Goal: Task Accomplishment & Management: Use online tool/utility

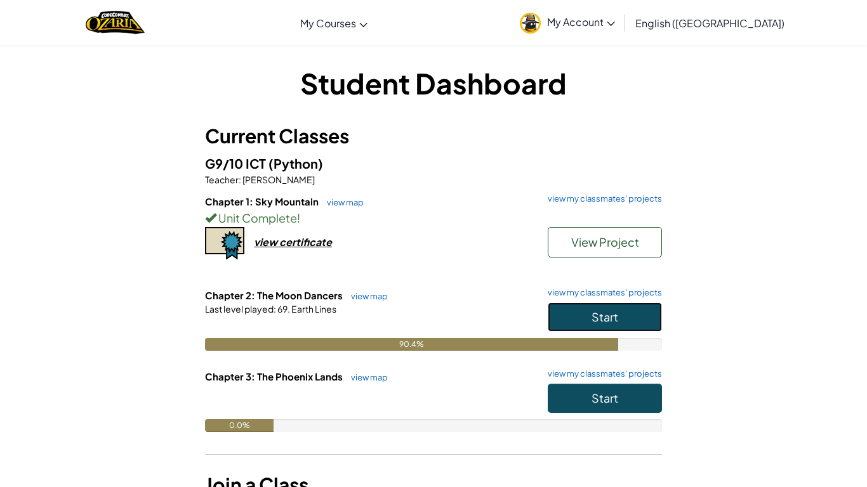
click at [582, 310] on button "Start" at bounding box center [604, 317] width 114 height 29
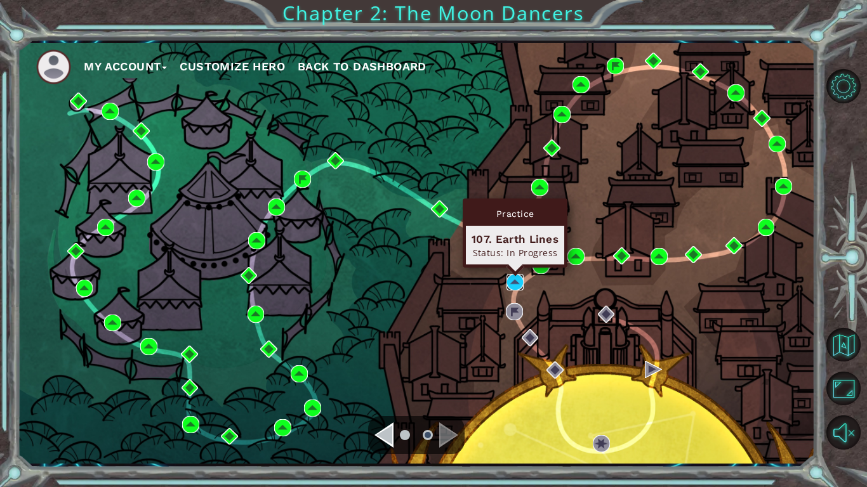
click at [509, 285] on img at bounding box center [514, 282] width 17 height 17
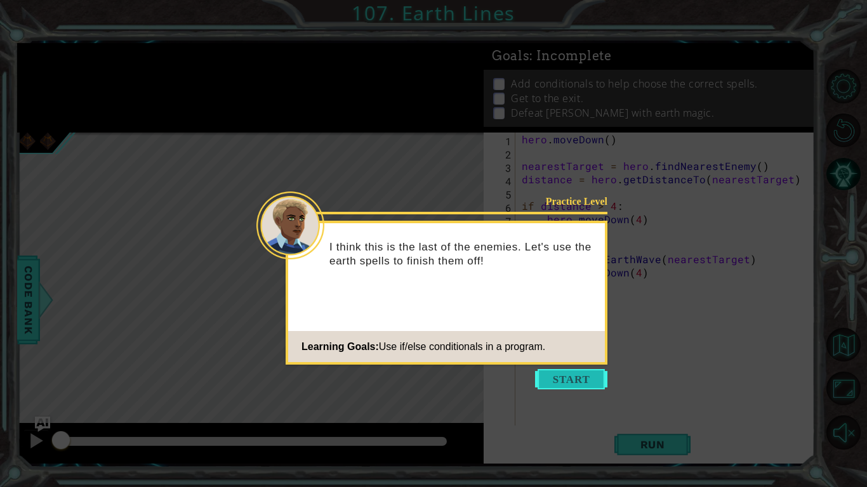
click at [569, 386] on button "Start" at bounding box center [571, 379] width 72 height 20
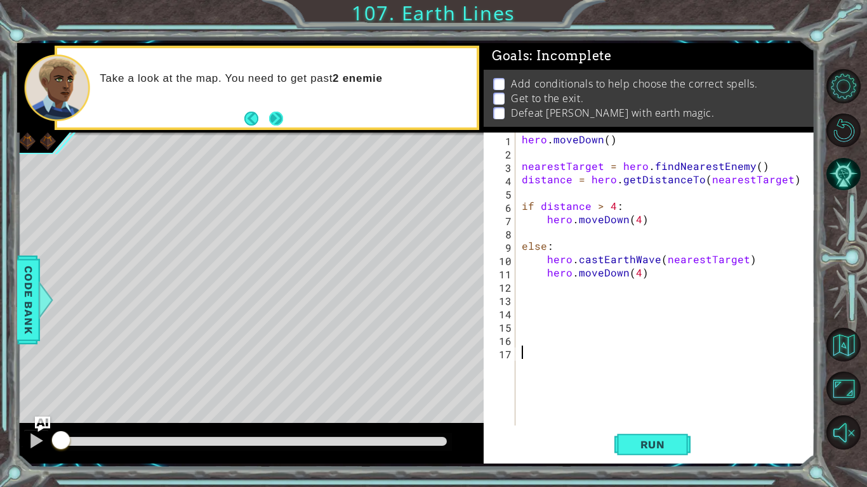
click at [276, 121] on button "Next" at bounding box center [275, 118] width 15 height 15
click at [0, 0] on icon at bounding box center [0, 0] width 0 height 0
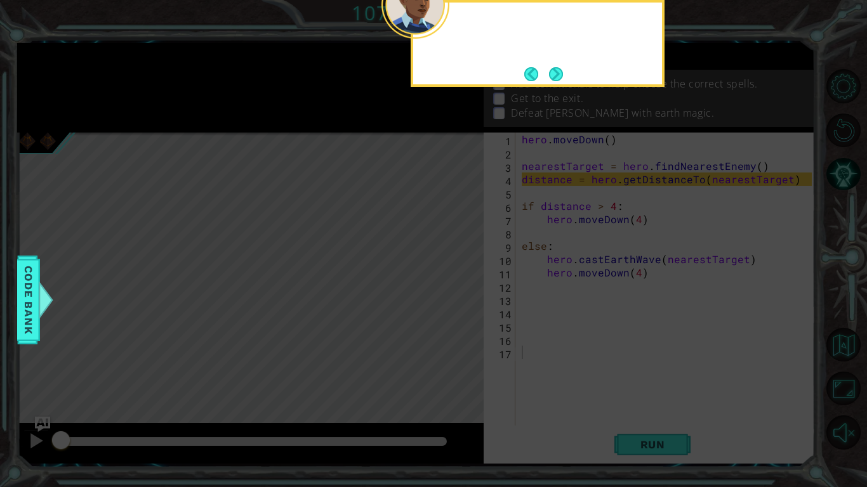
click at [276, 121] on icon at bounding box center [433, 78] width 867 height 817
click at [552, 70] on button "Next" at bounding box center [555, 74] width 15 height 15
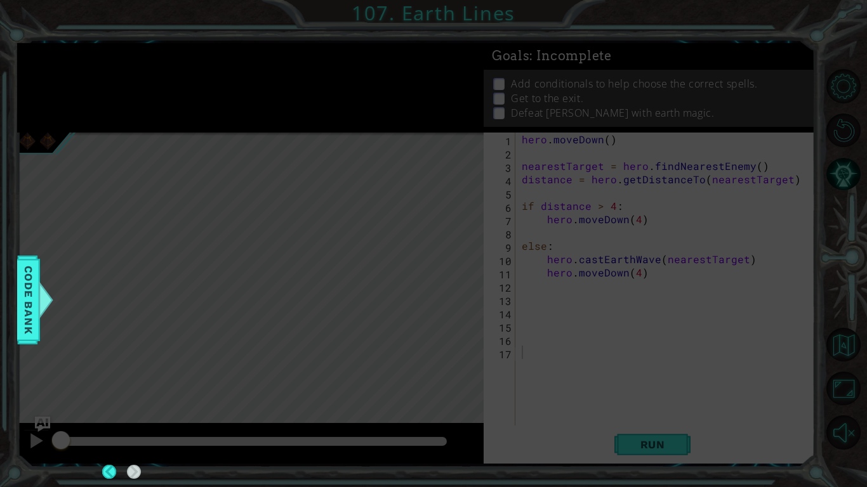
click at [552, 70] on icon at bounding box center [433, 243] width 867 height 487
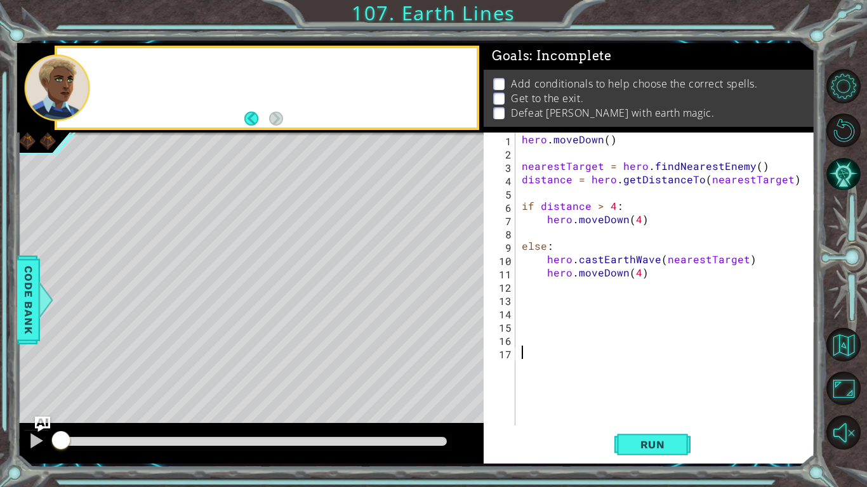
click at [552, 70] on div "Add conditionals to help choose the correct spells. Get to the exit. Defeat [PE…" at bounding box center [648, 98] width 331 height 56
click at [595, 337] on div "hero . [GEOGRAPHIC_DATA] ( ) nearestTarget = hero . findNearestEnemy ( ) distan…" at bounding box center [668, 293] width 299 height 320
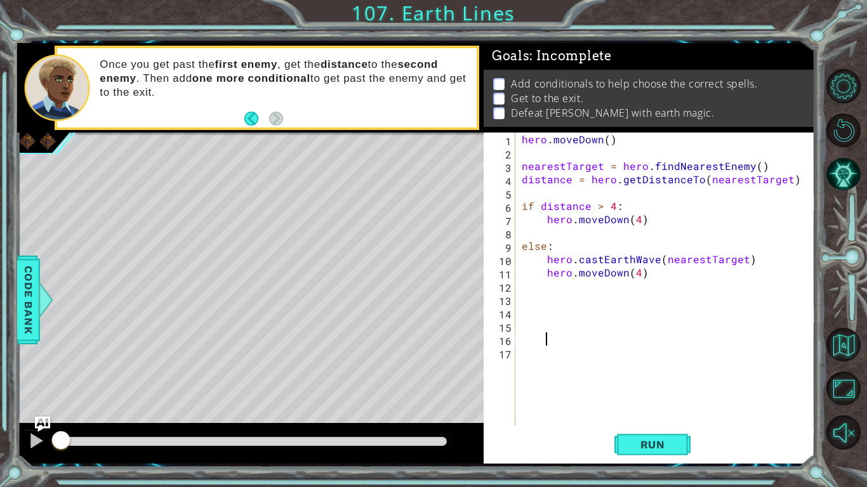
click at [696, 278] on div "hero . [GEOGRAPHIC_DATA] ( ) nearestTarget = hero . findNearestEnemy ( ) distan…" at bounding box center [668, 293] width 299 height 320
type textarea "hero.moveDown(4)"
click at [624, 351] on div "hero . [GEOGRAPHIC_DATA] ( ) nearestTarget = hero . findNearestEnemy ( ) distan…" at bounding box center [668, 293] width 299 height 320
click at [602, 308] on div "hero . [GEOGRAPHIC_DATA] ( ) nearestTarget = hero . findNearestEnemy ( ) distan…" at bounding box center [668, 293] width 299 height 320
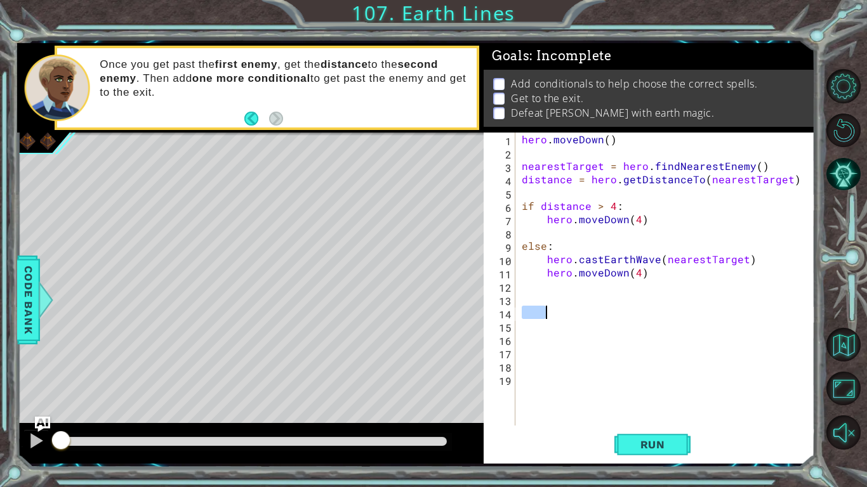
click at [602, 308] on div "hero . [GEOGRAPHIC_DATA] ( ) nearestTarget = hero . findNearestEnemy ( ) distan…" at bounding box center [668, 293] width 299 height 320
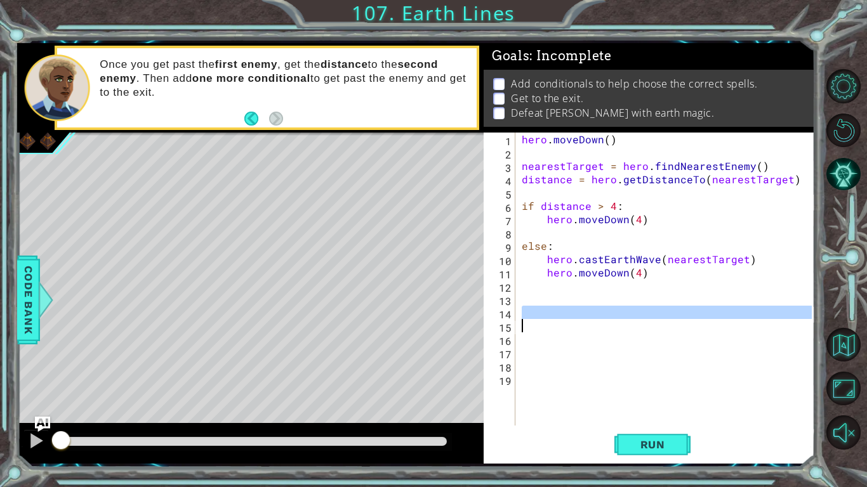
click at [602, 308] on div "hero . [GEOGRAPHIC_DATA] ( ) nearestTarget = hero . findNearestEnemy ( ) distan…" at bounding box center [665, 279] width 292 height 293
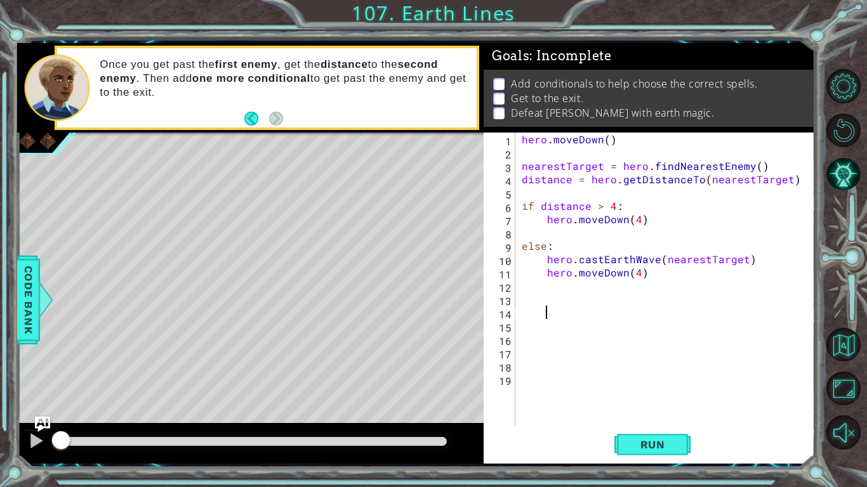
click at [596, 297] on div "hero . [GEOGRAPHIC_DATA] ( ) nearestTarget = hero . findNearestEnemy ( ) distan…" at bounding box center [668, 293] width 299 height 320
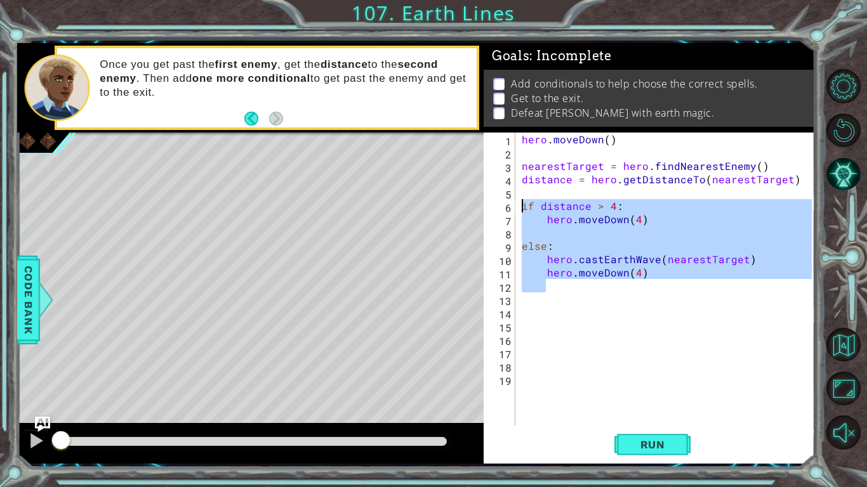
drag, startPoint x: 660, startPoint y: 283, endPoint x: 523, endPoint y: 204, distance: 157.8
click at [523, 204] on div "hero . [GEOGRAPHIC_DATA] ( ) nearestTarget = hero . findNearestEnemy ( ) distan…" at bounding box center [668, 293] width 299 height 320
type textarea "if distance > 4: hero.moveDown(4)"
click at [551, 409] on div "hero . [GEOGRAPHIC_DATA] ( ) nearestTarget = hero . findNearestEnemy ( ) distan…" at bounding box center [668, 293] width 299 height 320
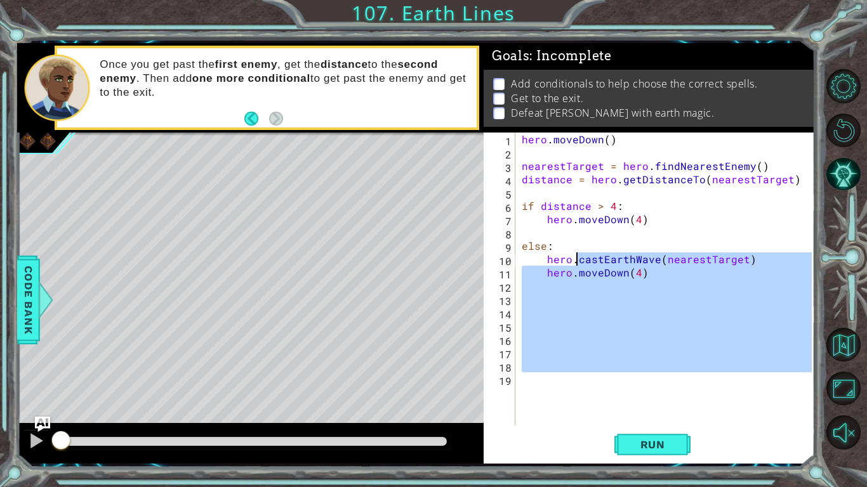
drag, startPoint x: 601, startPoint y: 383, endPoint x: 566, endPoint y: 249, distance: 137.5
click at [566, 249] on div "hero . [GEOGRAPHIC_DATA] ( ) nearestTarget = hero . findNearestEnemy ( ) distan…" at bounding box center [668, 293] width 299 height 320
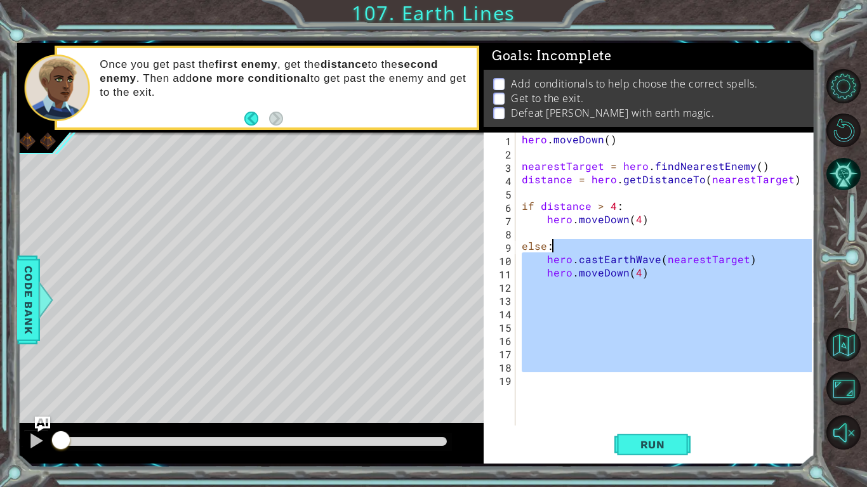
type textarea "else: hero.castEarthWave(nearestTarget)"
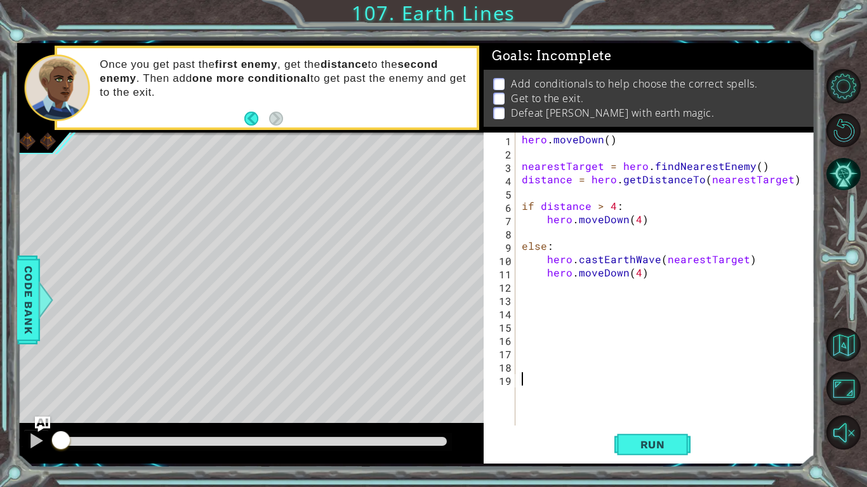
click at [540, 379] on div "hero . [GEOGRAPHIC_DATA] ( ) nearestTarget = hero . findNearestEnemy ( ) distan…" at bounding box center [668, 293] width 299 height 320
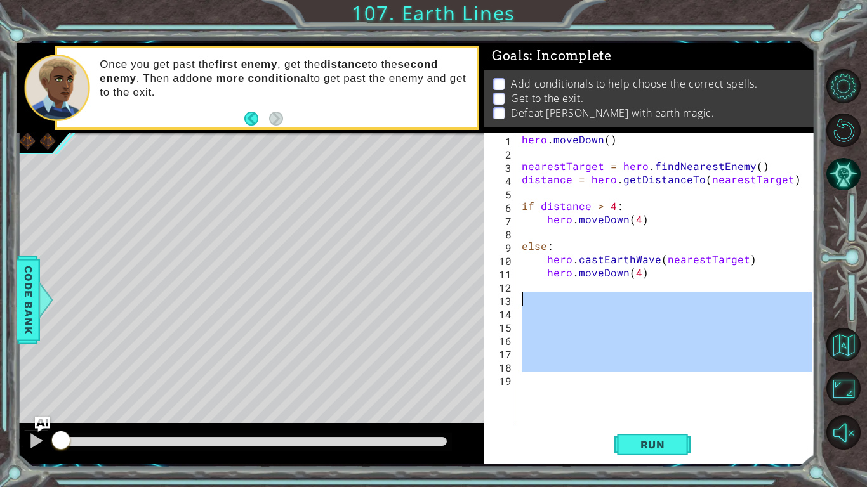
drag, startPoint x: 540, startPoint y: 383, endPoint x: 513, endPoint y: 300, distance: 86.9
click at [513, 300] on div "1 2 3 4 5 6 7 8 9 10 11 12 13 14 15 16 17 18 19 hero . [GEOGRAPHIC_DATA] ( ) ne…" at bounding box center [647, 279] width 328 height 293
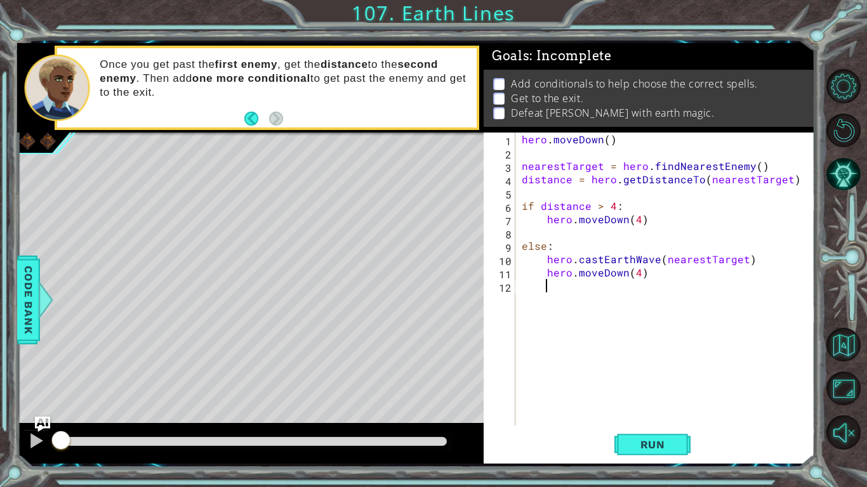
click at [559, 348] on div "hero . [GEOGRAPHIC_DATA] ( ) nearestTarget = hero . findNearestEnemy ( ) distan…" at bounding box center [668, 293] width 299 height 320
type textarea "hero.moveDown(4)"
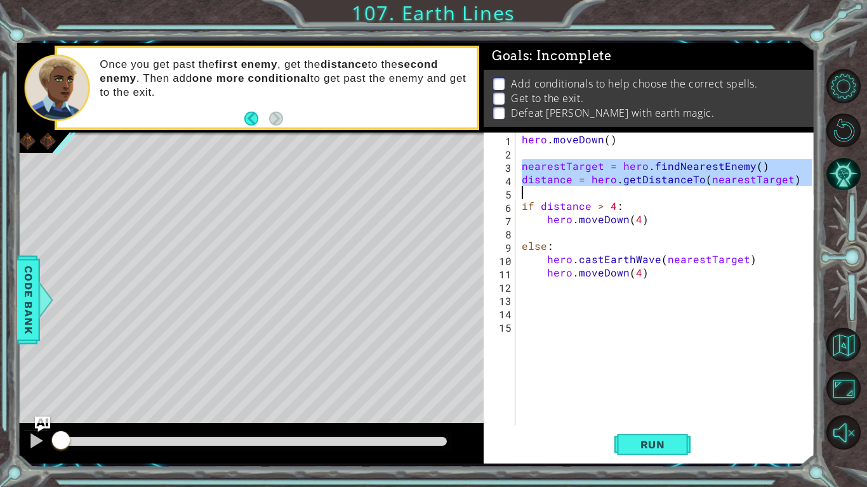
drag, startPoint x: 522, startPoint y: 169, endPoint x: 773, endPoint y: 191, distance: 252.2
click at [773, 191] on div "hero . [GEOGRAPHIC_DATA] ( ) nearestTarget = hero . findNearestEnemy ( ) distan…" at bounding box center [668, 293] width 299 height 320
type textarea "distance = hero.getDistanceTo(nearestTarget)"
click at [553, 307] on div "hero . [GEOGRAPHIC_DATA] ( ) nearestTarget = hero . findNearestEnemy ( ) distan…" at bounding box center [668, 293] width 299 height 320
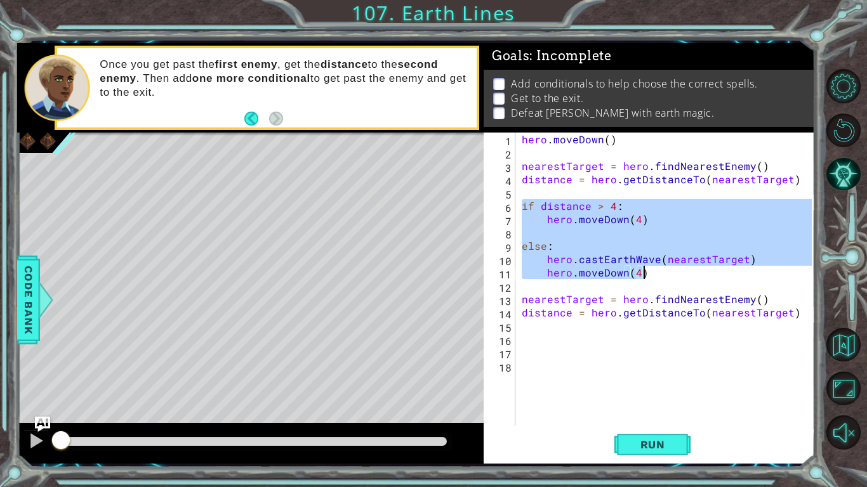
drag, startPoint x: 520, startPoint y: 206, endPoint x: 650, endPoint y: 276, distance: 148.4
click at [650, 276] on div "hero . [GEOGRAPHIC_DATA] ( ) nearestTarget = hero . findNearestEnemy ( ) distan…" at bounding box center [668, 293] width 299 height 320
type textarea "hero.castEarthWave(nearestTarget) hero.moveDown(4)"
click at [556, 362] on div "hero . [GEOGRAPHIC_DATA] ( ) nearestTarget = hero . findNearestEnemy ( ) distan…" at bounding box center [668, 293] width 299 height 320
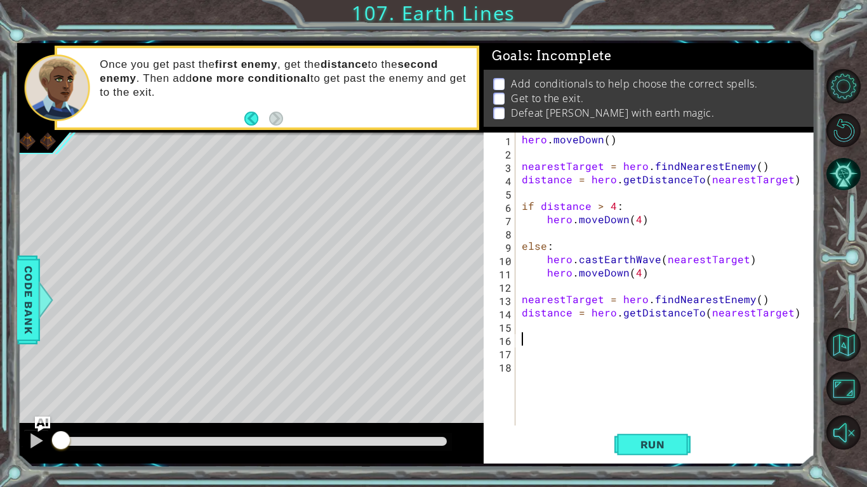
paste textarea "hero.moveDown(4)"
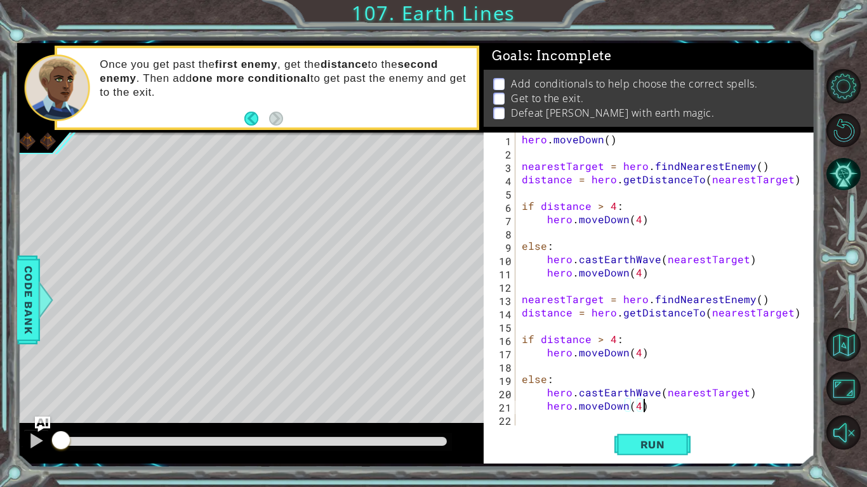
click at [625, 355] on div "hero . [GEOGRAPHIC_DATA] ( ) nearestTarget = hero . findNearestEnemy ( ) distan…" at bounding box center [668, 293] width 299 height 320
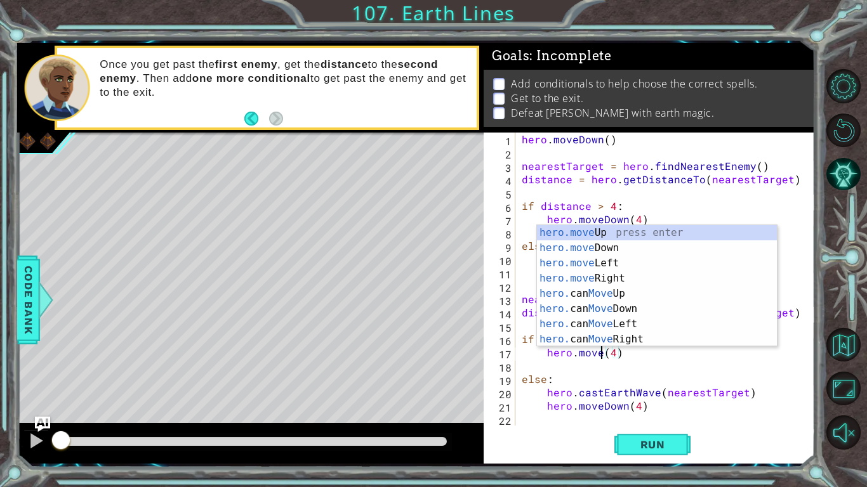
scroll to position [0, 1]
type textarea "U"
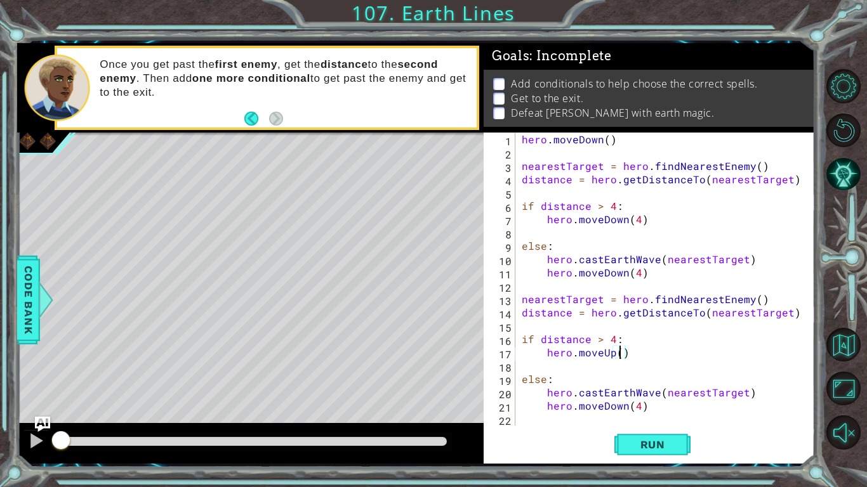
scroll to position [0, 6]
click at [658, 395] on div "hero . [GEOGRAPHIC_DATA] ( ) nearestTarget = hero . findNearestEnemy ( ) distan…" at bounding box center [668, 293] width 299 height 320
type textarea "hero.castEarthWave(nearestTarget)"
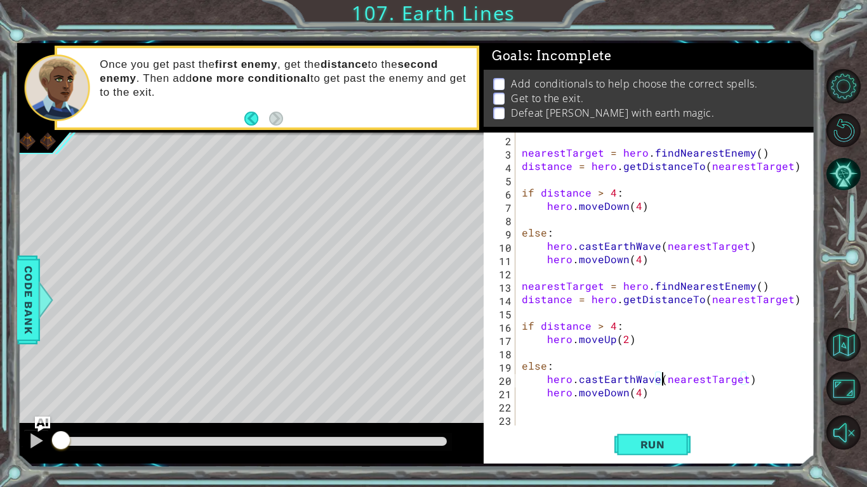
scroll to position [13, 0]
click at [683, 401] on div "nearestTarget = hero . findNearestEnemy ( ) distance = hero . getDistanceTo ( n…" at bounding box center [668, 293] width 299 height 320
drag, startPoint x: 618, startPoint y: 389, endPoint x: 612, endPoint y: 395, distance: 9.0
click at [612, 395] on div "nearestTarget = hero . findNearestEnemy ( ) distance = hero . getDistanceTo ( n…" at bounding box center [668, 293] width 299 height 320
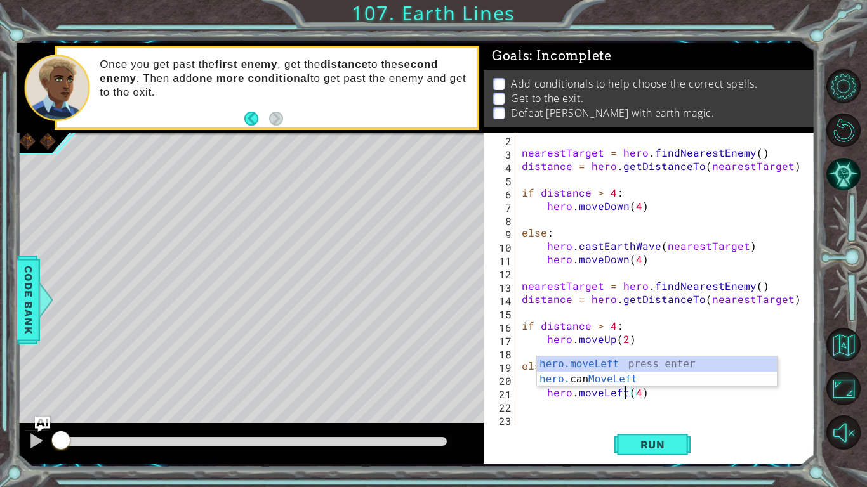
scroll to position [0, 6]
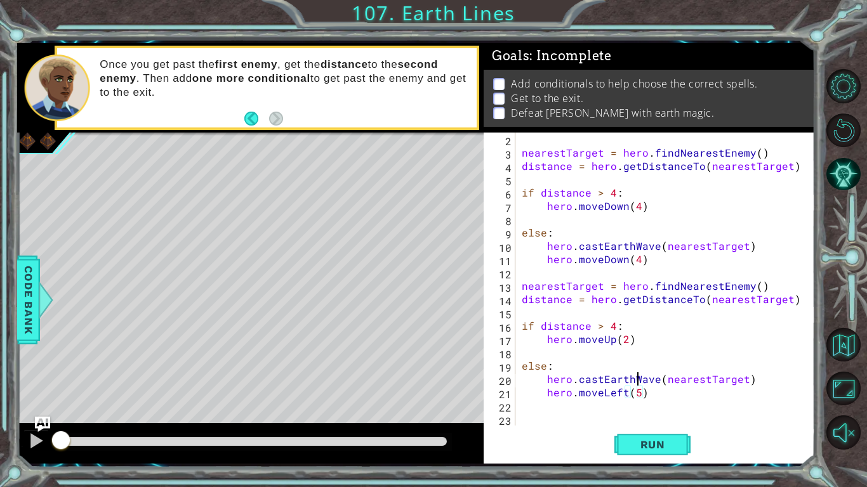
type textarea "else:"
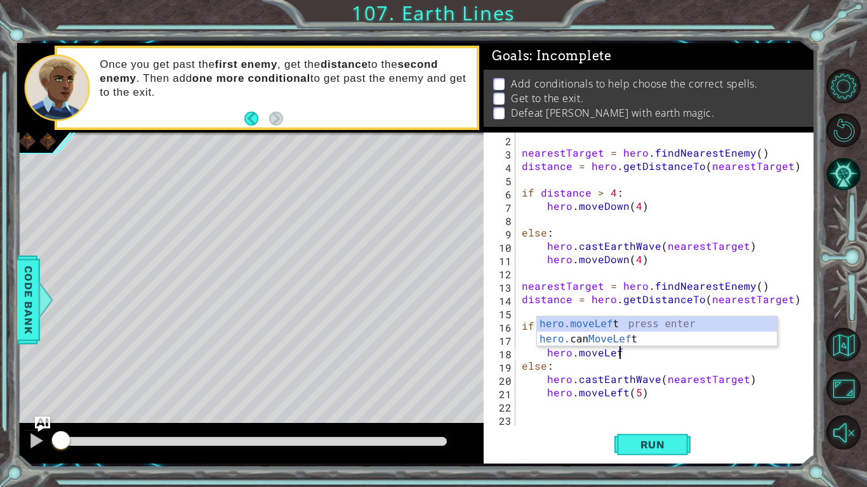
scroll to position [0, 6]
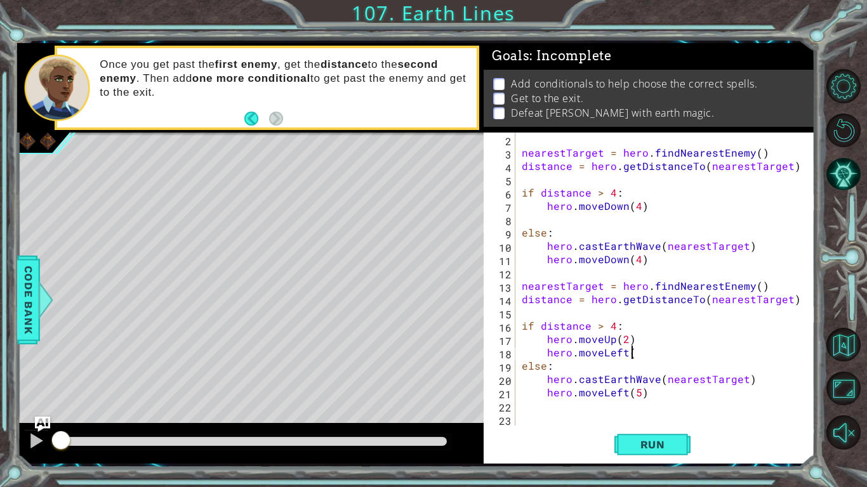
type textarea "hero.moveLeft()"
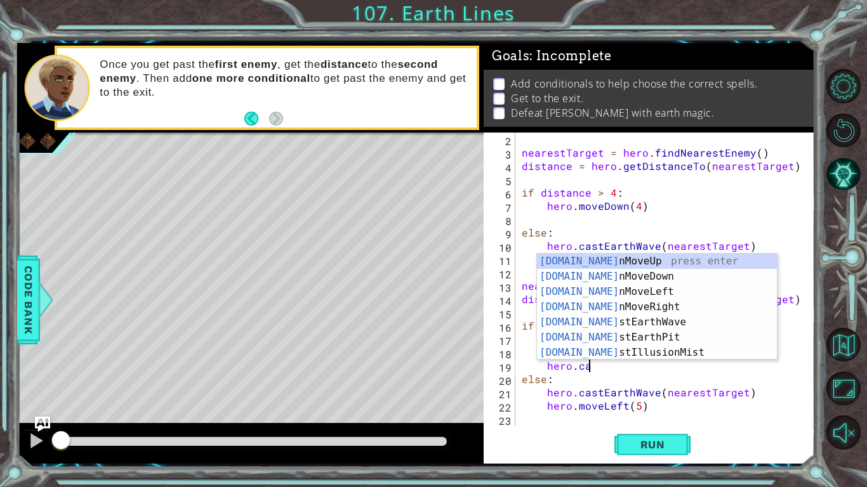
scroll to position [0, 4]
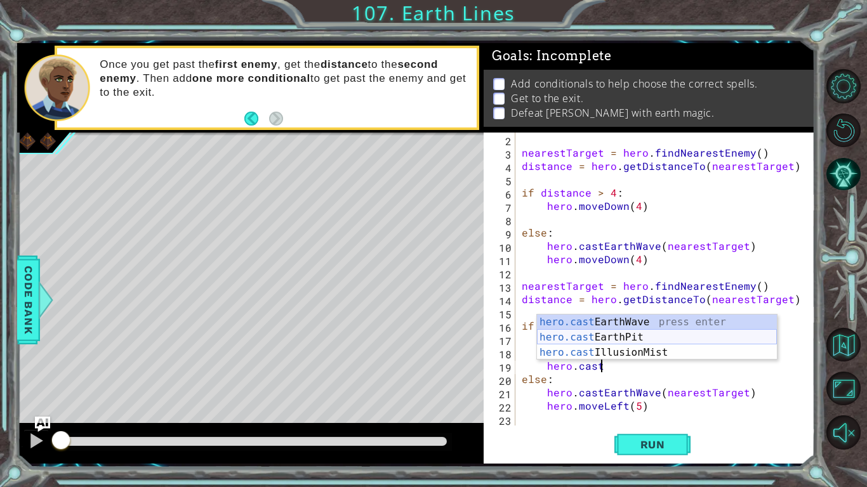
click at [603, 336] on div "hero.cast EarthWave press enter hero.cast EarthPit press enter hero.cast Illusi…" at bounding box center [657, 353] width 240 height 76
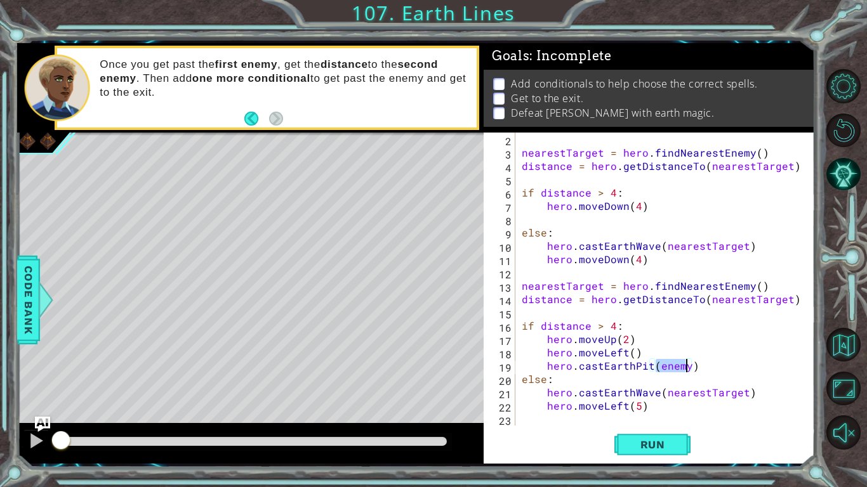
click at [714, 374] on div "nearestTarget = hero . findNearestEnemy ( ) distance = hero . getDistanceTo ( n…" at bounding box center [668, 293] width 299 height 320
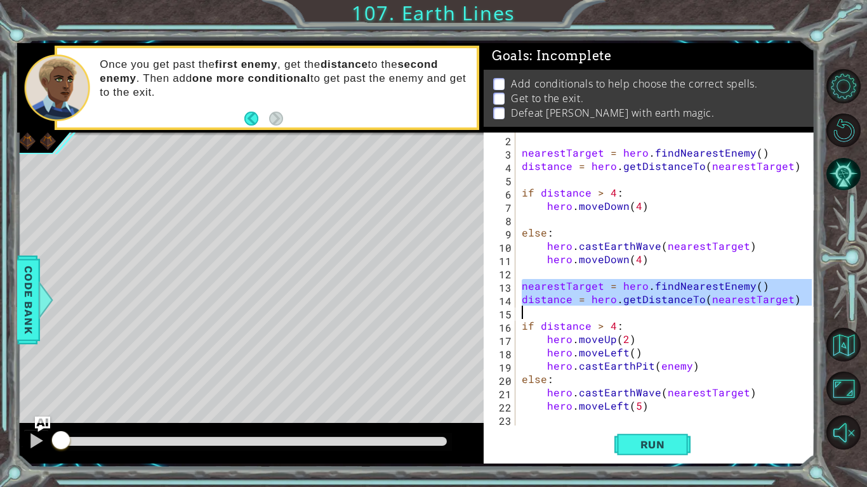
drag, startPoint x: 523, startPoint y: 285, endPoint x: 802, endPoint y: 308, distance: 279.4
click at [802, 308] on div "else: 2 3 4 5 6 7 8 9 10 11 12 13 14 15 16 17 18 19 20 21 22 23 24 nearestTarge…" at bounding box center [647, 279] width 328 height 293
click at [674, 358] on div "nearestTarget = hero . findNearestEnemy ( ) distance = hero . getDistanceTo ( n…" at bounding box center [668, 293] width 299 height 320
type textarea "hero.moveLeft()"
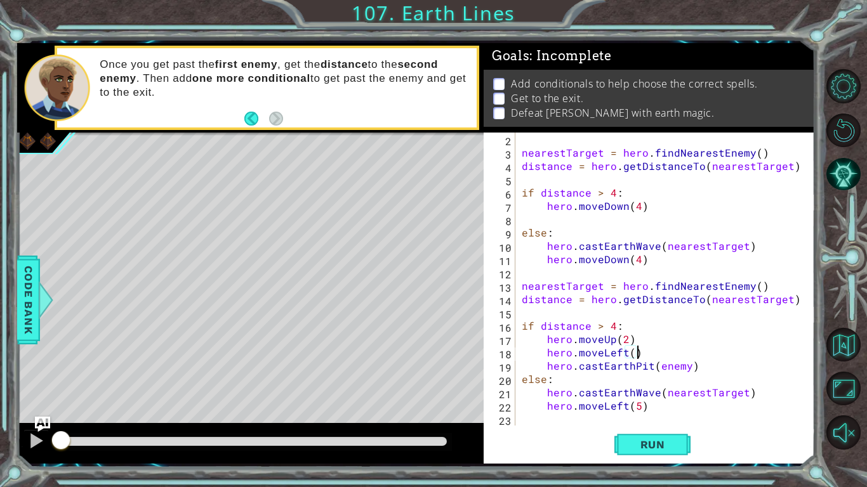
scroll to position [0, 1]
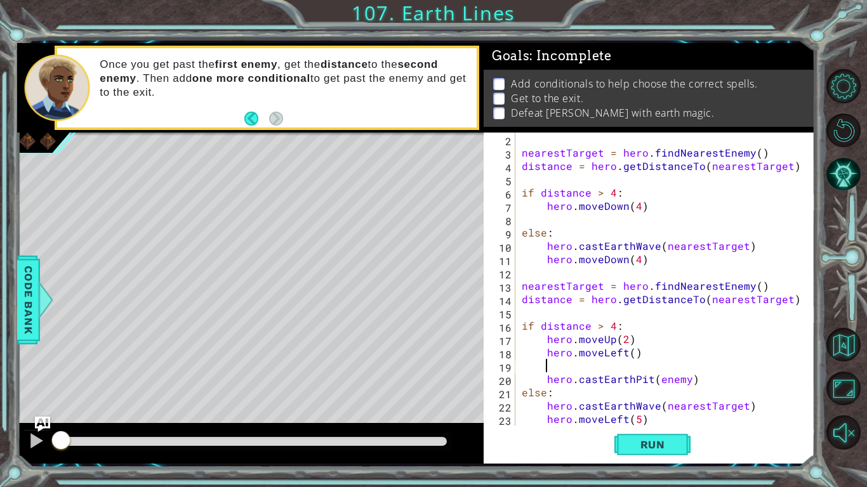
paste textarea "Code Area"
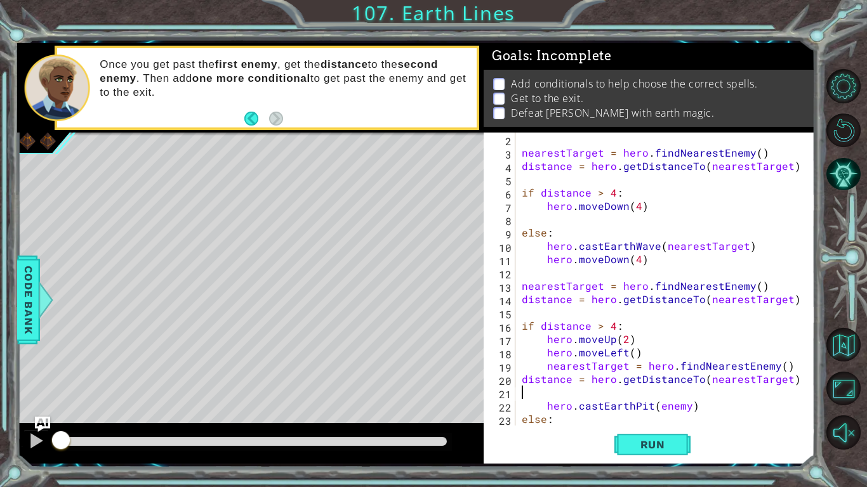
click at [523, 386] on div "nearestTarget = hero . findNearestEnemy ( ) distance = hero . getDistanceTo ( n…" at bounding box center [668, 293] width 299 height 320
click at [516, 379] on div "2 3 4 5 6 7 8 9 10 11 12 13 14 15 16 17 18 19 20 21 22 23 24 nearestTarget = he…" at bounding box center [647, 279] width 328 height 293
click at [522, 379] on div "nearestTarget = hero . findNearestEnemy ( ) distance = hero . getDistanceTo ( n…" at bounding box center [668, 293] width 299 height 320
type textarea "distance = hero.getDistanceTo(nearestTarget)"
click at [553, 396] on div "nearestTarget = hero . findNearestEnemy ( ) distance = hero . getDistanceTo ( n…" at bounding box center [668, 293] width 299 height 320
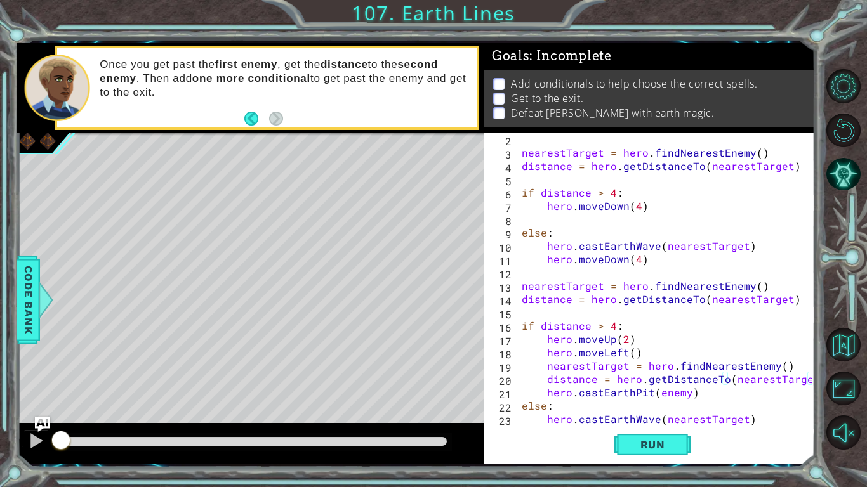
click at [711, 390] on div "nearestTarget = hero . findNearestEnemy ( ) distance = hero . getDistanceTo ( n…" at bounding box center [668, 293] width 299 height 320
type textarea "hero.castEarthPit(enemy)"
click at [680, 396] on div "nearestTarget = hero . findNearestEnemy ( ) distance = hero . getDistanceTo ( n…" at bounding box center [668, 293] width 299 height 320
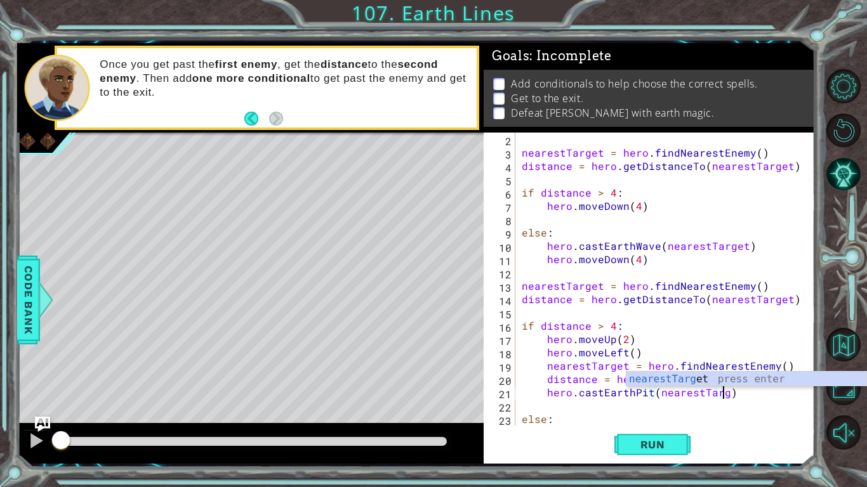
scroll to position [0, 13]
type textarea "hero.castEarthPit(nearestTarget)"
click at [749, 396] on div "nearestTarget = hero . findNearestEnemy ( ) distance = hero . getDistanceTo ( n…" at bounding box center [668, 293] width 299 height 320
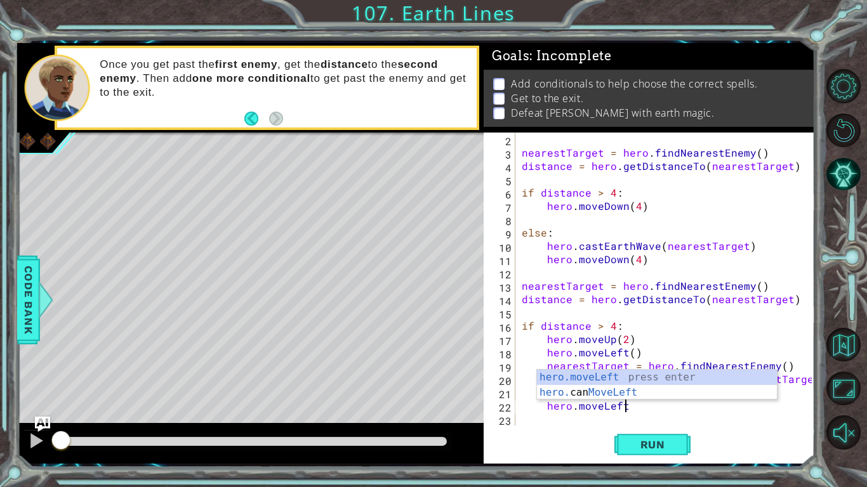
scroll to position [0, 6]
type textarea "hero.moveLeft4"
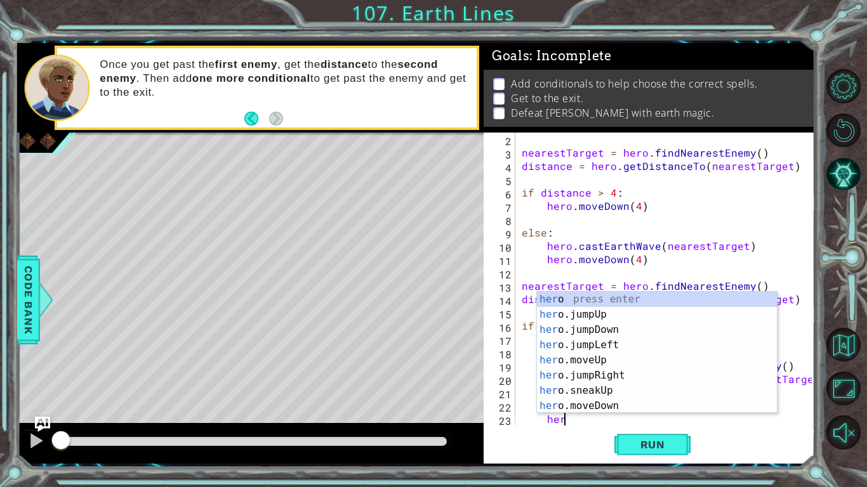
type textarea "h"
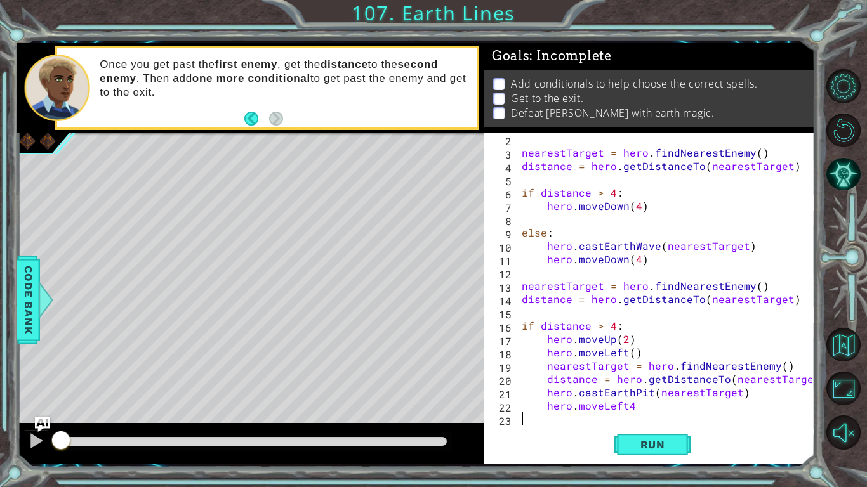
scroll to position [0, 0]
type textarea "hero.moveLeft(4)"
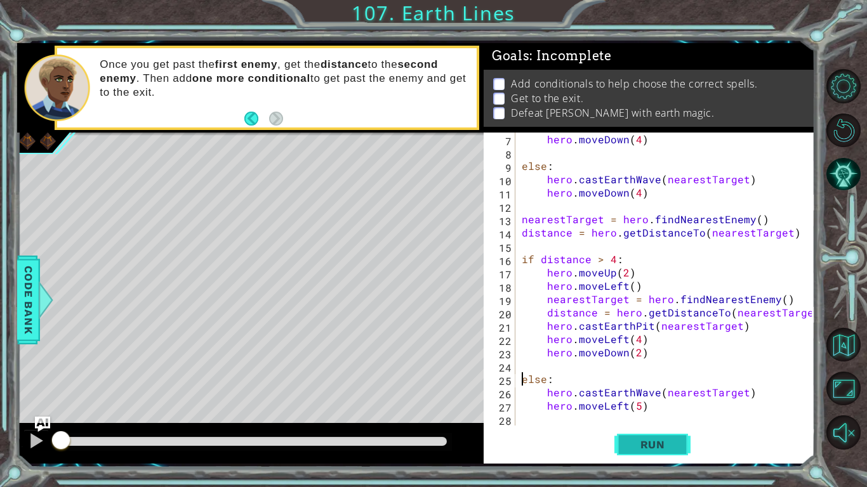
click at [650, 435] on button "Run" at bounding box center [652, 444] width 76 height 33
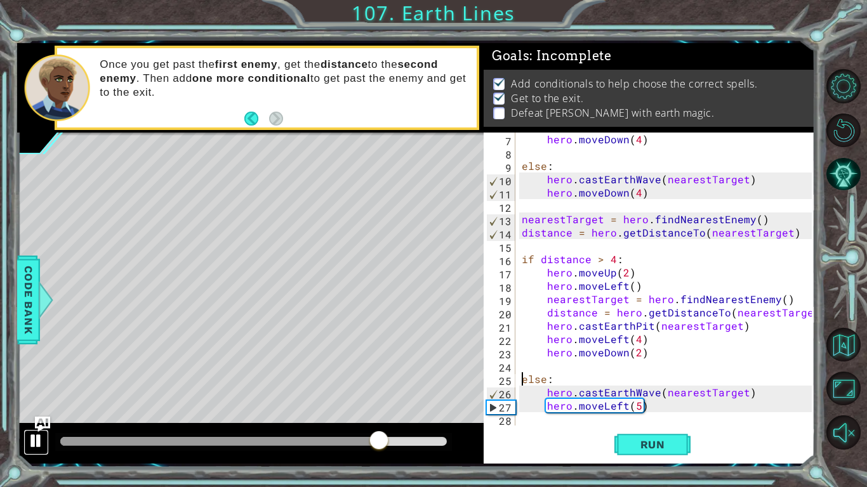
click at [30, 445] on div at bounding box center [36, 441] width 16 height 16
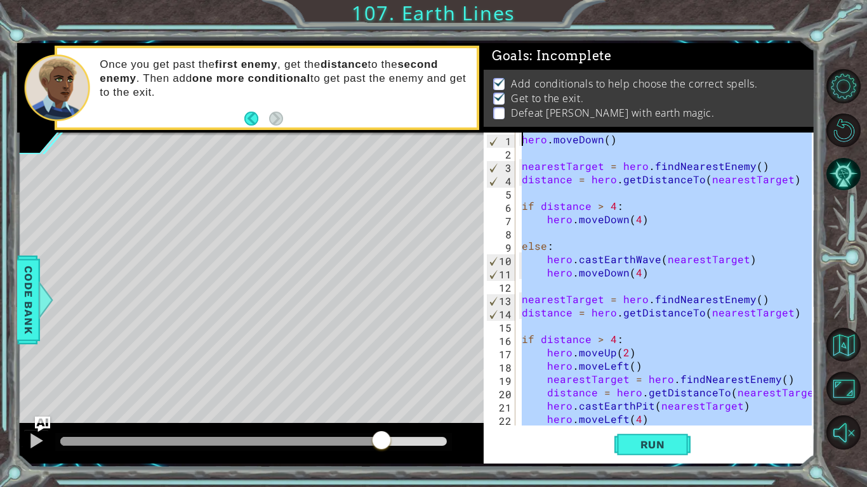
drag, startPoint x: 655, startPoint y: 410, endPoint x: 504, endPoint y: 42, distance: 398.3
click at [504, 42] on div "1 ההההההההההההההההההההההההההההההההההההההההההההההההההההההההההההההההההההההההההההה…" at bounding box center [415, 253] width 797 height 429
type textarea "hero.moveDown()"
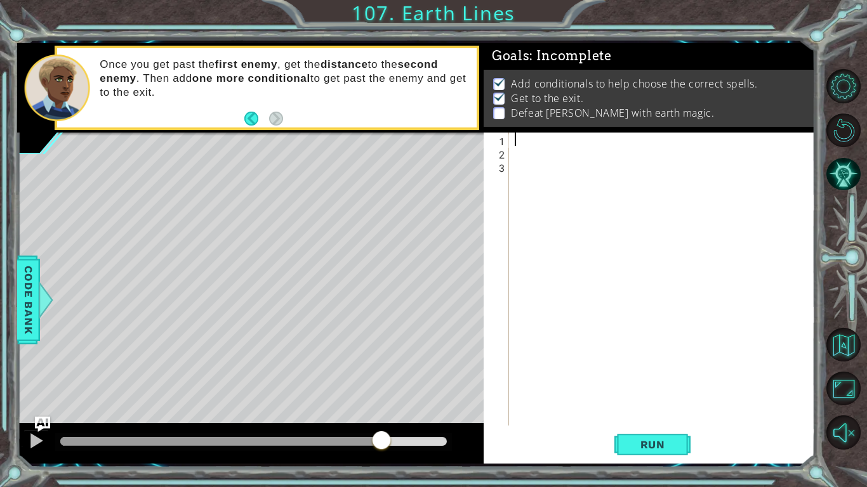
click at [530, 153] on div at bounding box center [664, 293] width 305 height 320
click at [535, 209] on div at bounding box center [664, 293] width 305 height 320
click at [518, 149] on div at bounding box center [664, 293] width 305 height 320
click at [516, 145] on div at bounding box center [664, 293] width 305 height 320
click at [41, 444] on div at bounding box center [36, 441] width 16 height 16
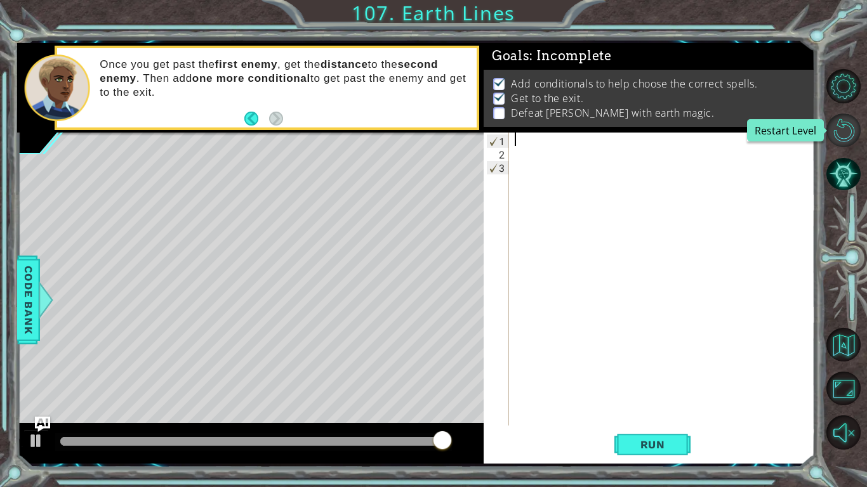
click at [854, 124] on button "Restart Level" at bounding box center [843, 131] width 34 height 34
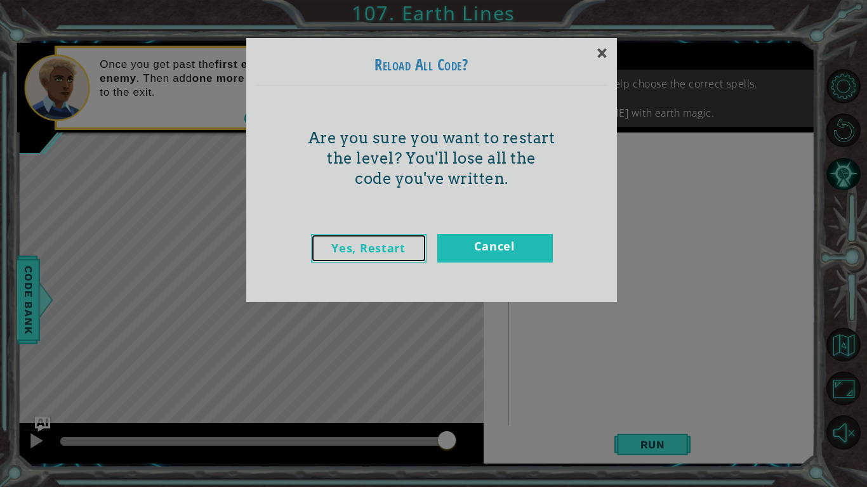
click at [403, 245] on link "Yes, Restart" at bounding box center [368, 248] width 115 height 29
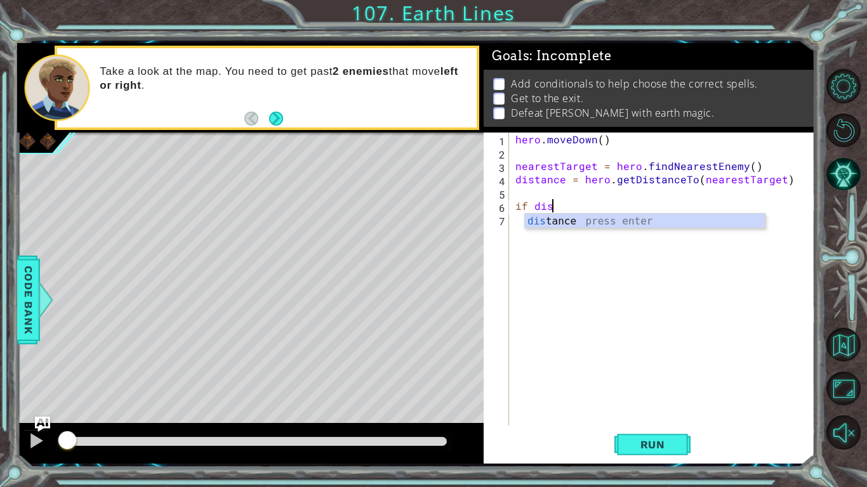
scroll to position [0, 2]
type textarea "if dist"
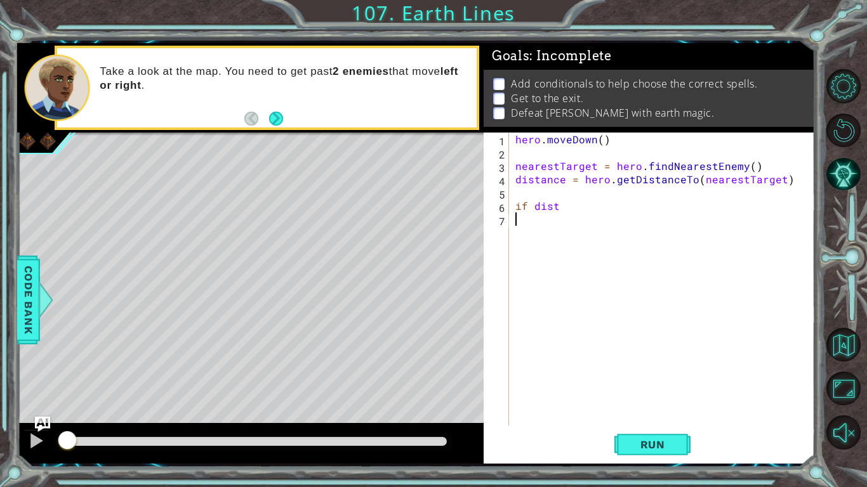
click at [608, 350] on div "hero . [GEOGRAPHIC_DATA] ( ) nearestTarget = hero . findNearestEnemy ( ) distan…" at bounding box center [665, 293] width 305 height 320
click at [559, 211] on div "hero . [GEOGRAPHIC_DATA] ( ) nearestTarget = hero . findNearestEnemy ( ) distan…" at bounding box center [665, 293] width 305 height 320
type textarea "if distance"
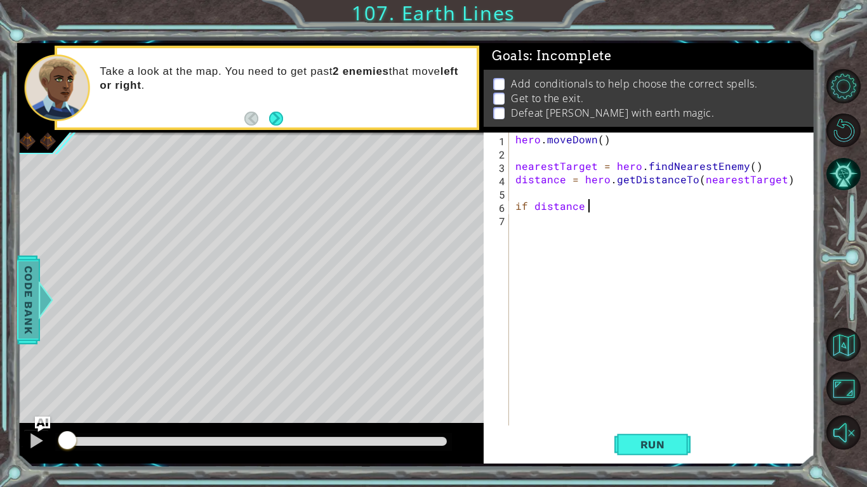
click at [22, 301] on span "Code Bank" at bounding box center [28, 299] width 20 height 77
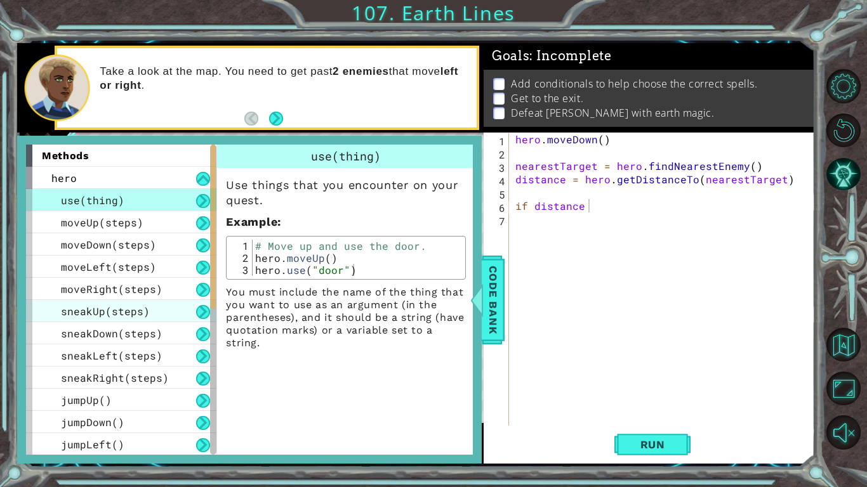
scroll to position [311, 0]
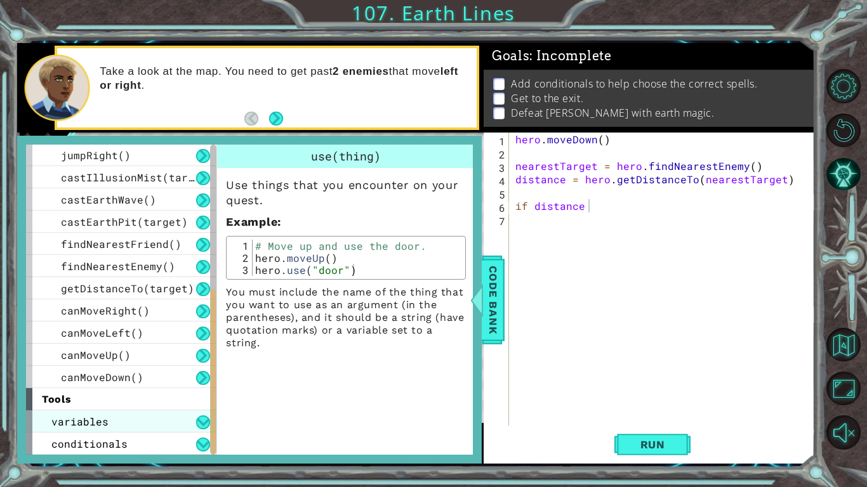
click at [114, 414] on div "variables" at bounding box center [121, 421] width 190 height 22
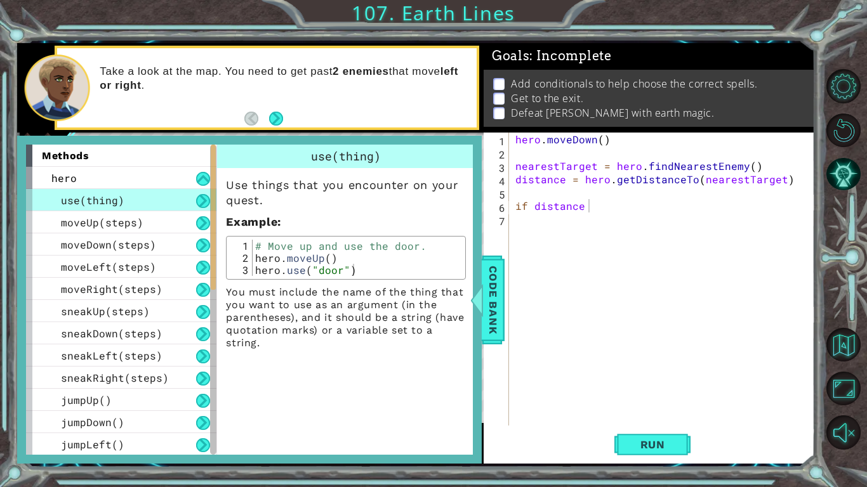
scroll to position [356, 0]
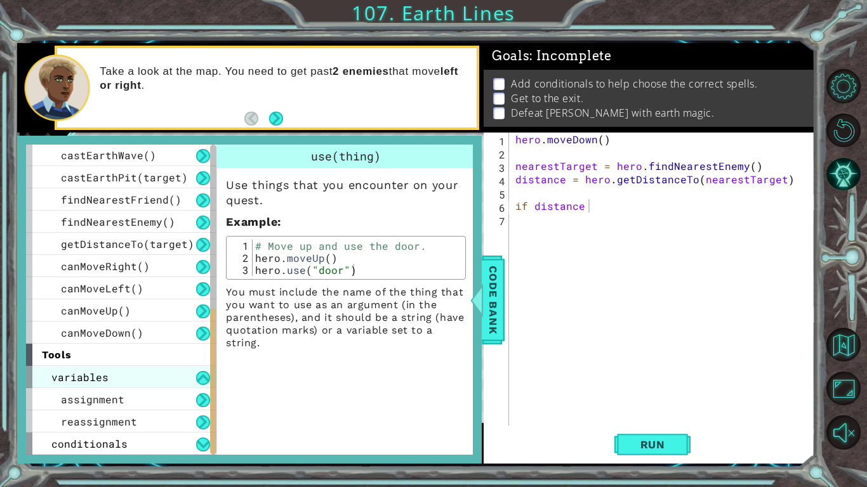
click at [107, 380] on div "variables" at bounding box center [121, 377] width 190 height 22
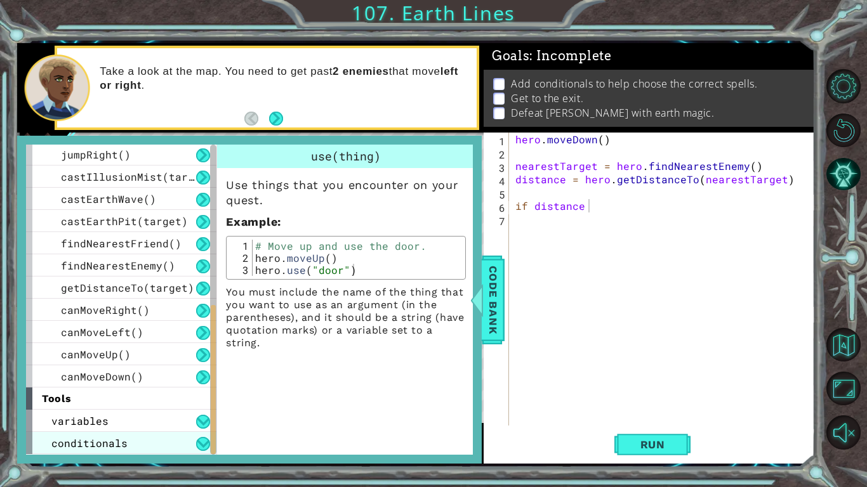
click at [93, 448] on span "conditionals" at bounding box center [89, 442] width 76 height 13
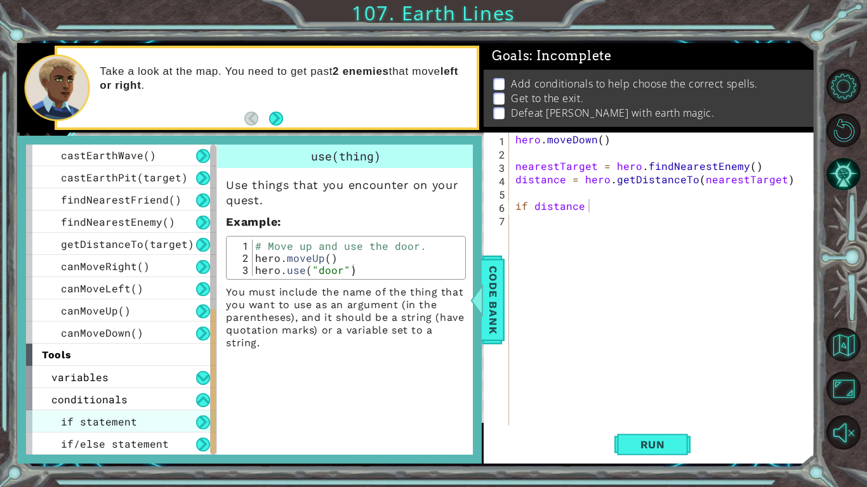
click at [101, 428] on span "if statement" at bounding box center [99, 421] width 76 height 13
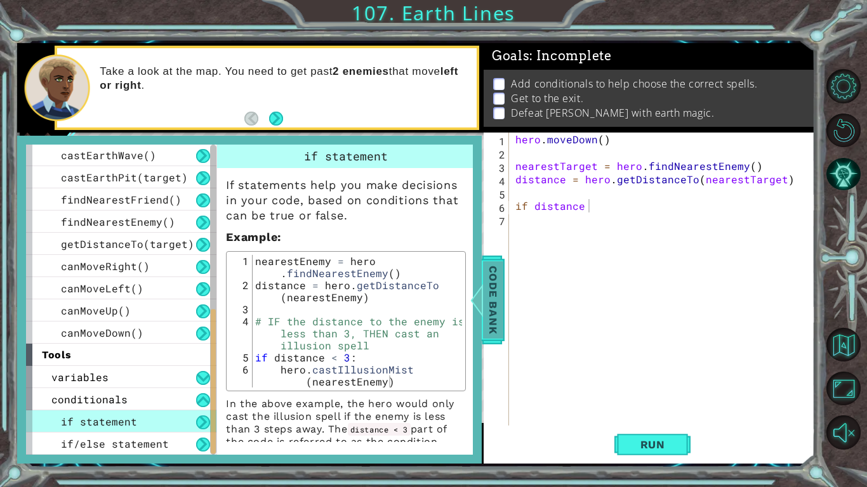
click at [494, 298] on span "Code Bank" at bounding box center [493, 299] width 20 height 77
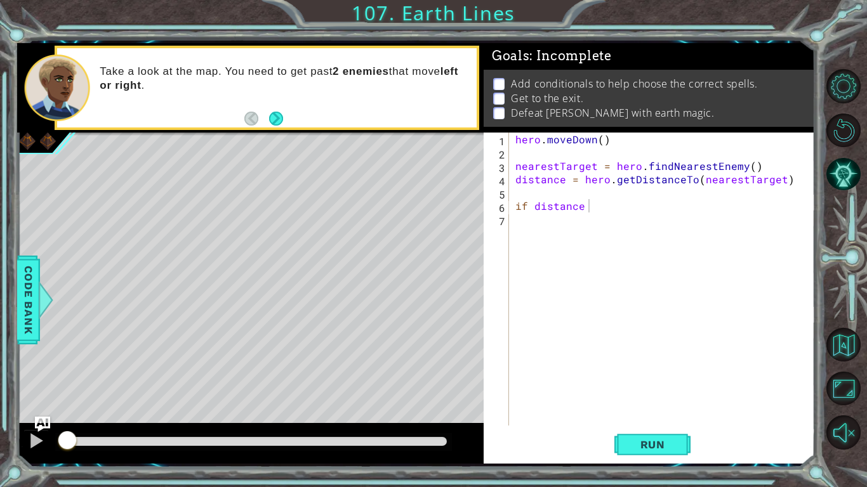
scroll to position [0, 0]
click at [726, 236] on div "hero . [GEOGRAPHIC_DATA] ( ) nearestTarget = hero . findNearestEnemy ( ) distan…" at bounding box center [665, 293] width 305 height 320
click at [597, 207] on div "hero . [GEOGRAPHIC_DATA] ( ) nearestTarget = hero . findNearestEnemy ( ) distan…" at bounding box center [665, 293] width 305 height 320
type textarea "if distance < 3:"
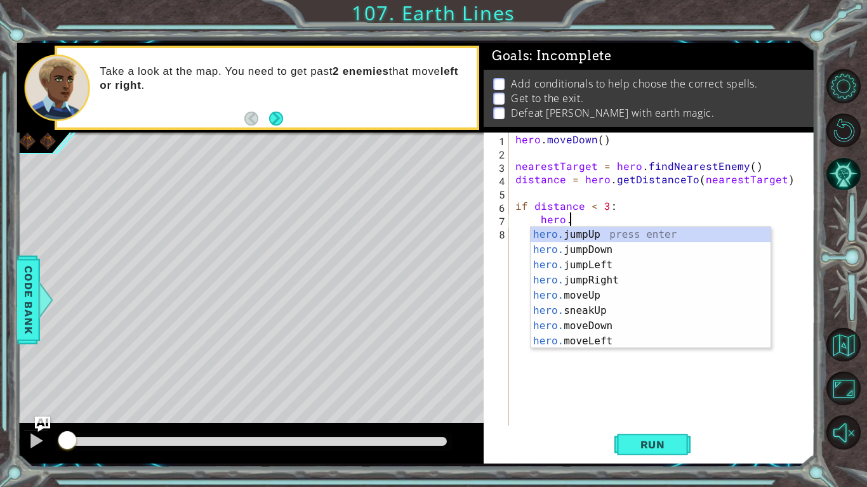
scroll to position [0, 3]
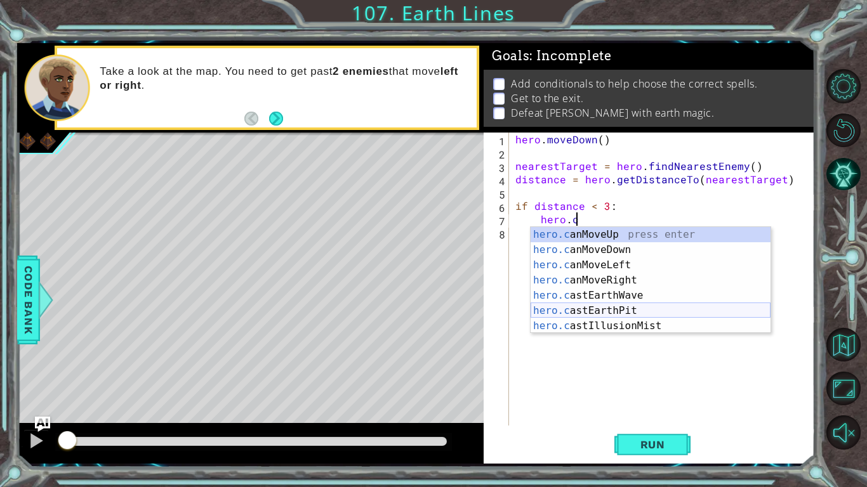
click at [620, 309] on div "hero.c anMoveUp press enter hero.c anMoveDown press enter hero.c anMoveLeft pre…" at bounding box center [650, 295] width 240 height 137
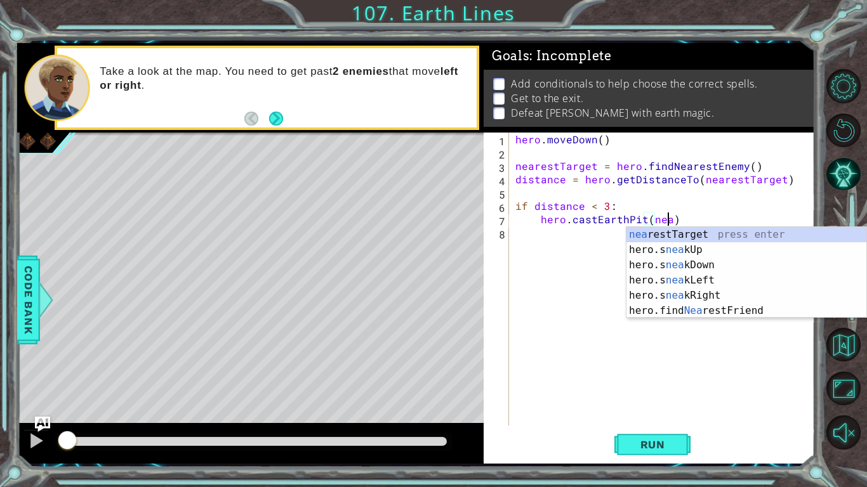
scroll to position [0, 9]
click at [718, 233] on div "nea restTarget press enter hero.s nea kUp press enter hero.s nea kDown press en…" at bounding box center [746, 288] width 240 height 122
type textarea "hero.castEarthPit(nearestTarget)"
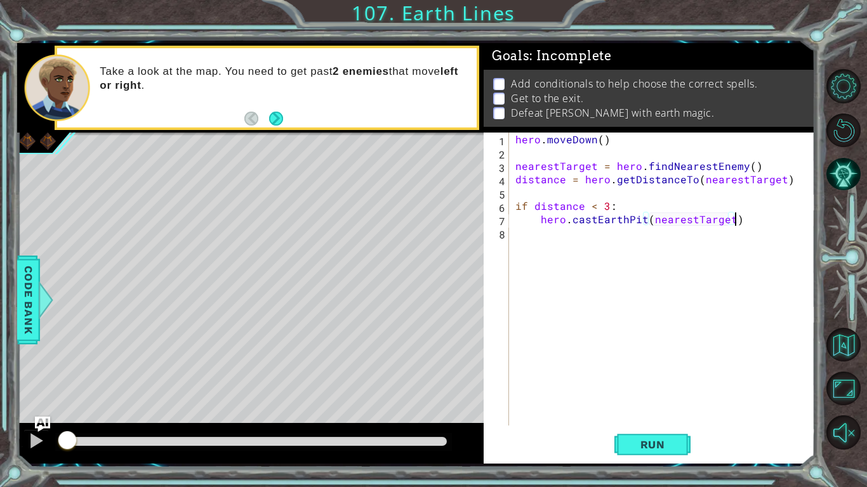
click at [739, 225] on div "hero . [GEOGRAPHIC_DATA] ( ) nearestTarget = hero . findNearestEnemy ( ) distan…" at bounding box center [665, 293] width 305 height 320
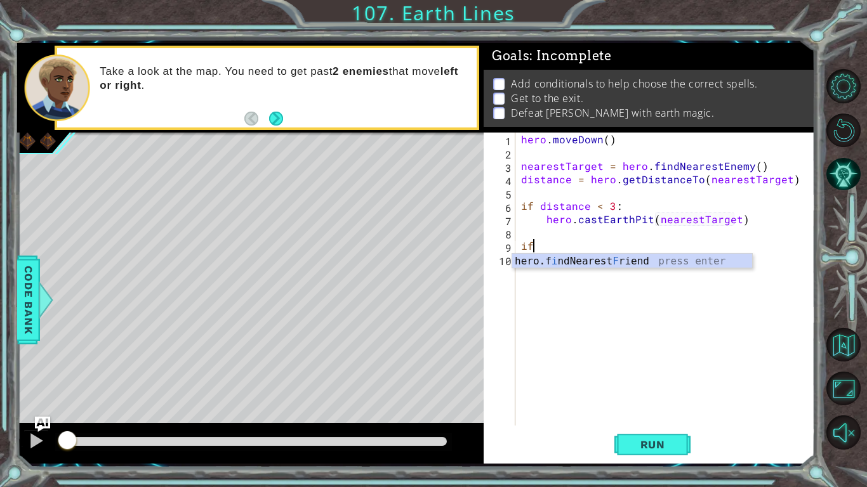
scroll to position [0, 0]
type textarea "i"
type textarea "else:"
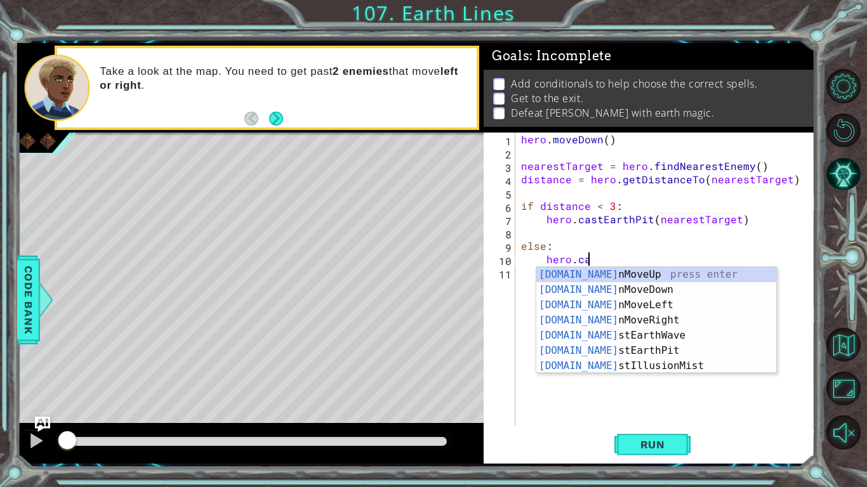
scroll to position [0, 4]
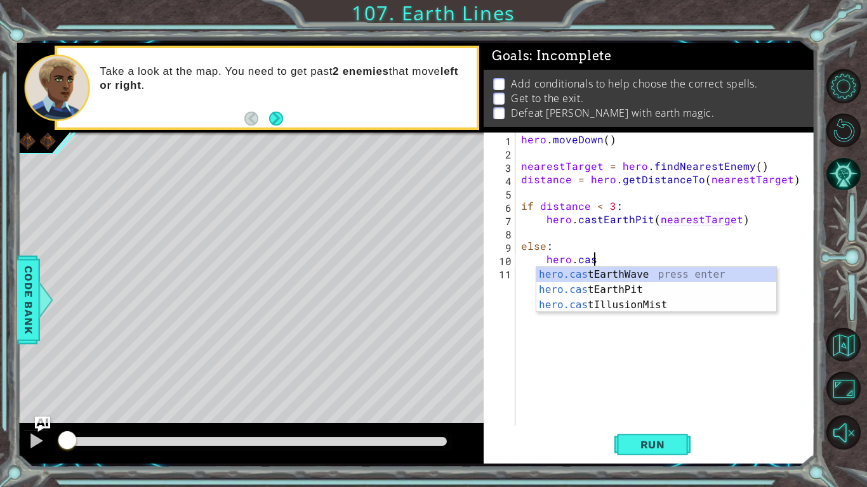
type textarea "hero.cast"
click at [608, 278] on div "hero.cast EarthWave press enter hero.cast EarthPit press enter hero.cast Illusi…" at bounding box center [656, 305] width 240 height 76
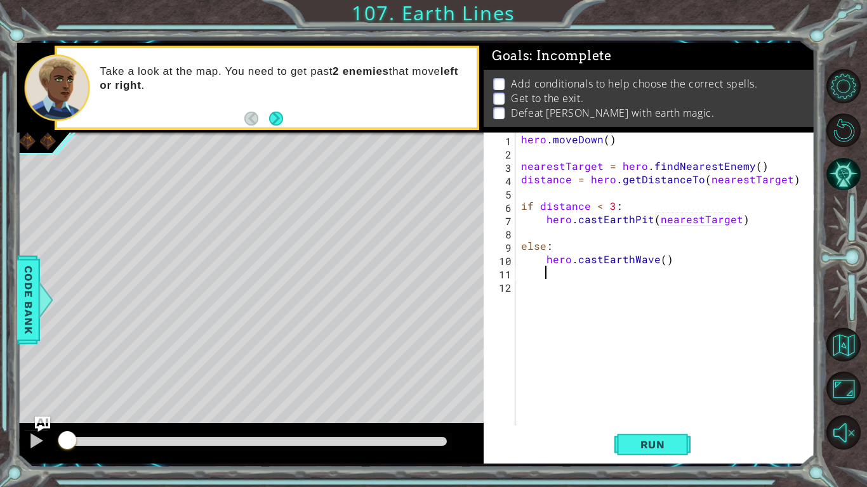
scroll to position [0, 1]
click at [660, 262] on div "hero . [GEOGRAPHIC_DATA] ( ) nearestTarget = hero . findNearestEnemy ( ) distan…" at bounding box center [667, 293] width 299 height 320
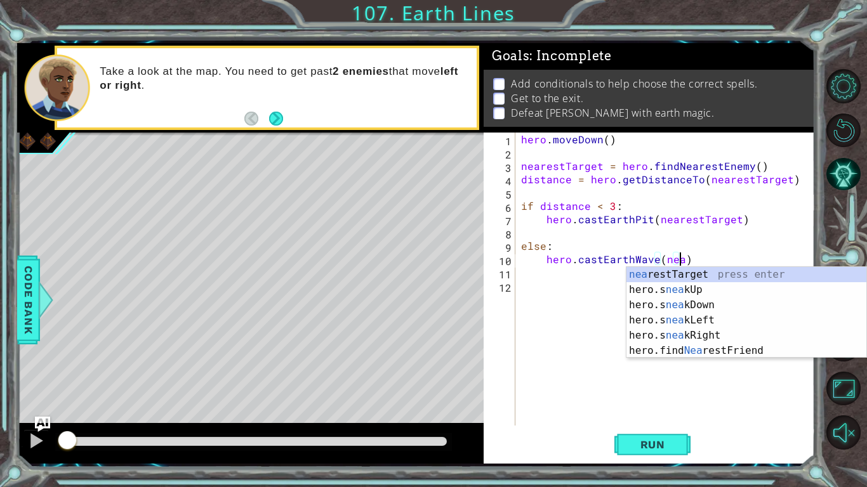
scroll to position [0, 10]
click at [700, 282] on div "nea restTarget press enter hero.s nea kUp press enter hero.s nea kDown press en…" at bounding box center [746, 328] width 240 height 122
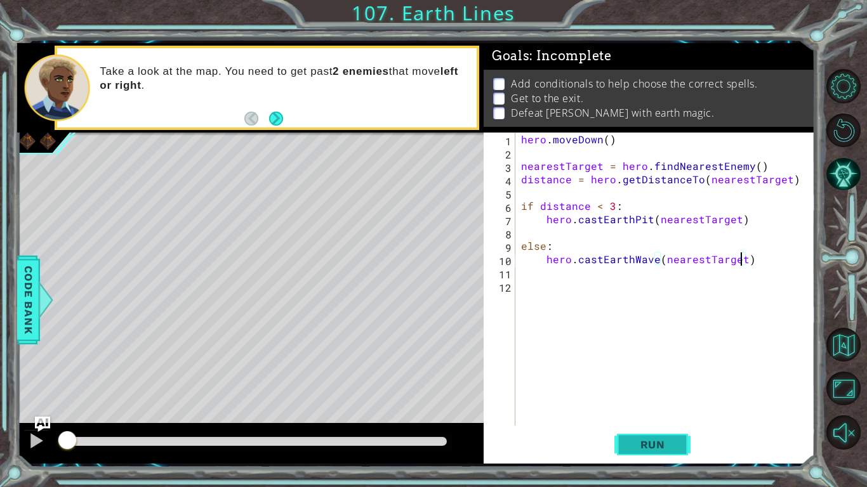
click at [647, 442] on span "Run" at bounding box center [652, 444] width 50 height 13
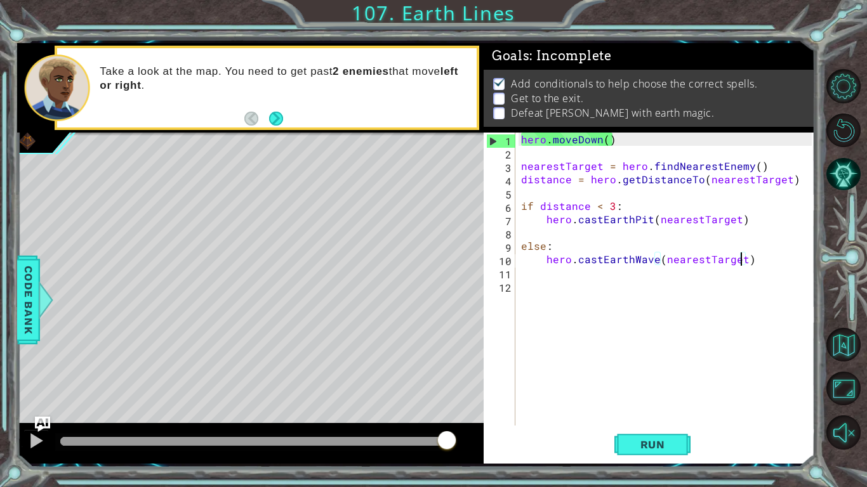
click at [649, 221] on div "hero . [GEOGRAPHIC_DATA] ( ) nearestTarget = hero . findNearestEnemy ( ) distan…" at bounding box center [667, 293] width 299 height 320
click at [594, 204] on div "hero . [GEOGRAPHIC_DATA] ( ) nearestTarget = hero . findNearestEnemy ( ) distan…" at bounding box center [667, 293] width 299 height 320
click at [601, 207] on div "hero . [GEOGRAPHIC_DATA] ( ) nearestTarget = hero . findNearestEnemy ( ) distan…" at bounding box center [667, 293] width 299 height 320
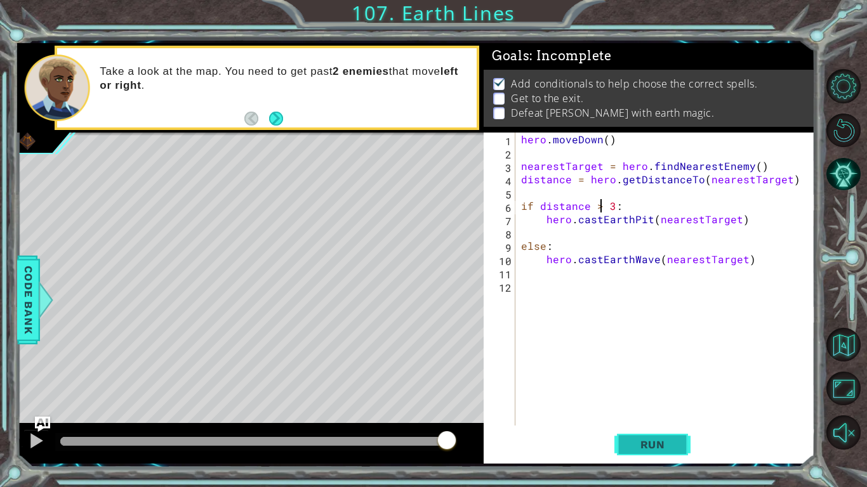
type textarea "if distance > 3:"
click at [639, 445] on span "Run" at bounding box center [652, 444] width 50 height 13
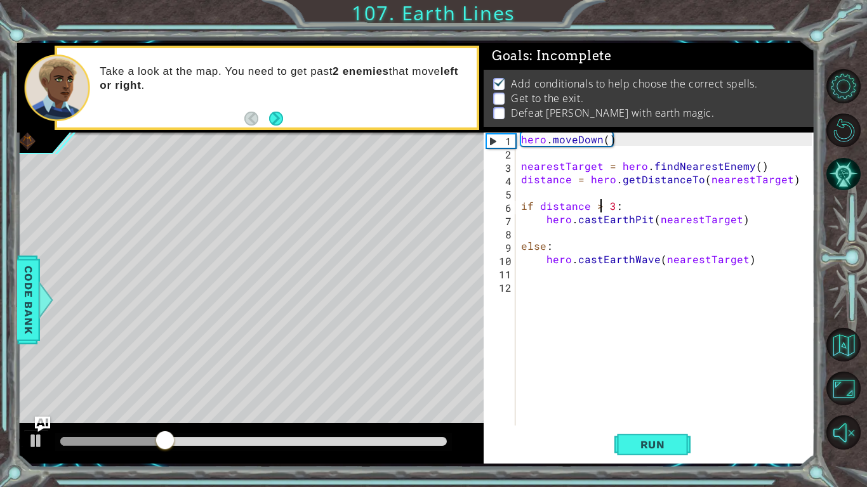
click at [759, 404] on div "hero . [GEOGRAPHIC_DATA] ( ) nearestTarget = hero . findNearestEnemy ( ) distan…" at bounding box center [667, 293] width 299 height 320
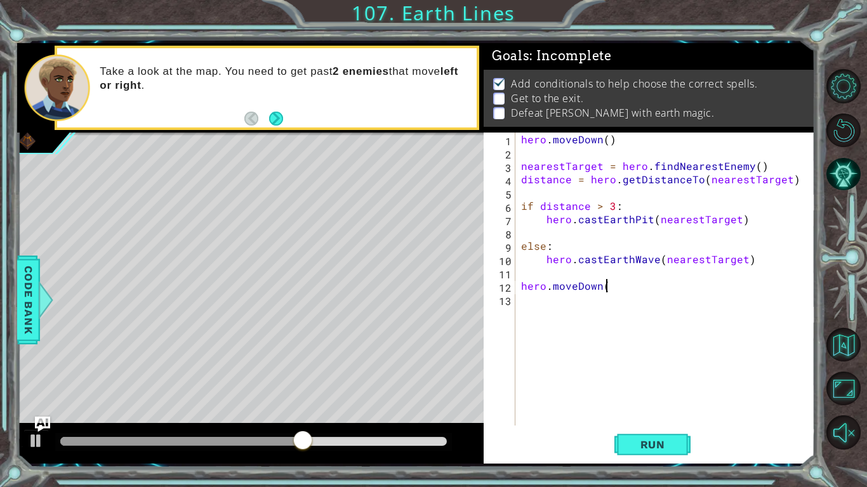
scroll to position [0, 5]
type textarea "hero.moveDown(4)"
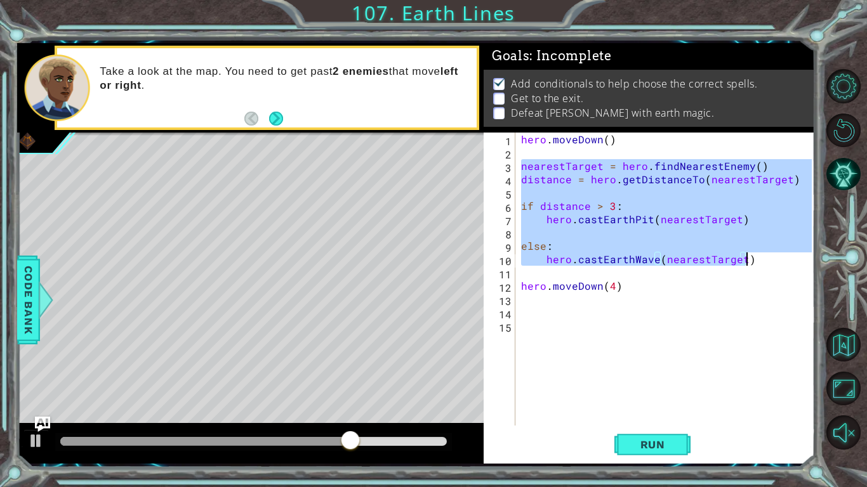
drag, startPoint x: 519, startPoint y: 166, endPoint x: 778, endPoint y: 262, distance: 276.2
click at [778, 262] on div "hero . [GEOGRAPHIC_DATA] ( ) nearestTarget = hero . findNearestEnemy ( ) distan…" at bounding box center [667, 293] width 299 height 320
type textarea "else: hero.castEarthWave(nearestTarget)"
click at [570, 336] on div "hero . [GEOGRAPHIC_DATA] ( ) nearestTarget = hero . findNearestEnemy ( ) distan…" at bounding box center [667, 293] width 299 height 320
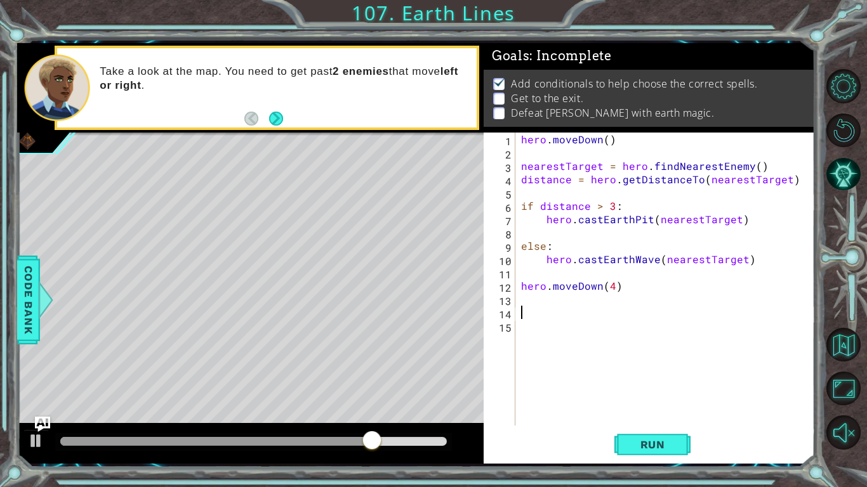
paste textarea "hero.castEarthWave(nearestTarget)"
type textarea "hero.castEarthWave(nearestTarget)"
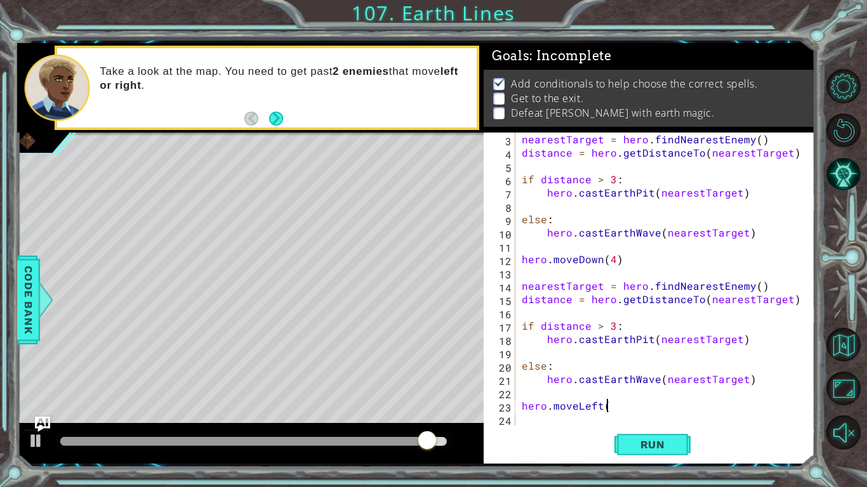
scroll to position [0, 5]
type textarea "hero.moveLeft(5)"
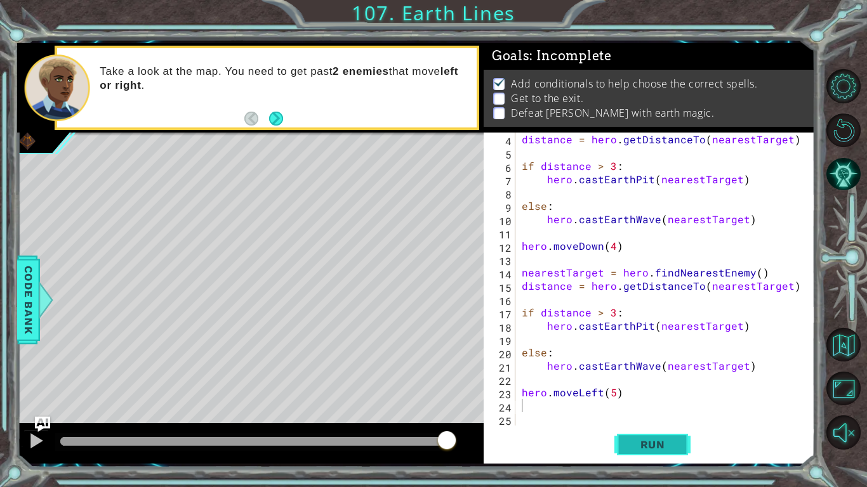
click at [636, 438] on span "Run" at bounding box center [652, 444] width 50 height 13
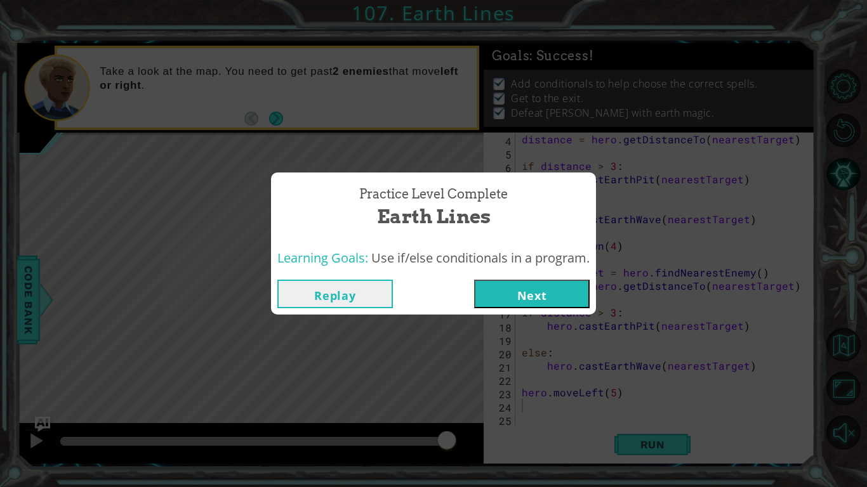
click at [518, 308] on button "Next" at bounding box center [531, 294] width 115 height 29
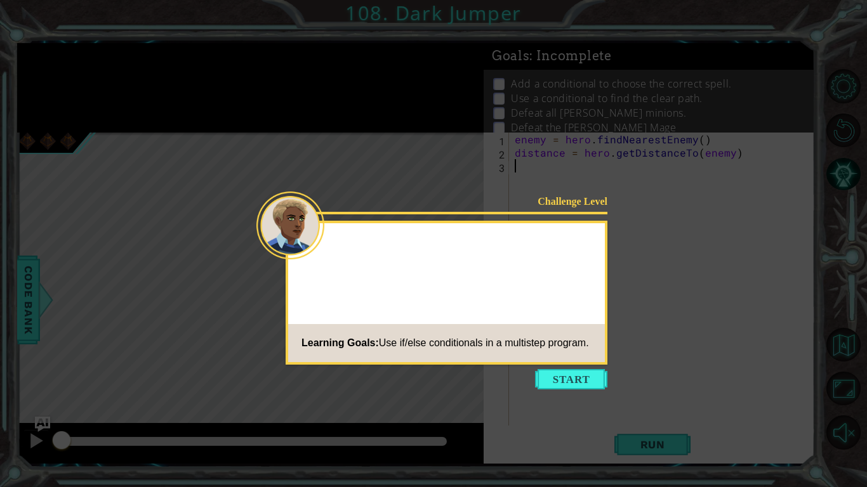
click at [596, 247] on div at bounding box center [446, 246] width 317 height 36
click at [602, 296] on div "Challenge Level Learning Goals: Use if/else conditionals in a multistep program." at bounding box center [446, 293] width 322 height 144
click at [561, 393] on icon at bounding box center [433, 243] width 867 height 487
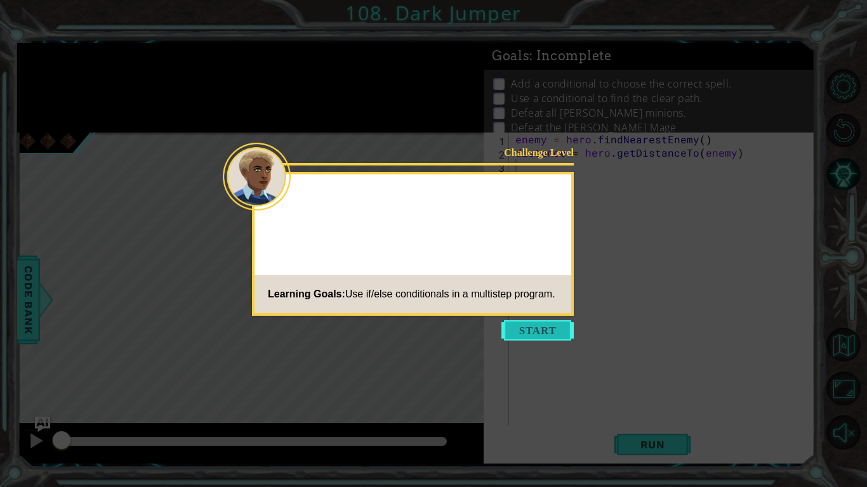
click at [560, 326] on button "Start" at bounding box center [537, 330] width 72 height 20
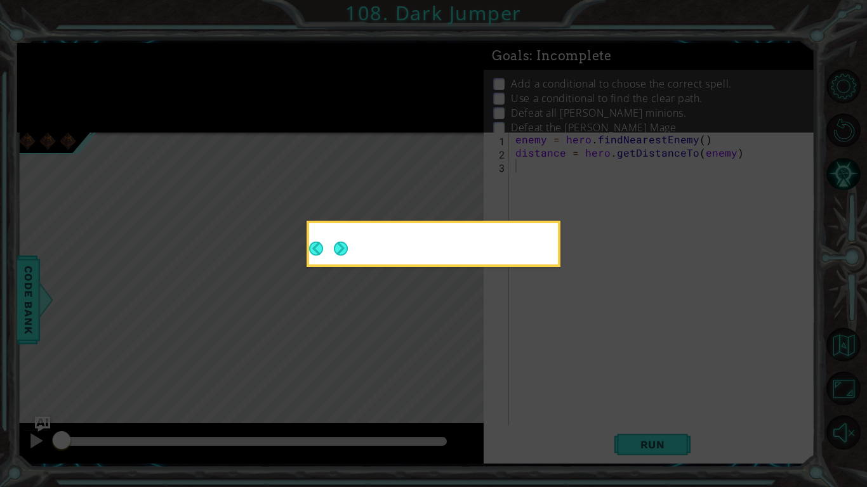
click at [526, 337] on icon at bounding box center [433, 243] width 867 height 487
click at [544, 336] on icon at bounding box center [433, 243] width 867 height 487
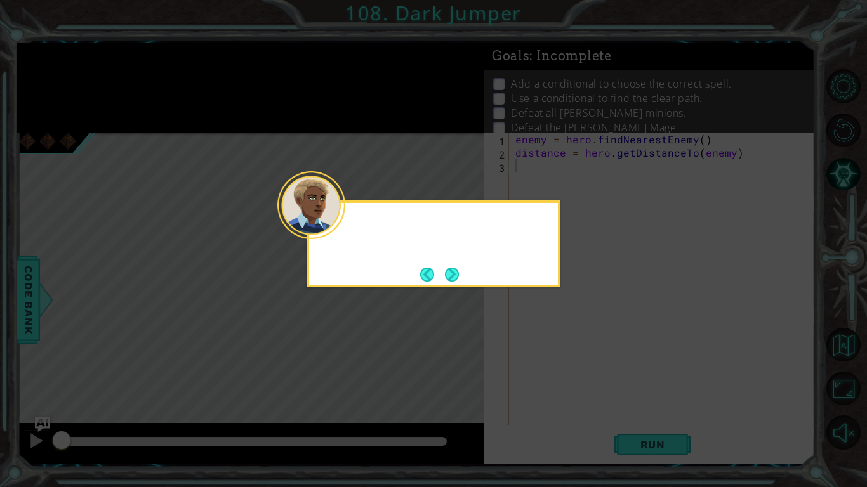
click at [349, 264] on div at bounding box center [433, 243] width 254 height 87
click at [433, 272] on button "Back" at bounding box center [432, 275] width 25 height 14
click at [460, 280] on icon at bounding box center [433, 243] width 867 height 487
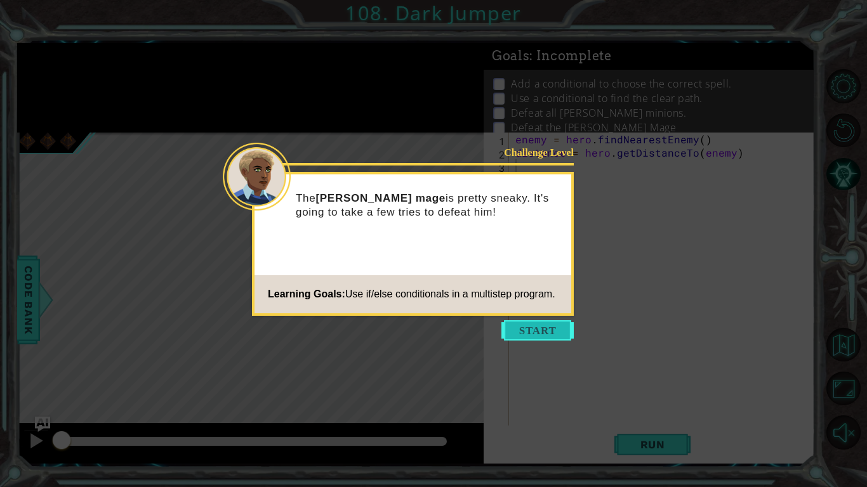
click at [550, 336] on button "Start" at bounding box center [537, 330] width 72 height 20
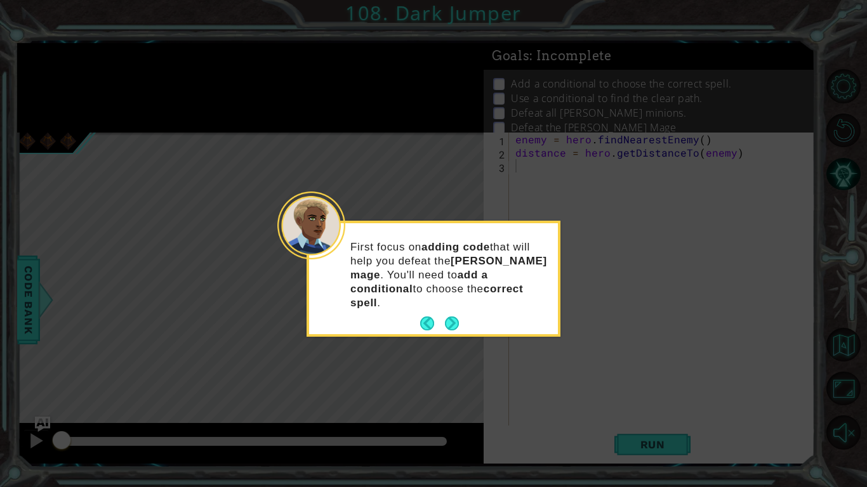
click at [531, 353] on icon at bounding box center [433, 243] width 867 height 487
click at [538, 351] on icon at bounding box center [433, 243] width 867 height 487
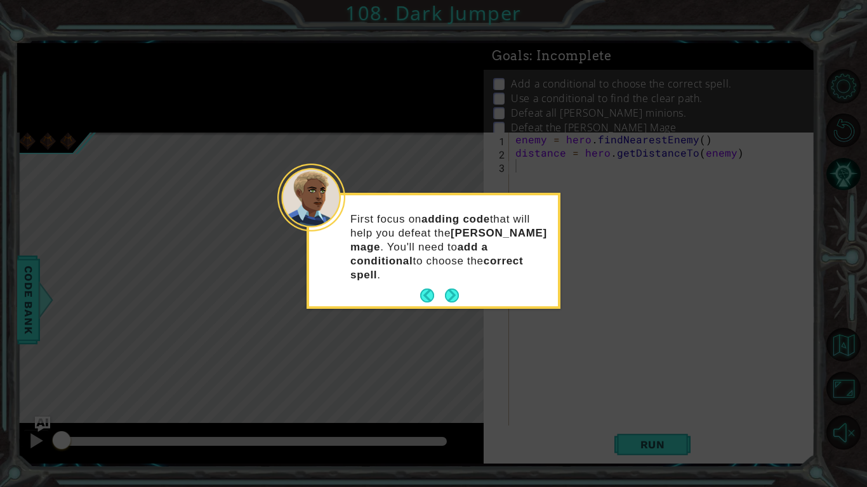
click at [447, 323] on icon at bounding box center [433, 243] width 867 height 487
click at [459, 289] on button "Next" at bounding box center [452, 296] width 15 height 15
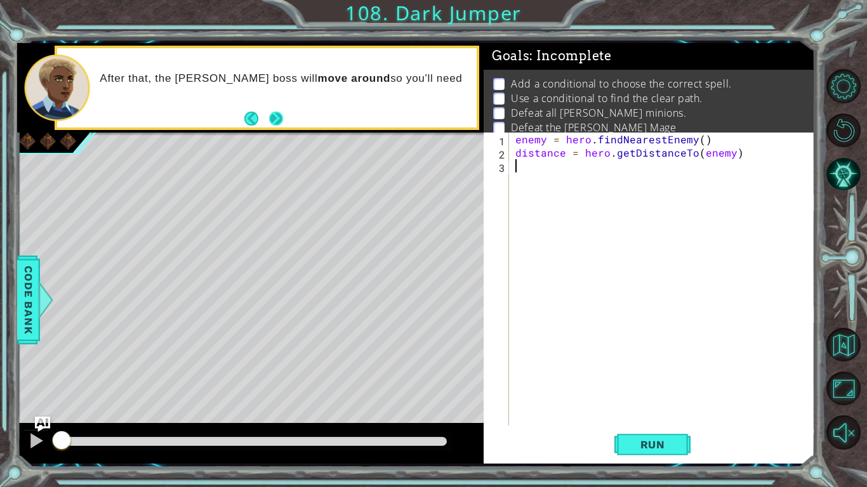
click at [284, 121] on button "Next" at bounding box center [275, 118] width 15 height 15
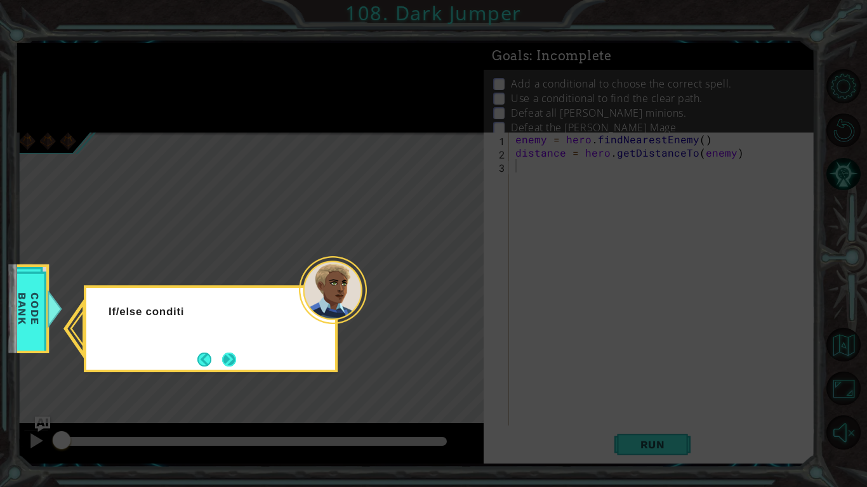
click at [230, 357] on button "Next" at bounding box center [228, 359] width 18 height 18
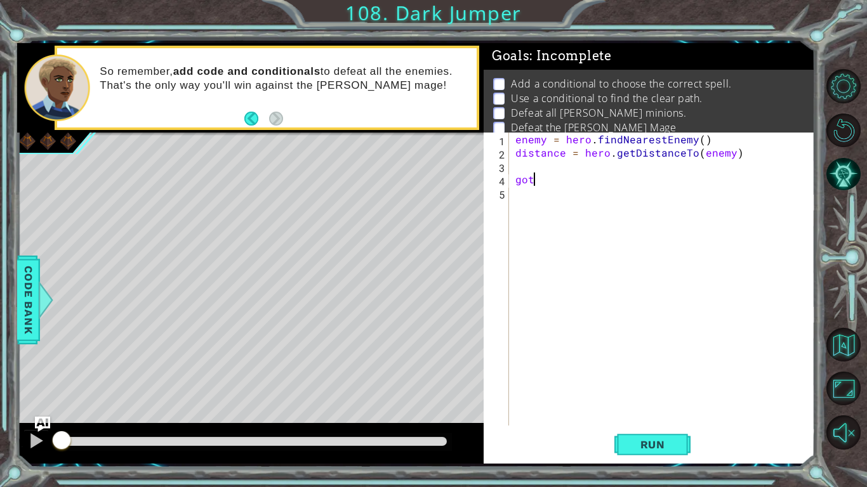
type textarea "g"
type textarea "i"
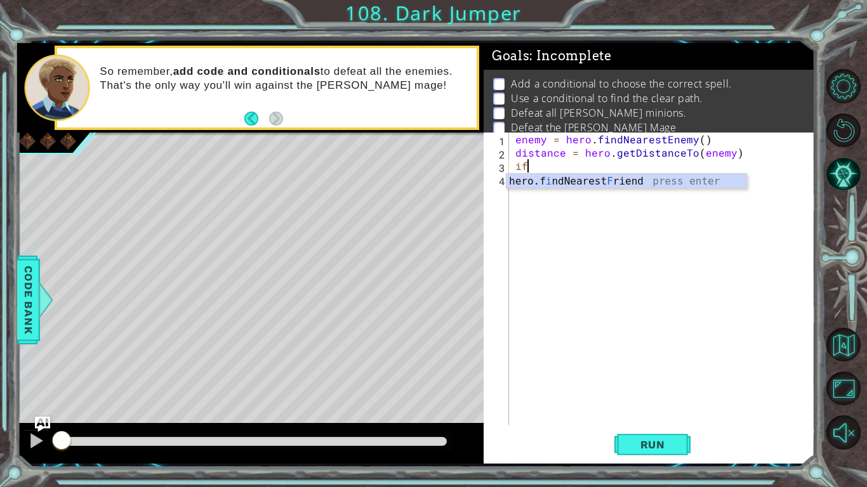
type textarea "i"
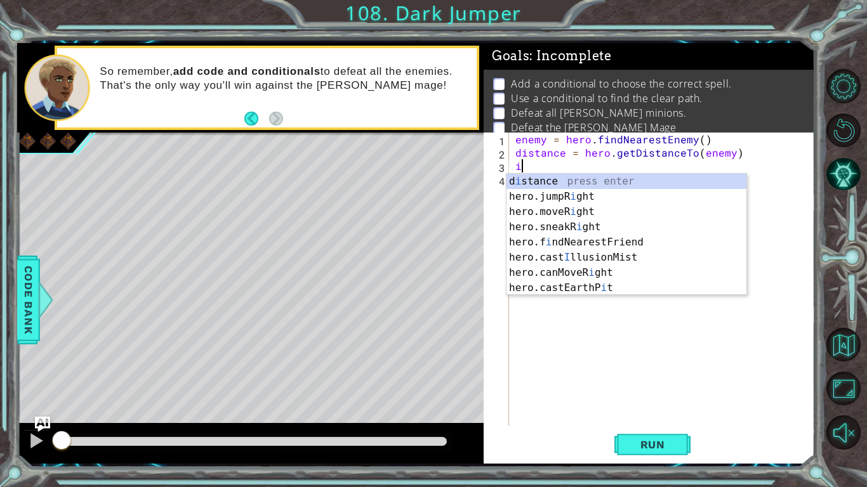
type textarea "distance = hero.getDistanceTo(enemy)"
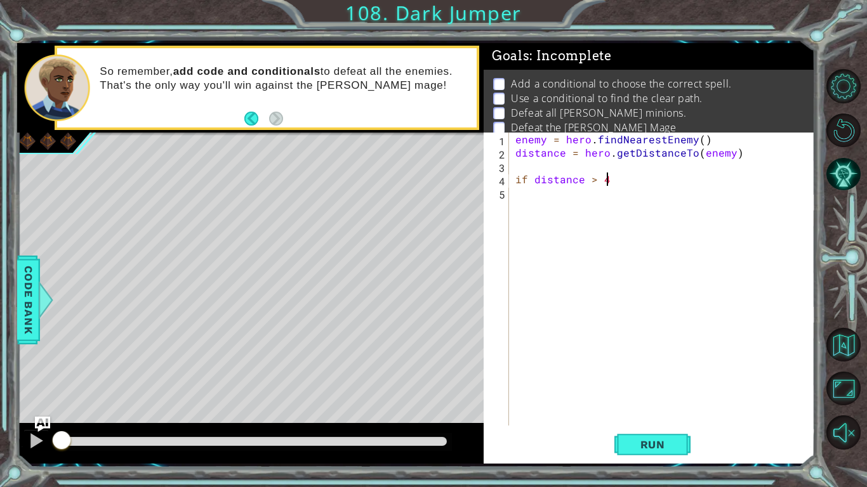
scroll to position [0, 5]
type textarea "if distance > 4:"
click at [651, 367] on div "enemy = hero . findNearestEnemy ( ) distance = hero . getDistanceTo ( enemy ) i…" at bounding box center [665, 293] width 305 height 320
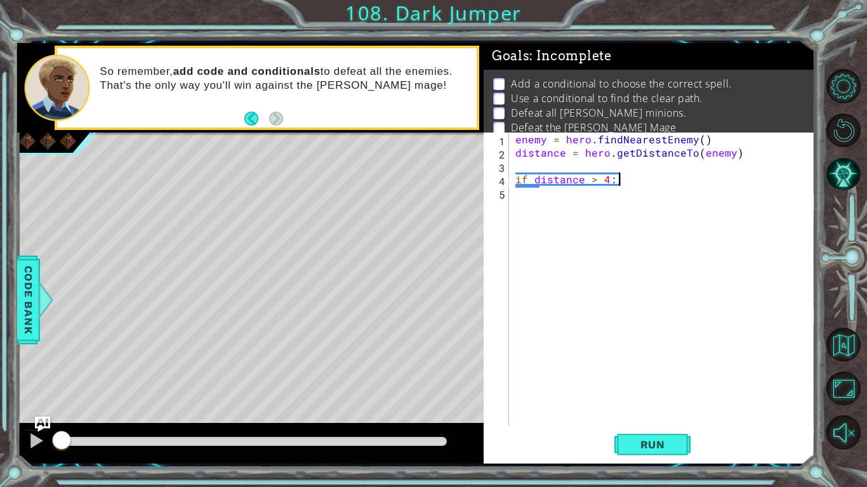
click at [651, 367] on div "enemy = hero . findNearestEnemy ( ) distance = hero . getDistanceTo ( enemy ) i…" at bounding box center [665, 293] width 305 height 320
type textarea "if distance > 4:"
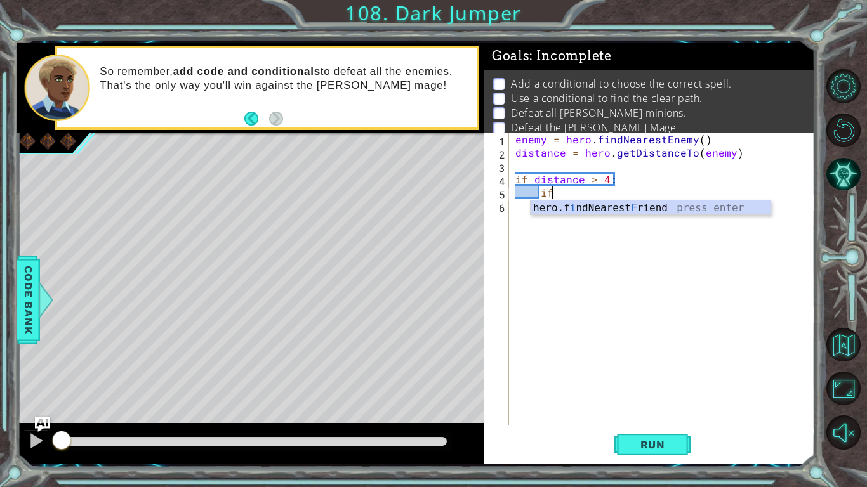
type textarea "i"
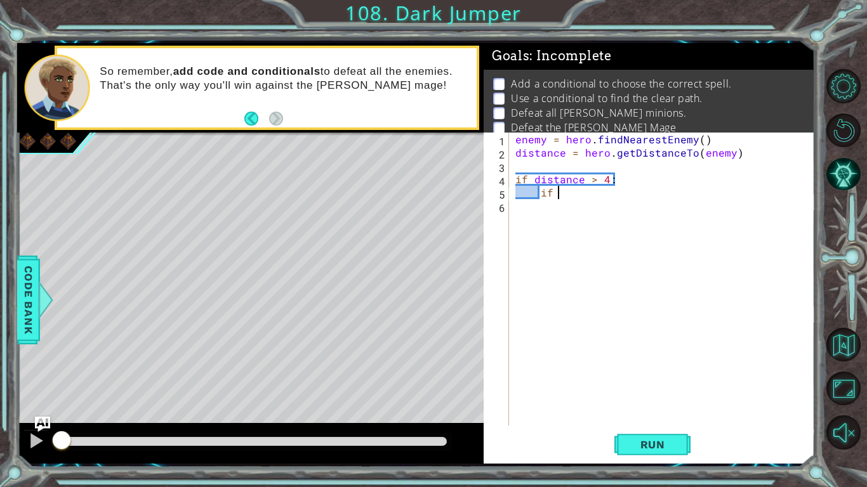
type textarea "i"
type textarea "if distance > 3:"
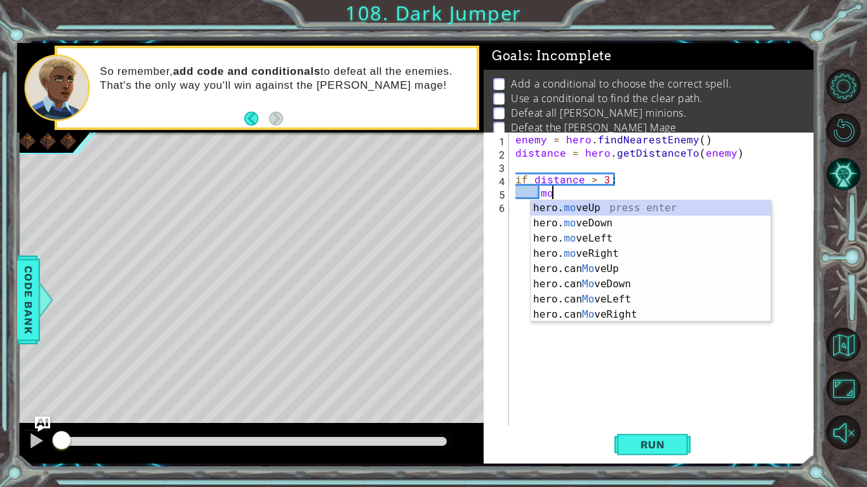
type textarea "m"
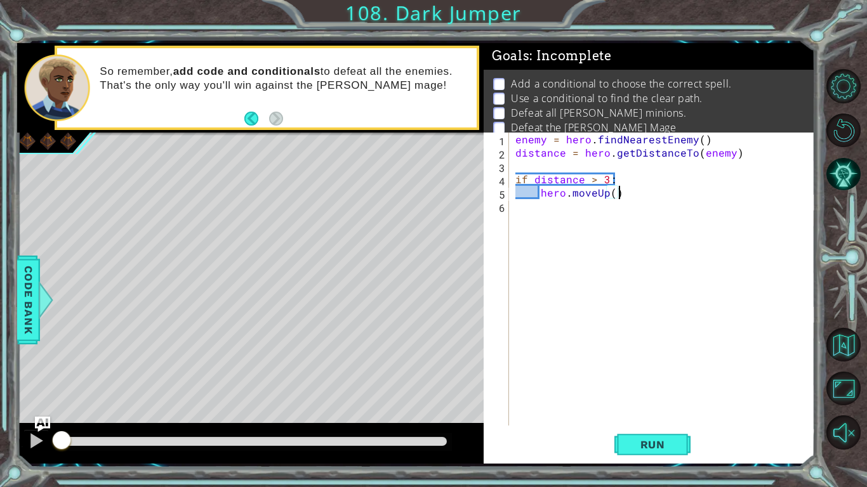
scroll to position [0, 6]
type textarea "hero.moveUp(2)"
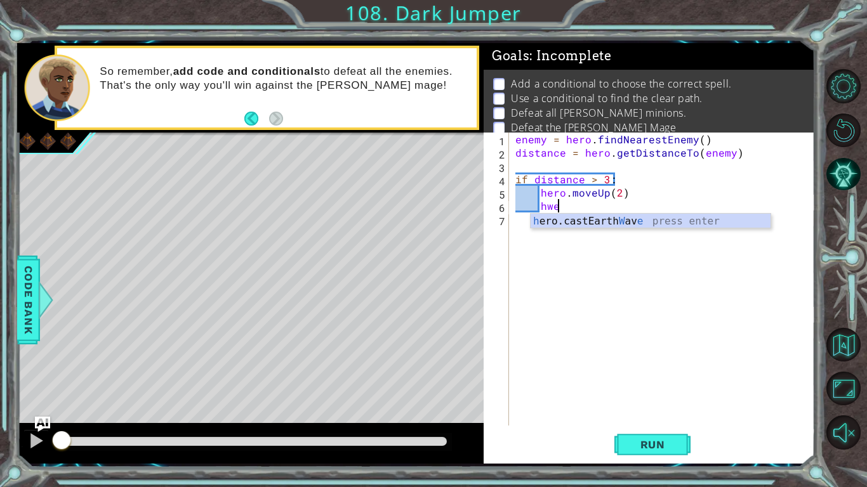
scroll to position [0, 2]
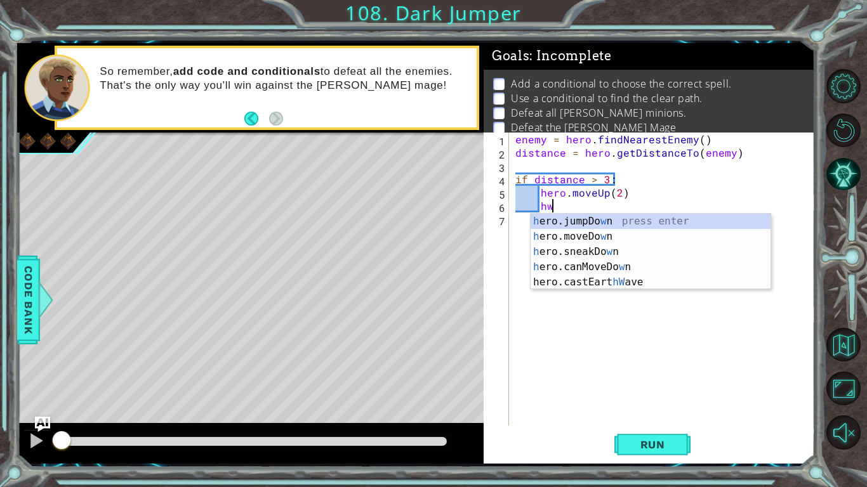
type textarea "h"
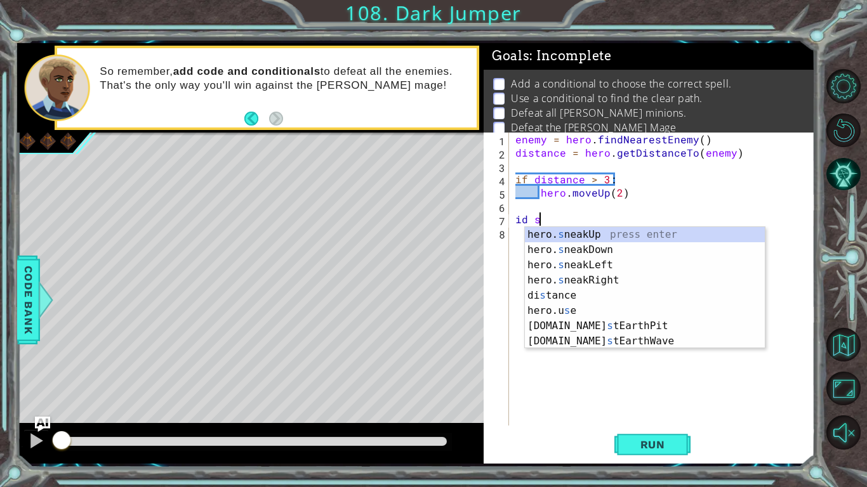
scroll to position [0, 1]
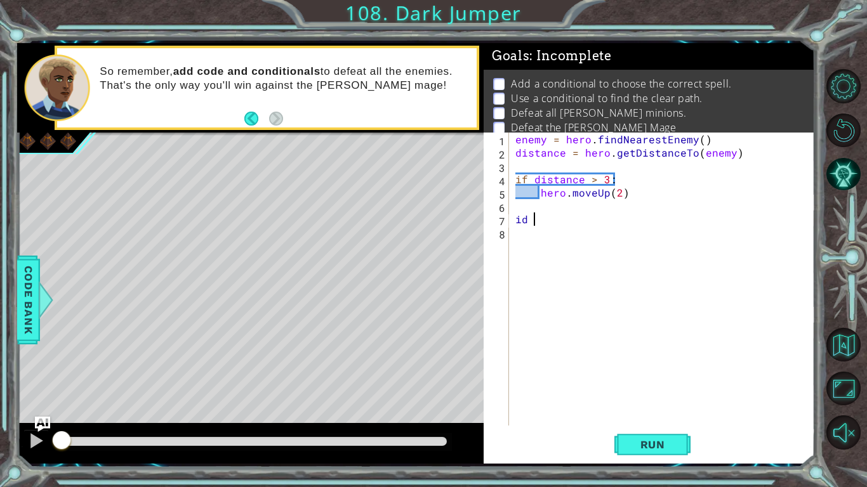
type textarea "i"
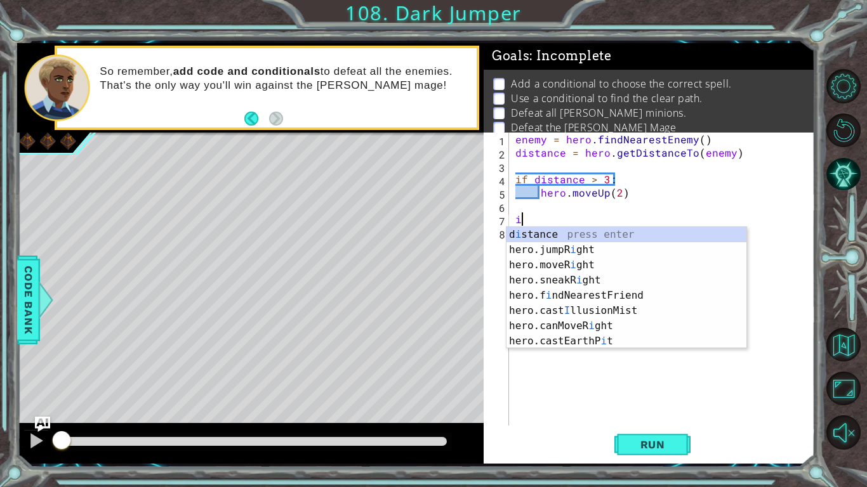
type textarea "i"
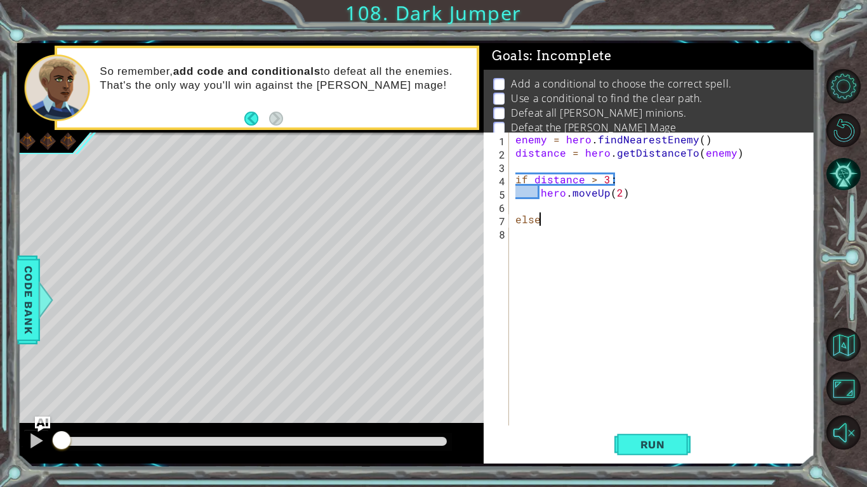
type textarea "else:"
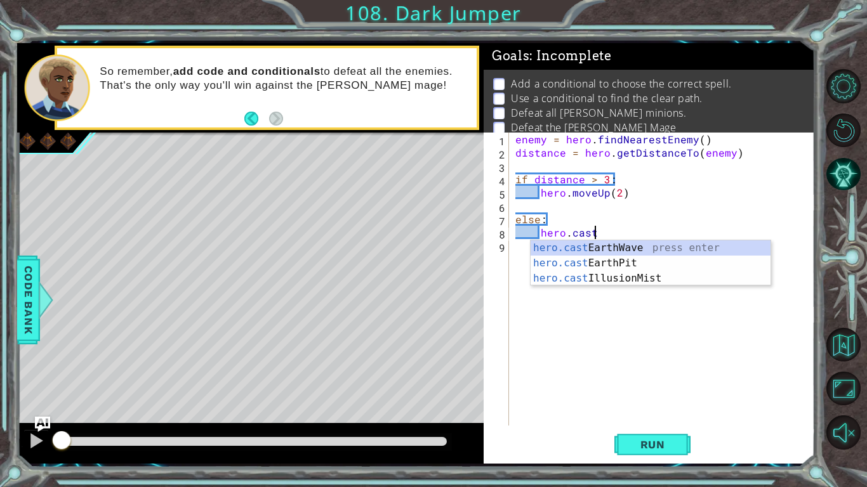
scroll to position [0, 4]
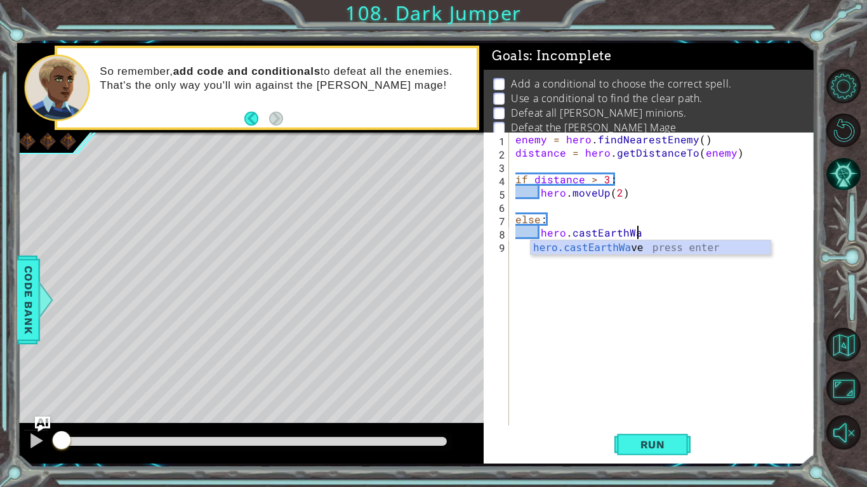
type textarea "hero.castEarthWave"
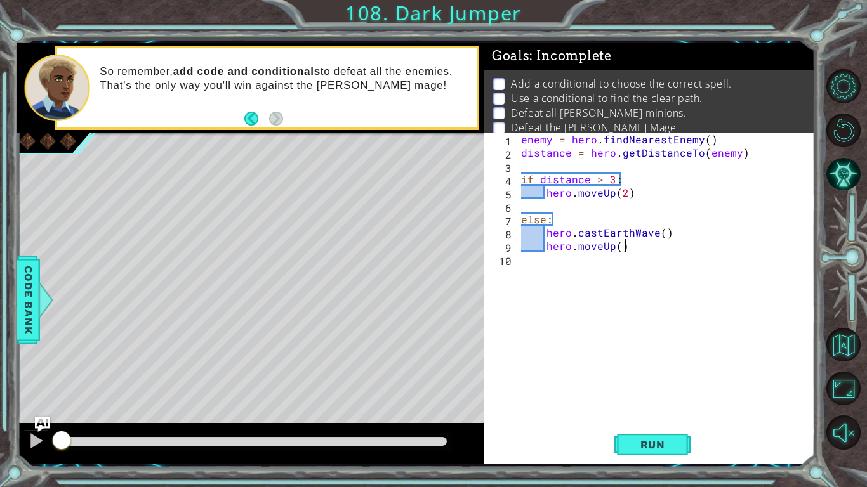
scroll to position [0, 6]
type textarea "hero.moveUp(2)"
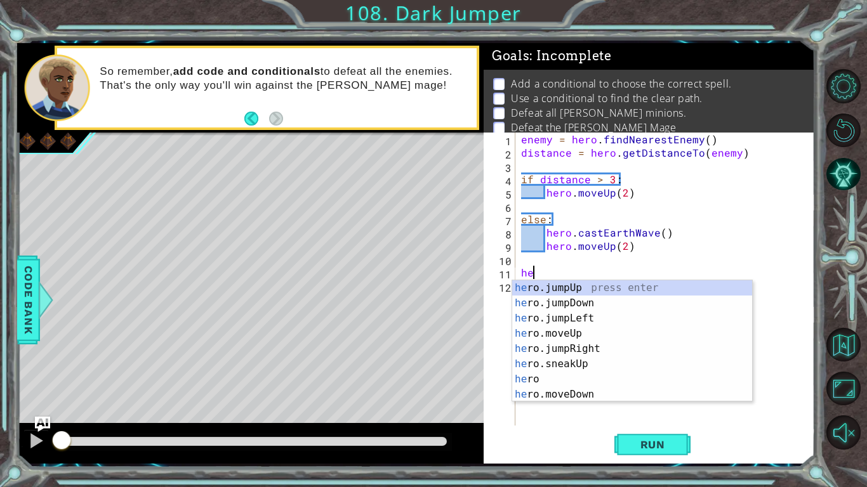
scroll to position [0, 0]
type textarea "h"
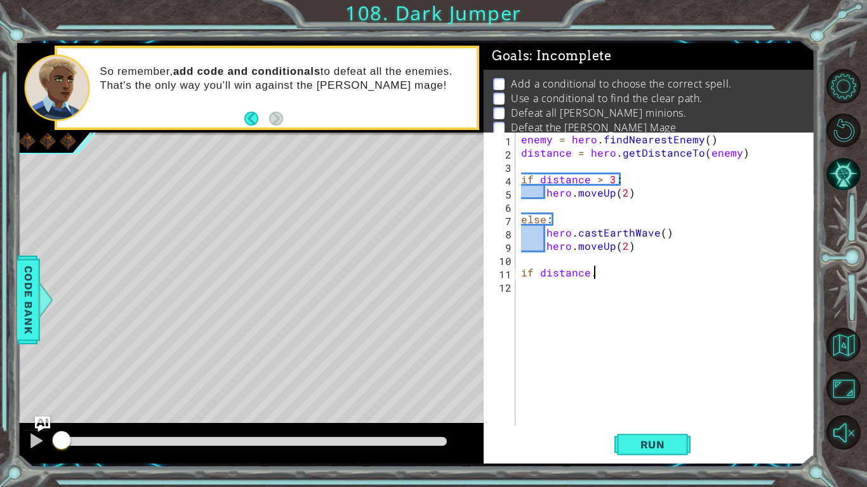
scroll to position [0, 4]
type textarea "if distance >"
click at [627, 275] on div "enemy = hero . findNearestEnemy ( ) distance = hero . getDistanceTo ( enemy ) i…" at bounding box center [667, 293] width 299 height 320
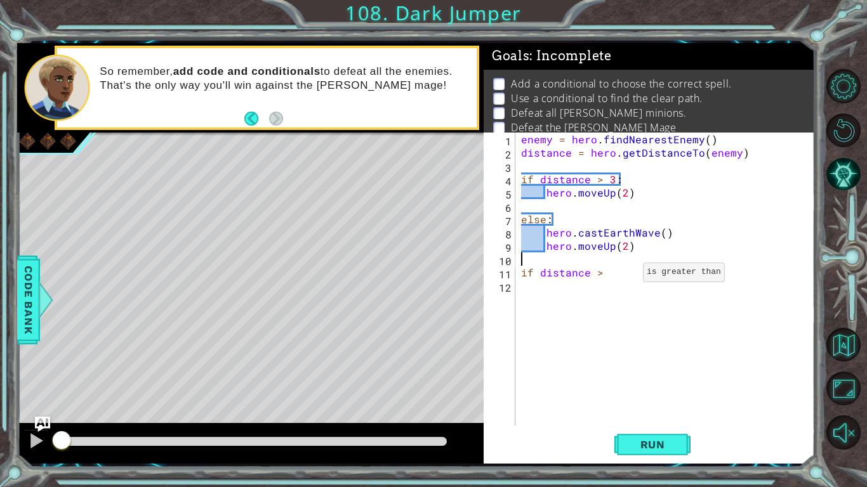
type textarea "if distance >"
type textarea "if distance > 2"
type textarea "if distance > 2:"
type textarea "hero.moveUp(2)"
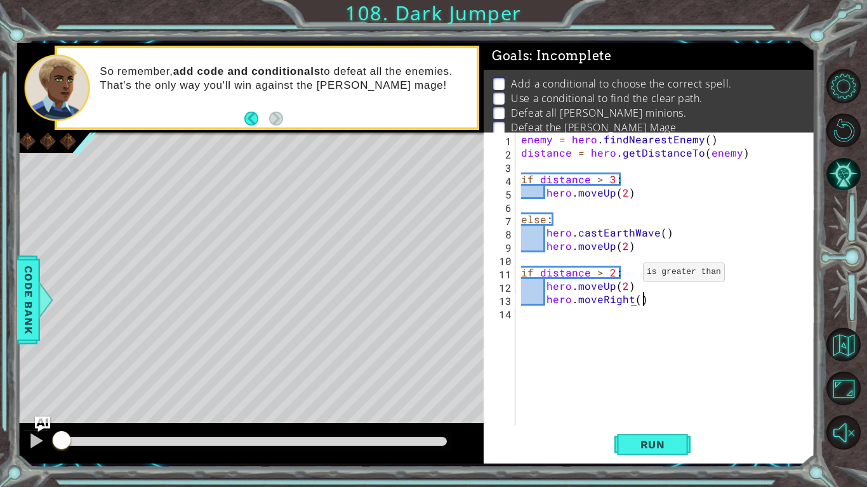
scroll to position [0, 7]
type textarea "hero.moveRight(2)"
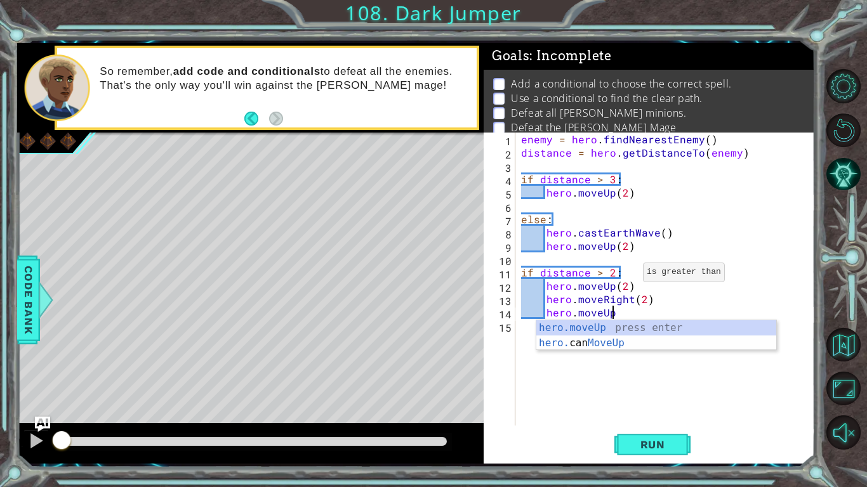
scroll to position [0, 5]
type textarea "hero.moveUp()"
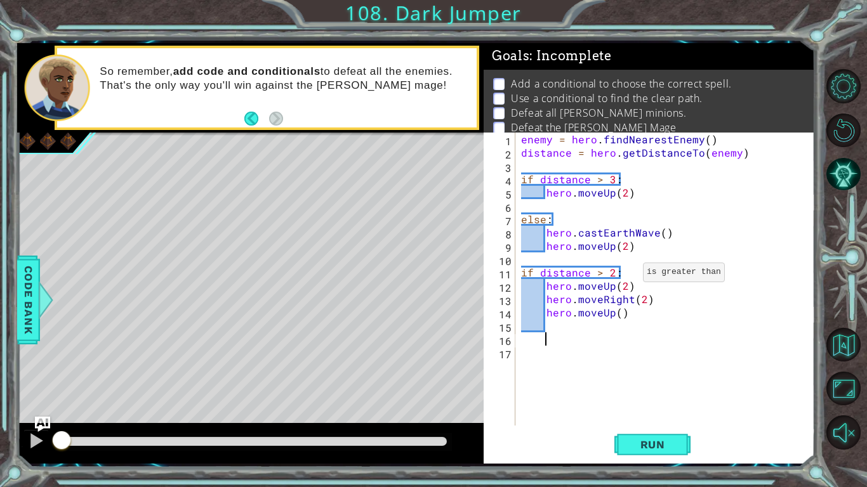
scroll to position [0, 0]
type textarea "else:"
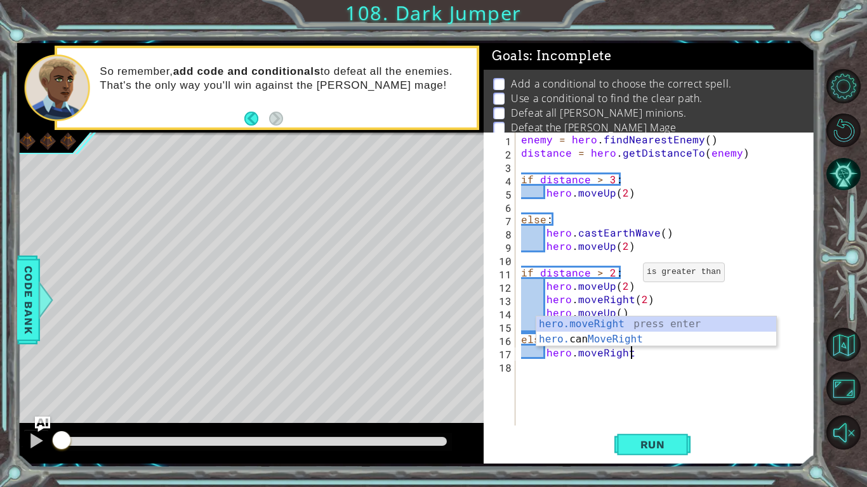
scroll to position [0, 7]
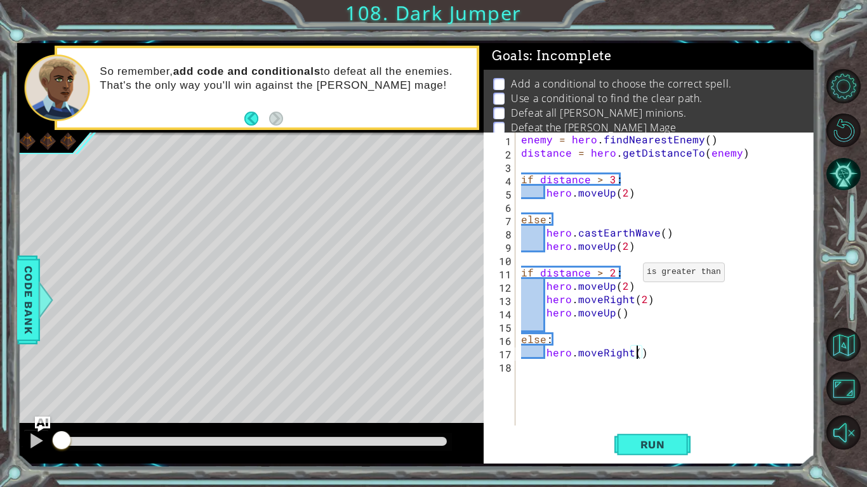
type textarea "hero.moveRight(2)"
type textarea "hero.moveUp(3)"
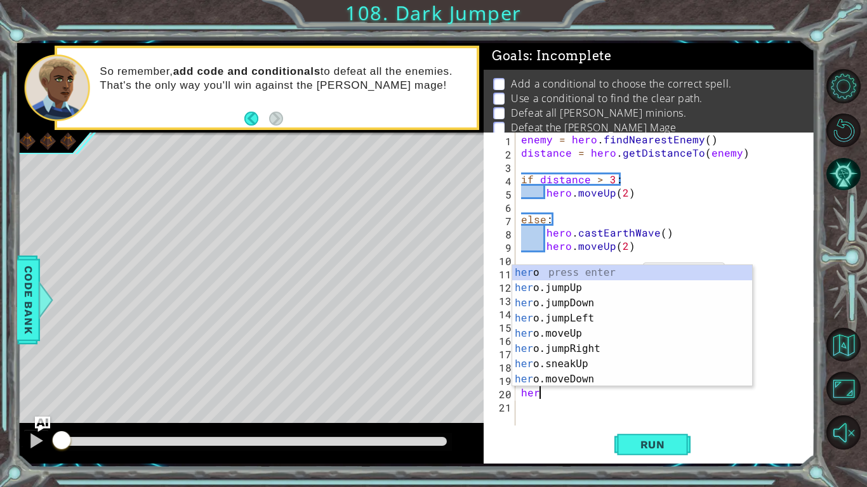
scroll to position [0, 0]
type textarea "h"
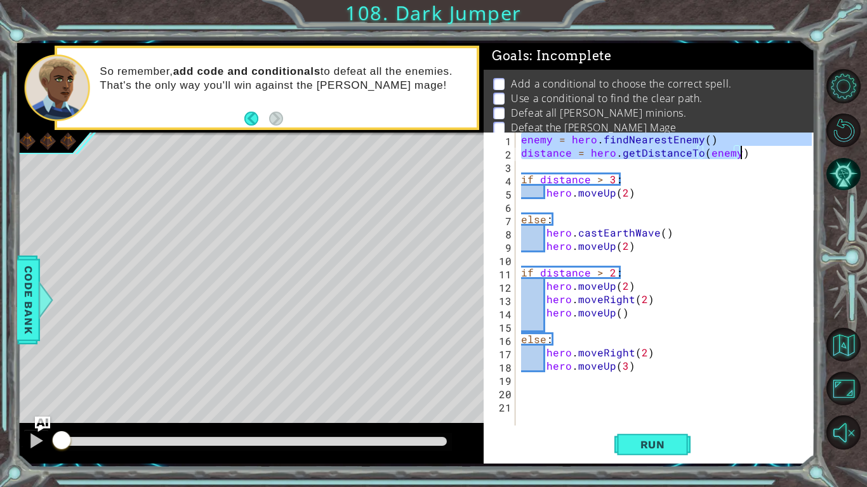
drag, startPoint x: 519, startPoint y: 142, endPoint x: 778, endPoint y: 152, distance: 259.0
click at [778, 152] on div "enemy = hero . findNearestEnemy ( ) distance = hero . getDistanceTo ( enemy ) i…" at bounding box center [667, 293] width 299 height 320
click at [556, 271] on div "enemy = hero . findNearestEnemy ( ) distance = hero . getDistanceTo ( enemy ) i…" at bounding box center [667, 293] width 299 height 320
type textarea "if distance > 2:"
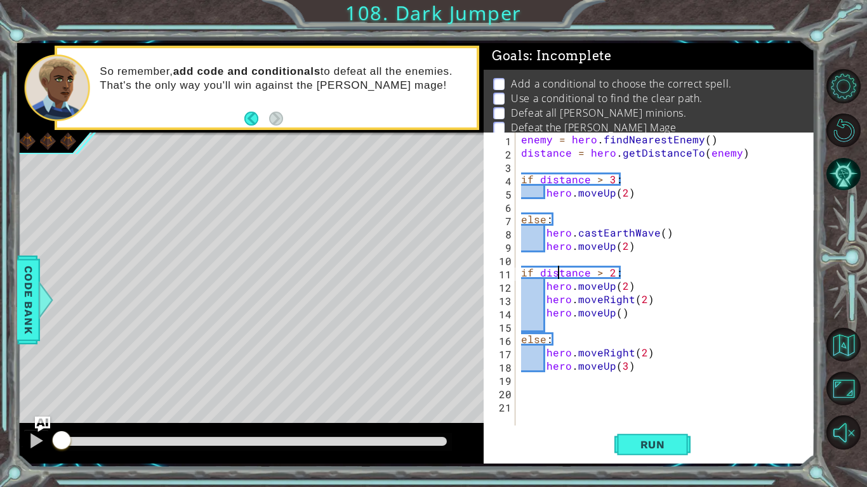
click at [522, 276] on div "enemy = hero . findNearestEnemy ( ) distance = hero . getDistanceTo ( enemy ) i…" at bounding box center [667, 293] width 299 height 320
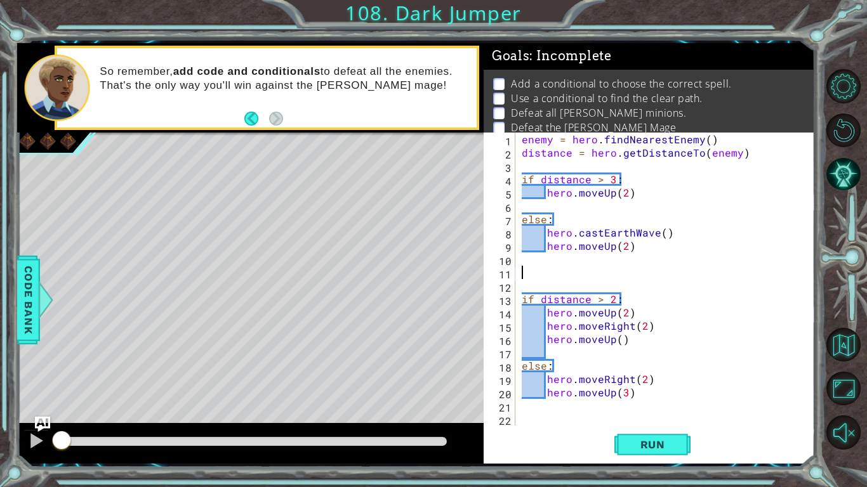
paste textarea "distance = hero.getDistanceTo(enemy)"
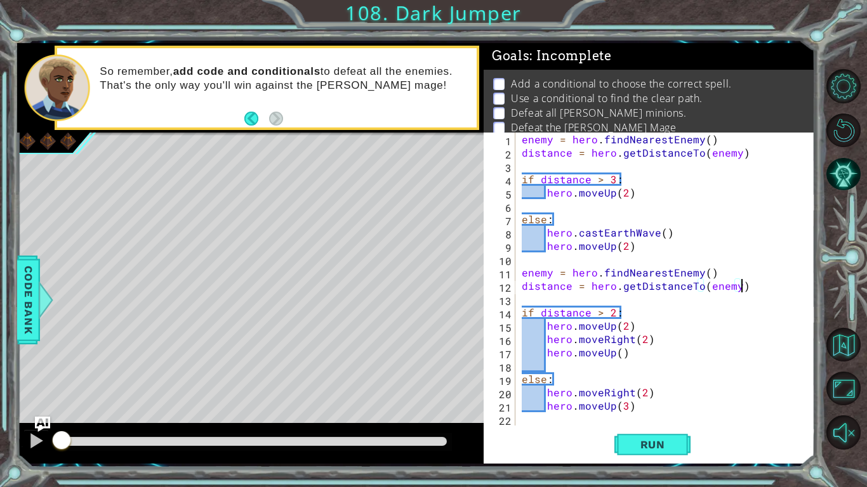
scroll to position [27, 0]
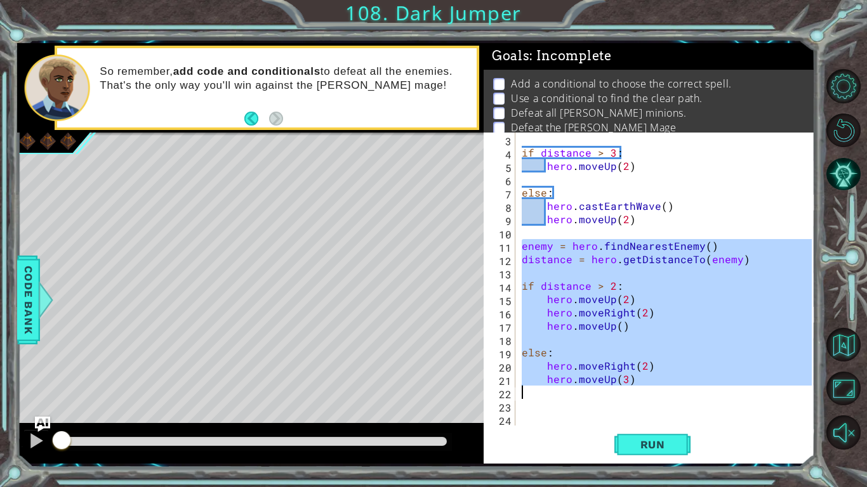
drag, startPoint x: 520, startPoint y: 246, endPoint x: 694, endPoint y: 388, distance: 224.6
click at [694, 388] on div "if distance > 3 : hero . moveUp ( 2 ) else : hero . castEarthWave ( ) hero . mo…" at bounding box center [668, 293] width 299 height 320
type textarea "hero.moveUp(3)"
click at [694, 388] on div "if distance > 3 : hero . moveUp ( 2 ) else : hero . castEarthWave ( ) hero . mo…" at bounding box center [665, 279] width 292 height 293
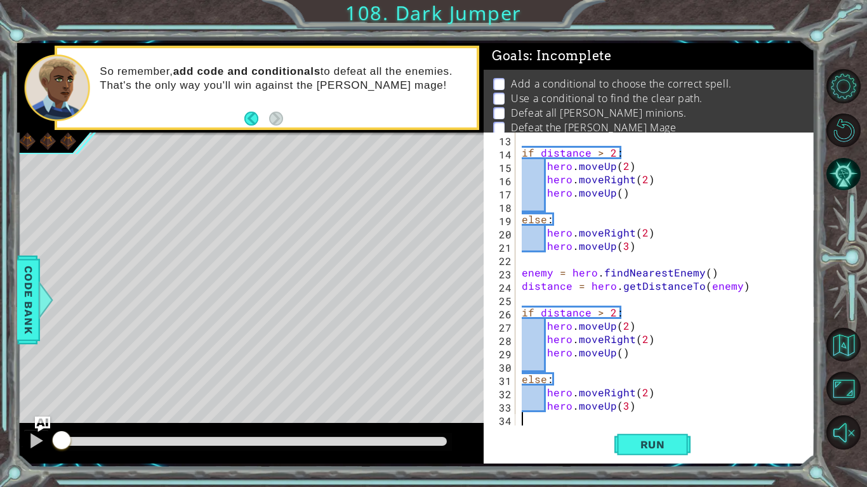
scroll to position [160, 0]
click at [550, 324] on div "if distance > 2 : hero . moveUp ( 2 ) hero . moveRight ( 2 ) hero . moveUp ( ) …" at bounding box center [668, 293] width 299 height 320
click at [617, 311] on div "if distance > 2 : hero . moveUp ( 2 ) hero . moveRight ( 2 ) hero . moveUp ( ) …" at bounding box center [668, 293] width 299 height 320
click at [597, 328] on div "if distance > 2 : hero . moveUp ( 2 ) hero . moveRight ( 2 ) hero . moveUp ( ) …" at bounding box center [668, 293] width 299 height 320
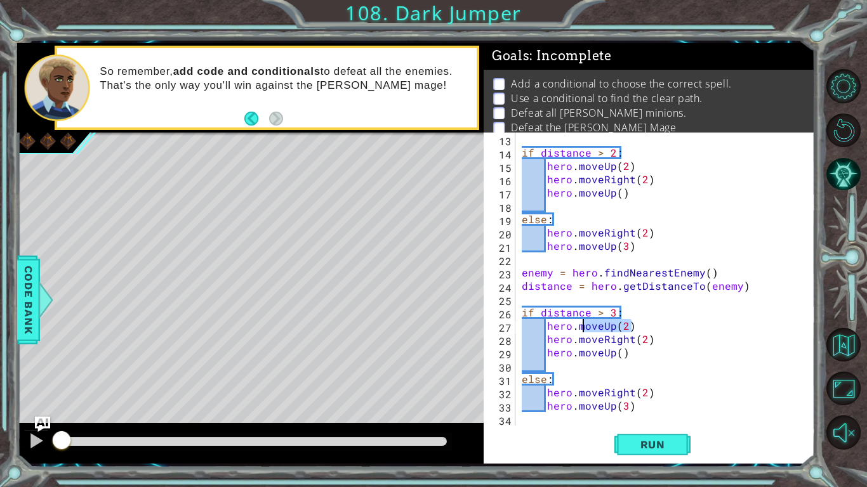
drag, startPoint x: 637, startPoint y: 327, endPoint x: 580, endPoint y: 329, distance: 56.5
click at [580, 329] on div "if distance > 2 : hero . moveUp ( 2 ) hero . moveRight ( 2 ) hero . moveUp ( ) …" at bounding box center [668, 293] width 299 height 320
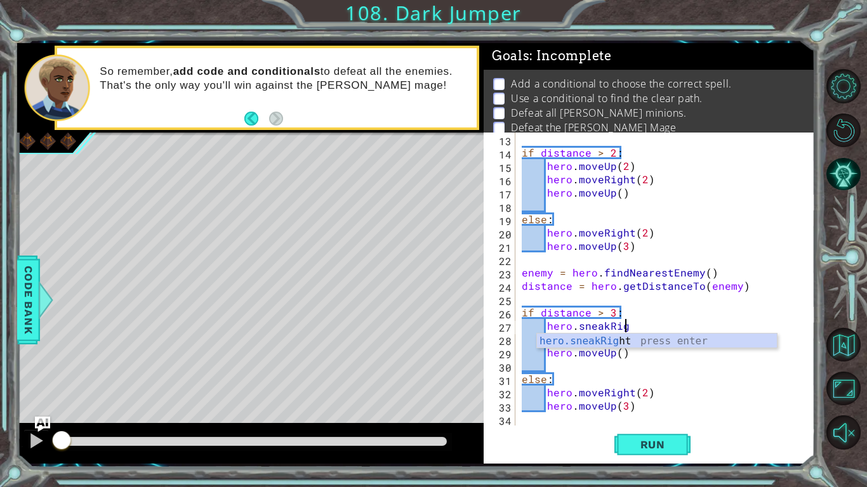
scroll to position [0, 6]
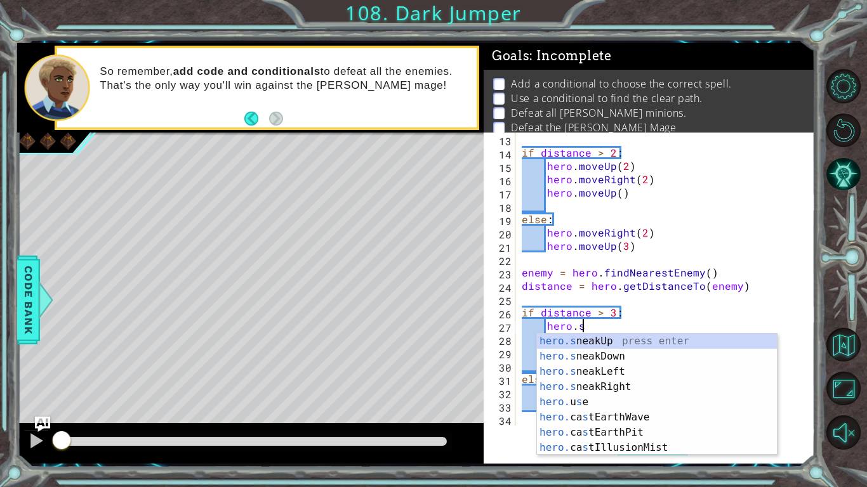
type textarea "hero.s"
click at [674, 263] on div "if distance > 2 : hero . moveUp ( 2 ) hero . moveRight ( 2 ) hero . moveUp ( ) …" at bounding box center [668, 293] width 299 height 320
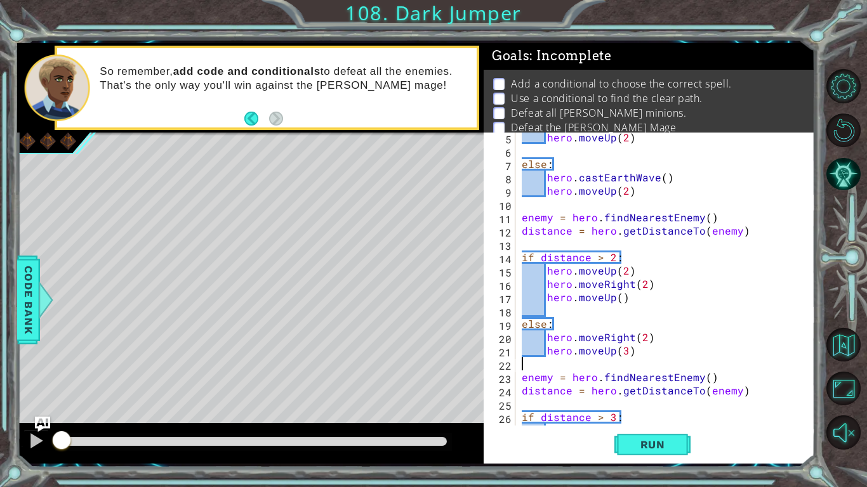
scroll to position [0, 0]
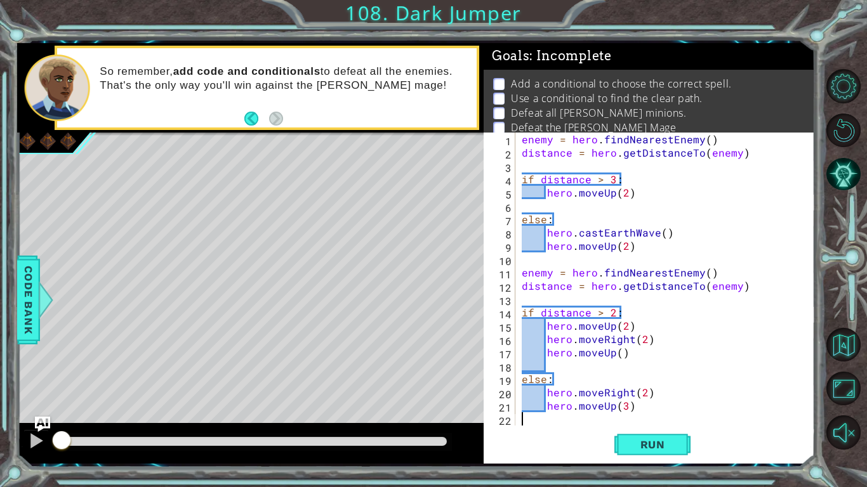
click at [546, 197] on div "enemy = hero . findNearestEnemy ( ) distance = hero . getDistanceTo ( enemy ) i…" at bounding box center [668, 293] width 299 height 320
type textarea "hero.moveUp(2)"
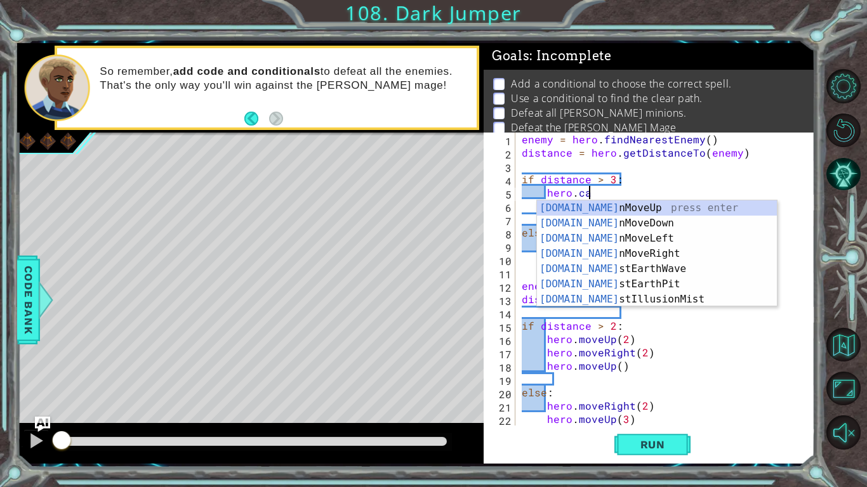
scroll to position [0, 4]
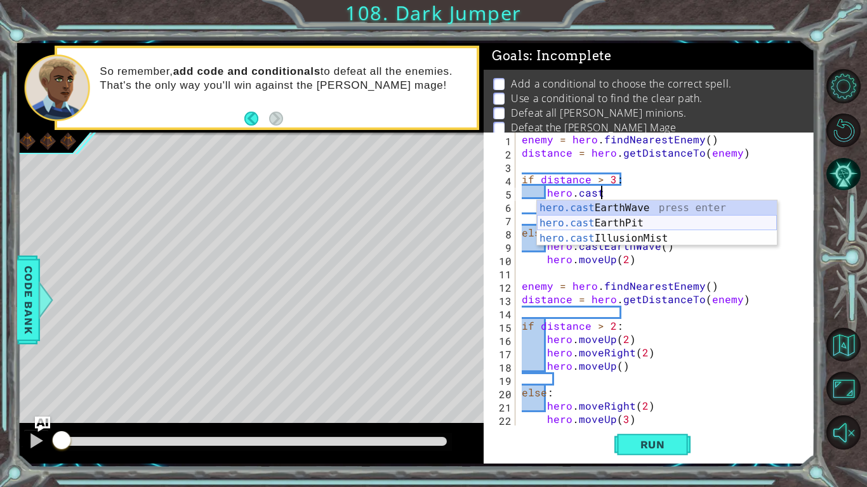
click at [593, 226] on div "hero.cast EarthWave press enter hero.cast EarthPit press enter hero.cast Illusi…" at bounding box center [657, 238] width 240 height 76
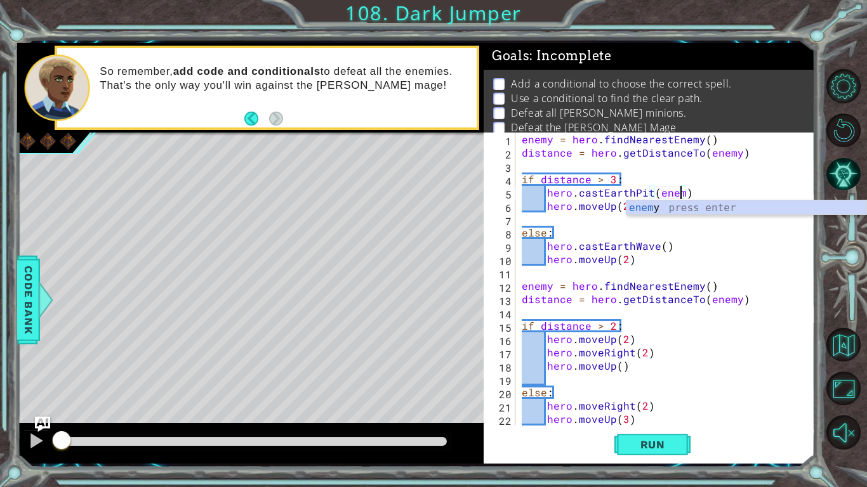
scroll to position [0, 10]
type textarea "hero.castEarthPit(enemy)"
click at [723, 471] on div "1 ההההההההההההההההההההההההההההההההההההההההההההההההההההההההההההההההההההההההההההה…" at bounding box center [433, 243] width 867 height 487
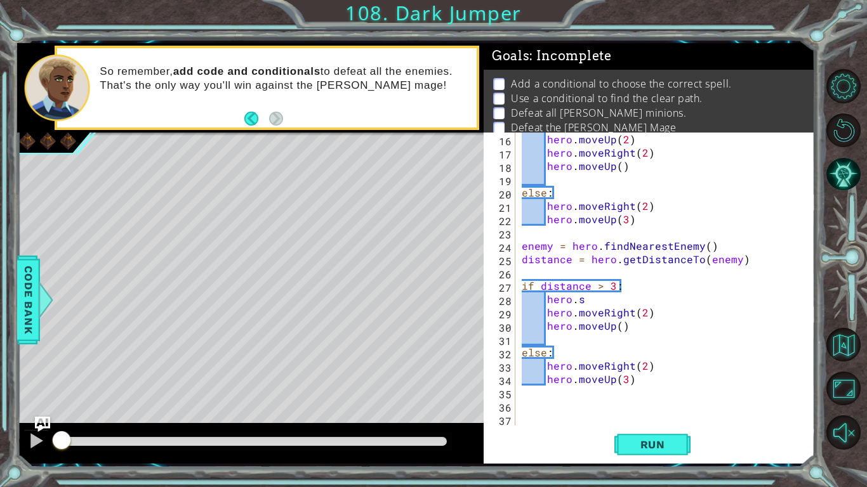
scroll to position [200, 0]
click at [654, 341] on div "hero . moveUp ( 2 ) hero . moveRight ( 2 ) hero . moveUp ( ) else : hero . move…" at bounding box center [668, 293] width 299 height 320
click at [618, 301] on div "hero . moveUp ( 2 ) hero . moveRight ( 2 ) hero . moveUp ( ) else : hero . move…" at bounding box center [668, 293] width 299 height 320
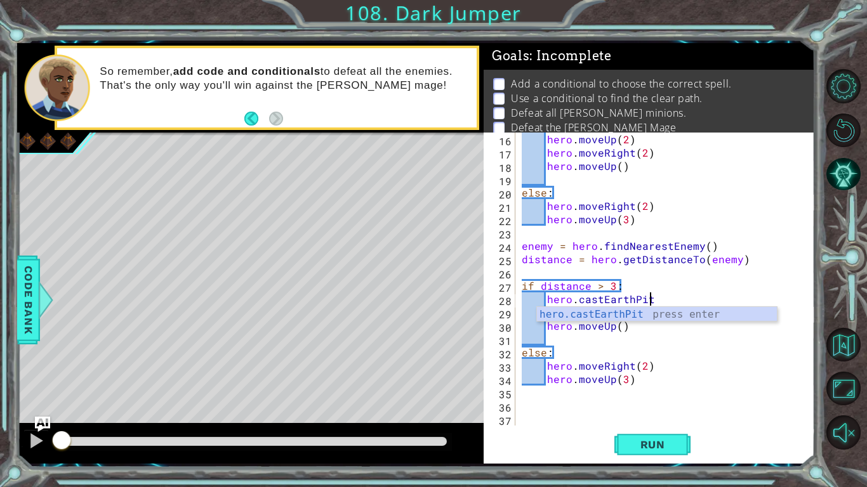
click at [681, 362] on div "hero . moveUp ( 2 ) hero . moveRight ( 2 ) hero . moveUp ( ) else : hero . move…" at bounding box center [668, 293] width 299 height 320
click at [658, 296] on div "hero . moveUp ( 2 ) hero . moveRight ( 2 ) hero . moveUp ( ) else : hero . move…" at bounding box center [668, 293] width 299 height 320
click at [578, 360] on div "hero . moveUp ( 2 ) hero . moveRight ( 2 ) hero . moveUp ( ) else : hero . move…" at bounding box center [668, 293] width 299 height 320
type textarea "hero.moveRight(2)"
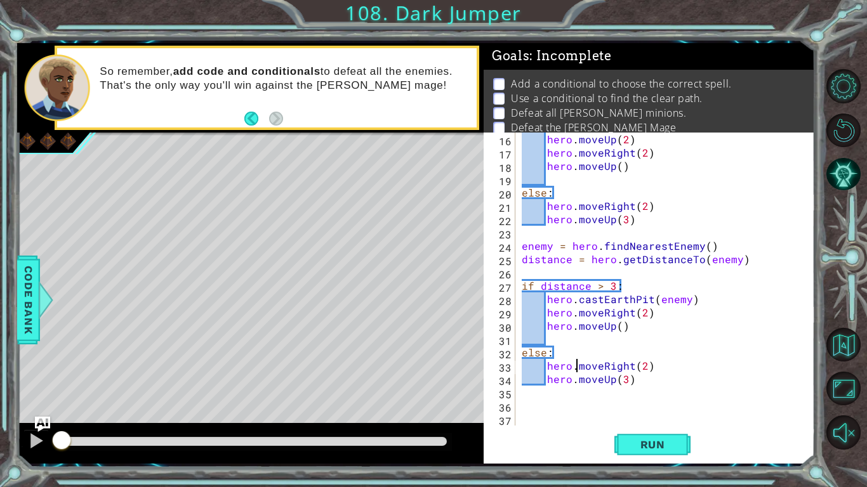
scroll to position [0, 8]
click at [654, 318] on div "hero . moveUp ( 2 ) hero . moveRight ( 2 ) hero . moveUp ( ) else : hero . move…" at bounding box center [668, 293] width 299 height 320
click at [631, 334] on div "hero . moveUp ( 2 ) hero . moveRight ( 2 ) hero . moveUp ( ) else : hero . move…" at bounding box center [668, 293] width 299 height 320
click at [613, 330] on div "hero . moveUp ( 2 ) hero . moveRight ( 2 ) hero . moveUp ( ) else : hero . move…" at bounding box center [668, 293] width 299 height 320
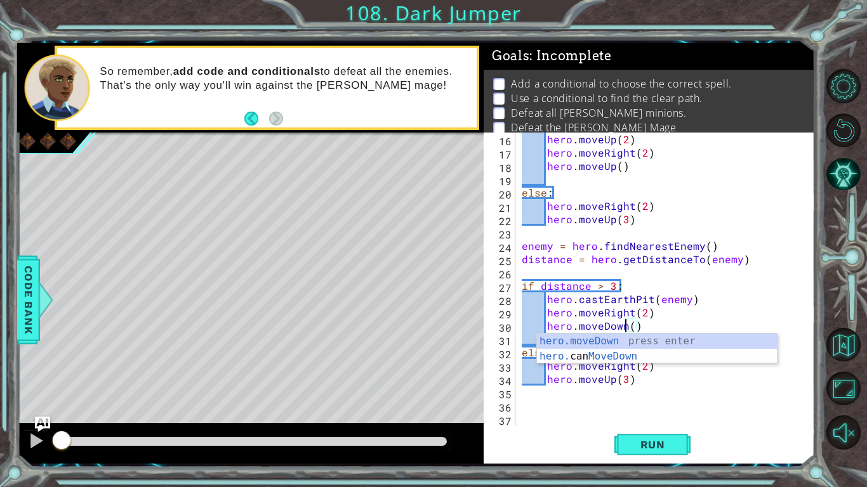
scroll to position [0, 6]
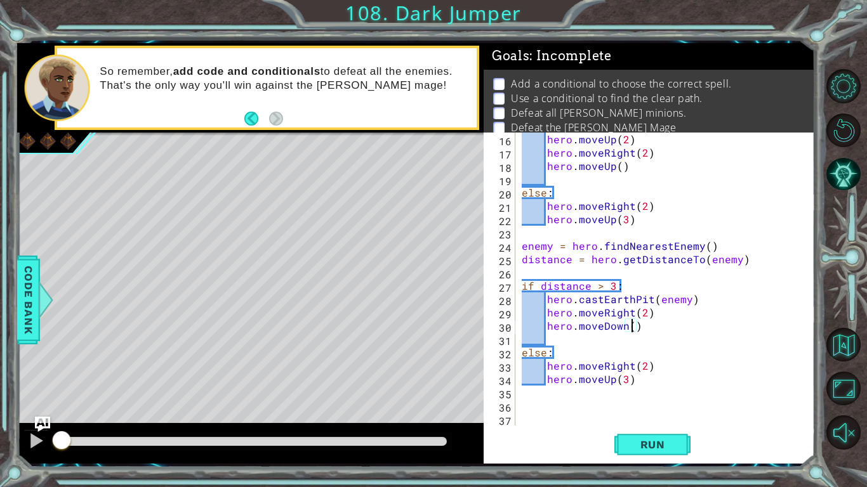
type textarea "hero.moveDown(2)"
type textarea "hero.moveRight(4)"
click at [647, 377] on div "hero . moveUp ( 2 ) hero . moveRight ( 2 ) hero . moveUp ( ) else : hero . move…" at bounding box center [668, 293] width 299 height 320
type textarea "hero.moveDown(2)"
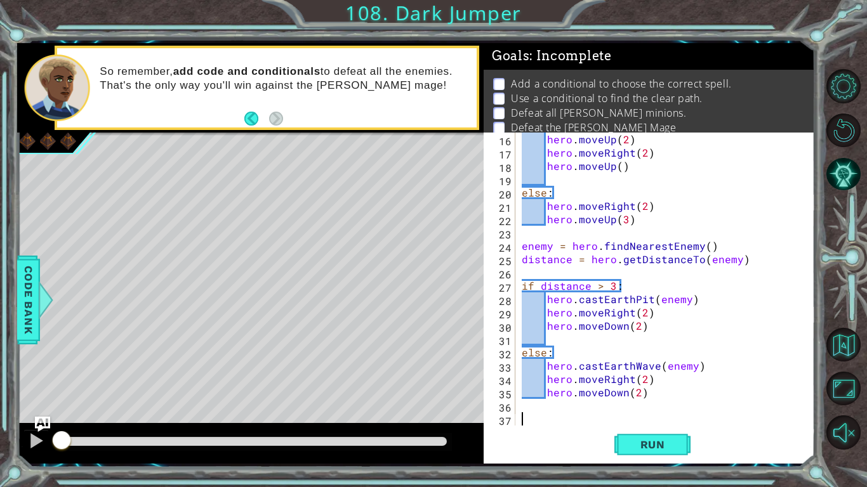
type textarea "e"
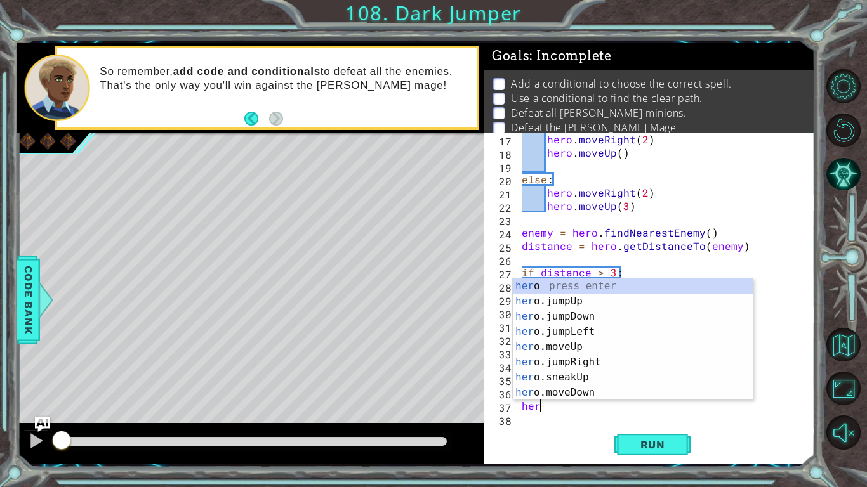
type textarea "h"
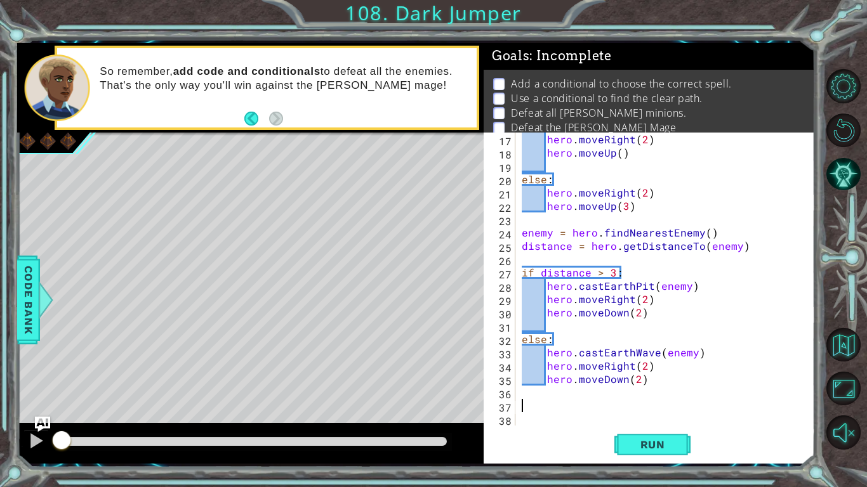
paste textarea "if distance > 2:"
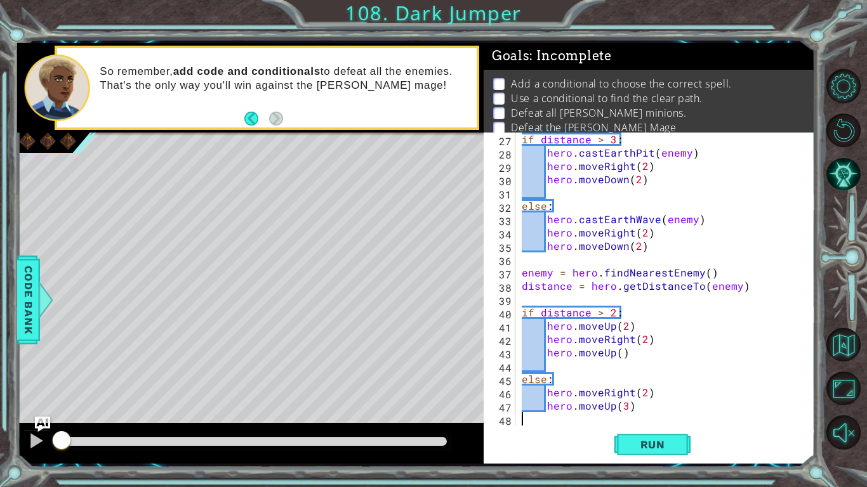
scroll to position [360, 0]
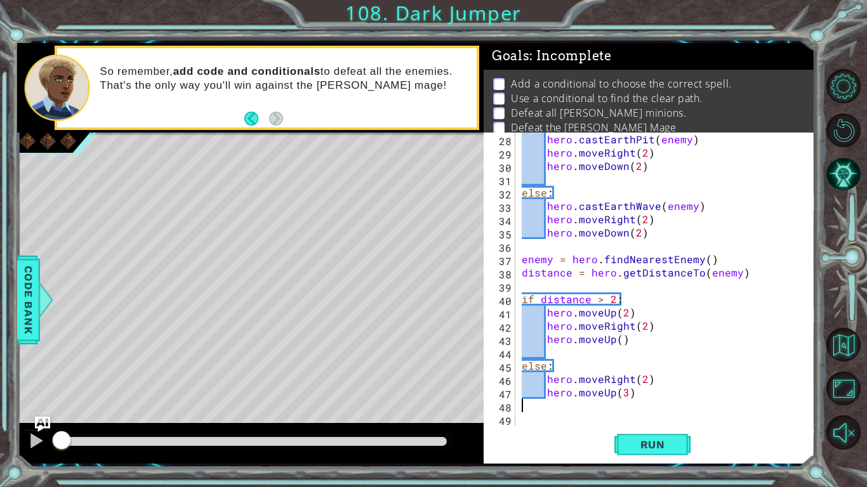
click at [613, 302] on div "hero . castEarthPit ( enemy ) hero . moveRight ( 2 ) hero . moveDown ( 2 ) else…" at bounding box center [668, 293] width 299 height 320
drag, startPoint x: 641, startPoint y: 311, endPoint x: 579, endPoint y: 313, distance: 62.8
click at [579, 313] on div "hero . castEarthPit ( enemy ) hero . moveRight ( 2 ) hero . moveDown ( 2 ) else…" at bounding box center [668, 293] width 299 height 320
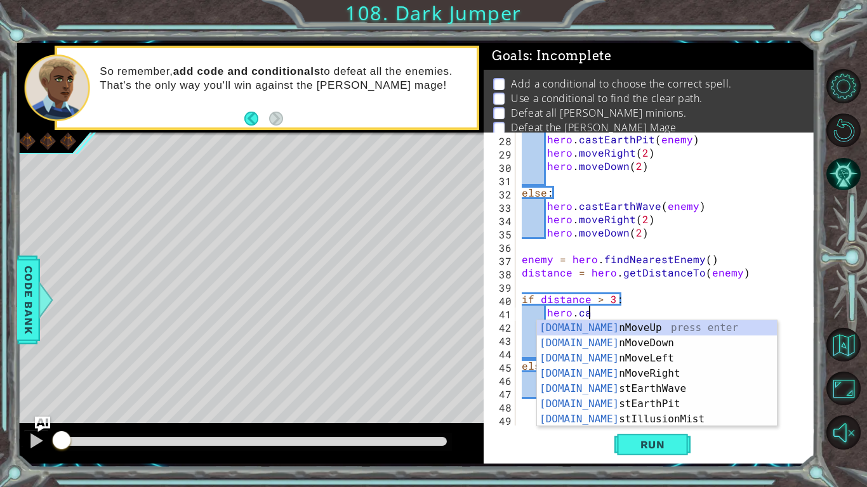
scroll to position [0, 4]
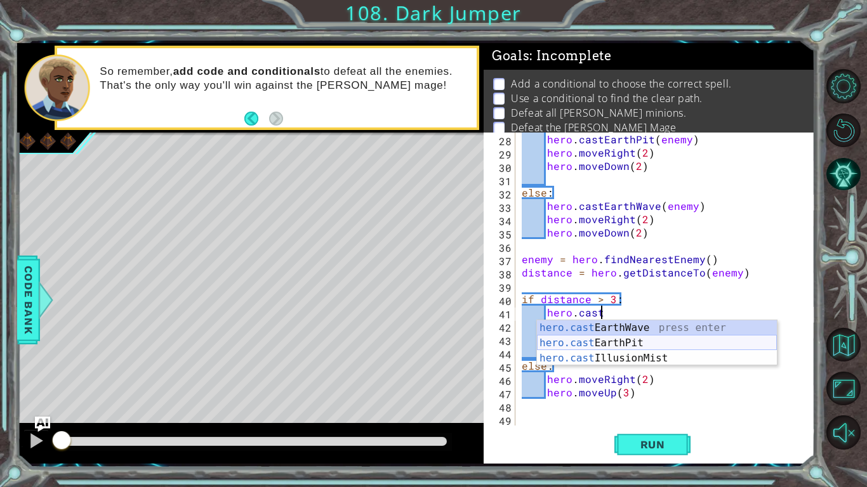
click at [632, 342] on div "hero.cast EarthWave press enter hero.cast EarthPit press enter hero.cast Illusi…" at bounding box center [657, 358] width 240 height 76
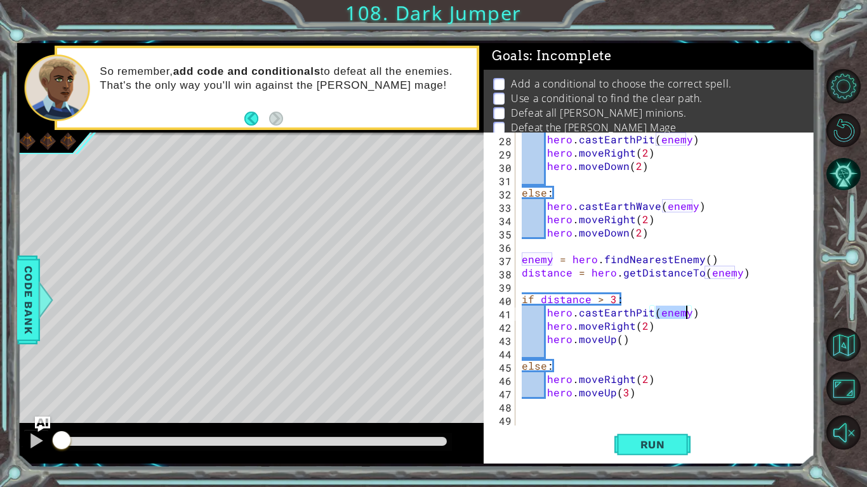
click at [662, 327] on div "hero . castEarthPit ( enemy ) hero . moveRight ( 2 ) hero . moveDown ( 2 ) else…" at bounding box center [668, 293] width 299 height 320
click at [610, 340] on div "hero . castEarthPit ( enemy ) hero . moveRight ( 2 ) hero . moveDown ( 2 ) else…" at bounding box center [668, 293] width 299 height 320
click at [618, 363] on div "hero . castEarthPit ( enemy ) hero . moveRight ( 2 ) hero . moveDown ( 2 ) else…" at bounding box center [668, 293] width 299 height 320
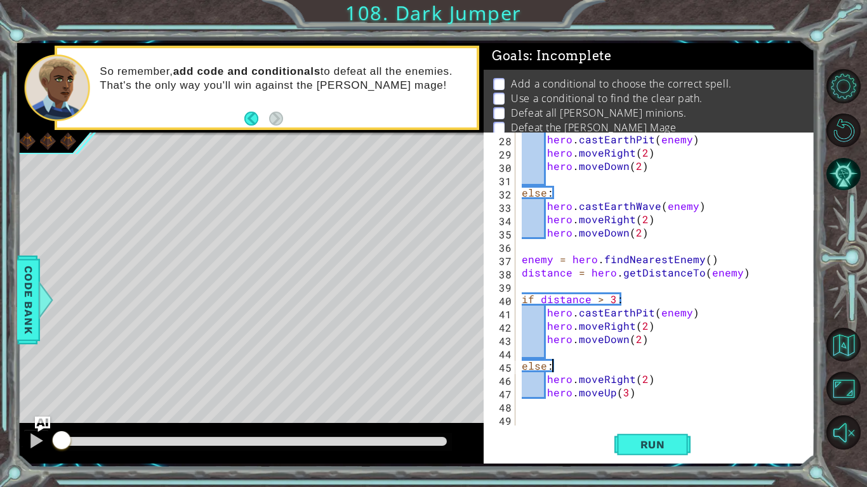
click at [658, 384] on div "hero . castEarthPit ( enemy ) hero . moveRight ( 2 ) hero . moveDown ( 2 ) else…" at bounding box center [668, 293] width 299 height 320
type textarea "hero.moveRight(2)"
click at [655, 401] on div "hero . castEarthPit ( enemy ) hero . moveRight ( 2 ) hero . moveDown ( 2 ) else…" at bounding box center [668, 293] width 299 height 320
drag, startPoint x: 545, startPoint y: 312, endPoint x: 518, endPoint y: 300, distance: 29.8
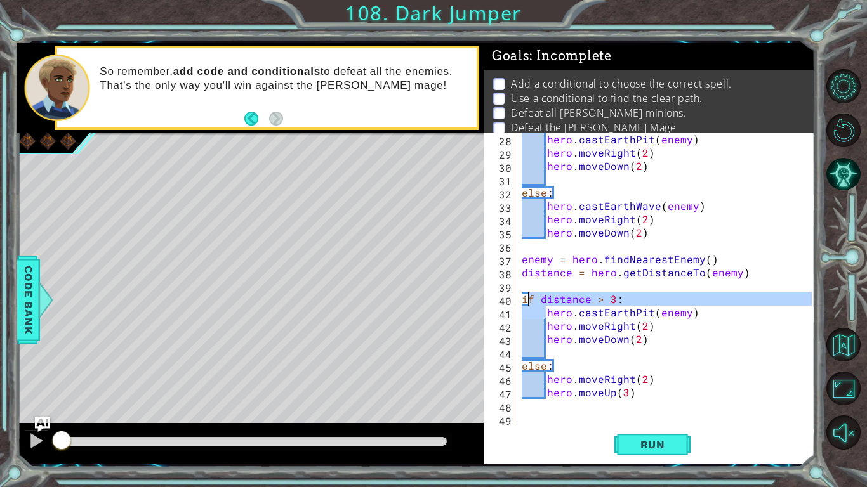
click at [519, 300] on div "hero . castEarthPit ( enemy ) hero . moveRight ( 2 ) hero . moveDown ( 2 ) else…" at bounding box center [665, 279] width 292 height 293
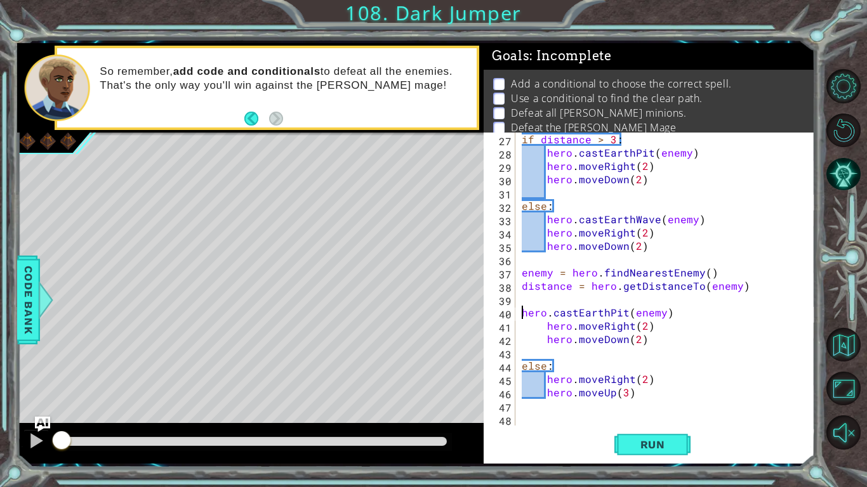
scroll to position [346, 0]
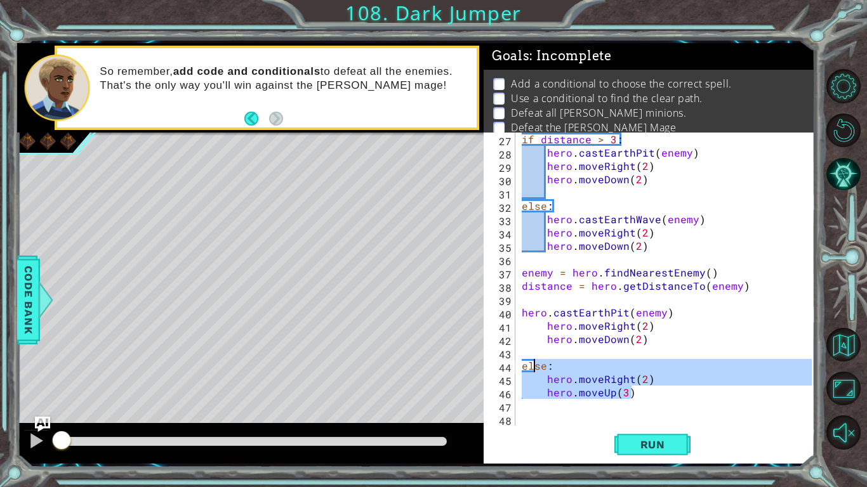
drag, startPoint x: 663, startPoint y: 397, endPoint x: 522, endPoint y: 360, distance: 145.7
click at [522, 360] on div "if distance > 3 : hero . castEarthPit ( enemy ) hero . moveRight ( 2 ) hero . m…" at bounding box center [668, 293] width 299 height 320
type textarea "else: hero.moveRight(2)"
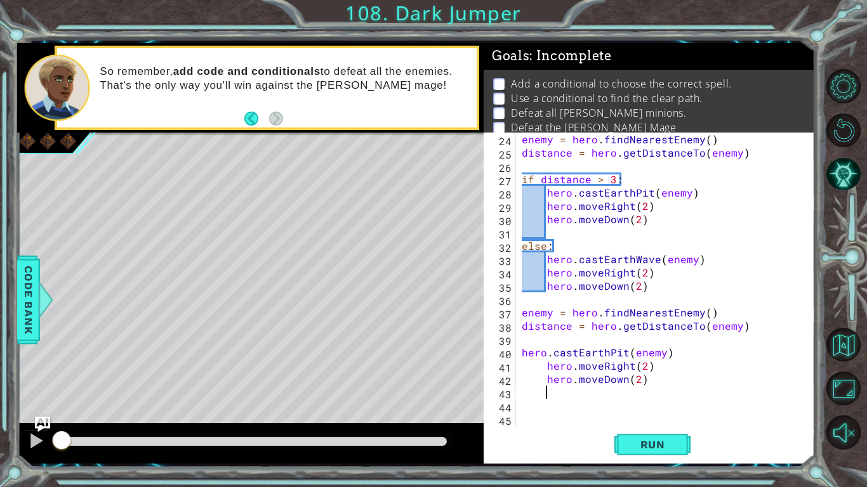
scroll to position [306, 0]
click at [624, 429] on button "Run" at bounding box center [652, 444] width 76 height 33
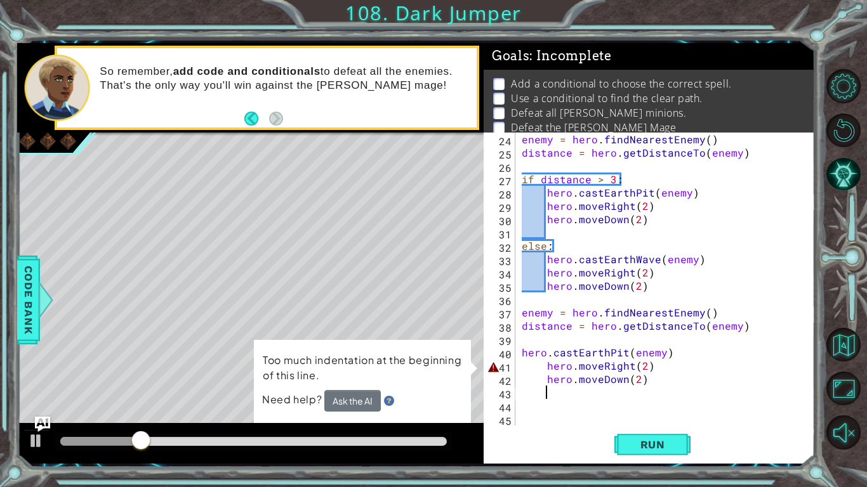
click at [548, 368] on div "enemy = hero . findNearestEnemy ( ) distance = hero . getDistanceTo ( enemy ) i…" at bounding box center [668, 293] width 299 height 320
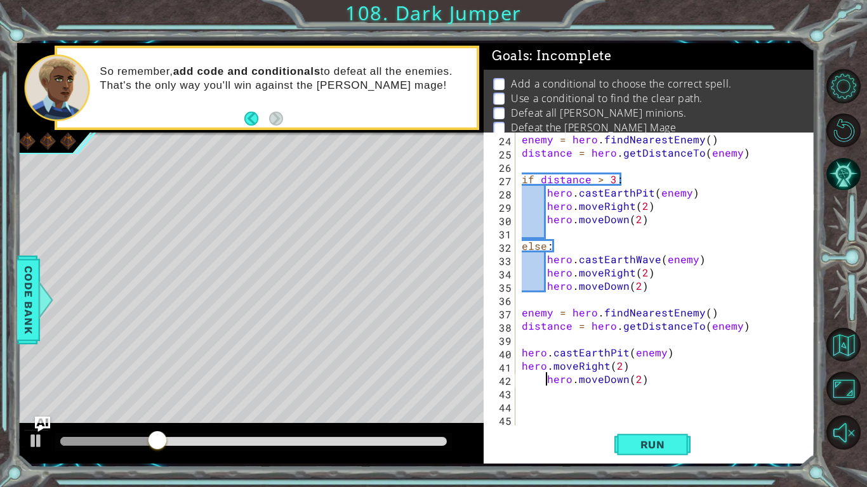
type textarea "hero.moveDown(2)"
click at [653, 441] on span "Run" at bounding box center [652, 444] width 50 height 13
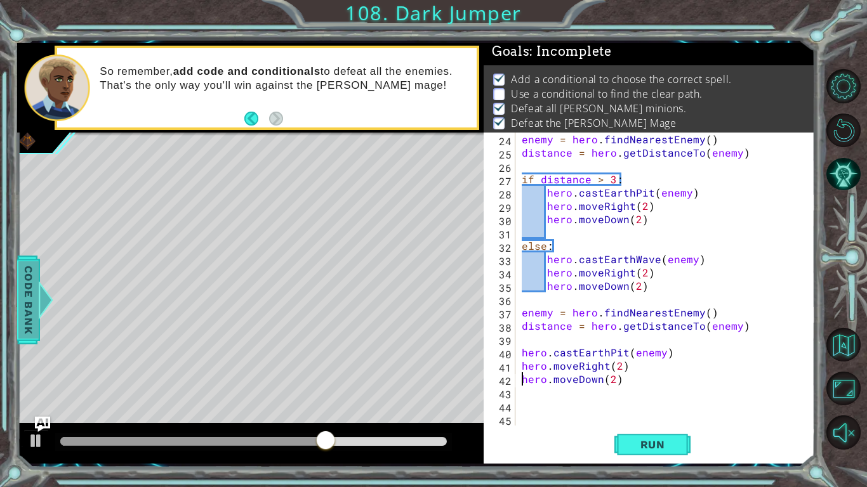
click at [36, 292] on span "Code Bank" at bounding box center [28, 299] width 20 height 77
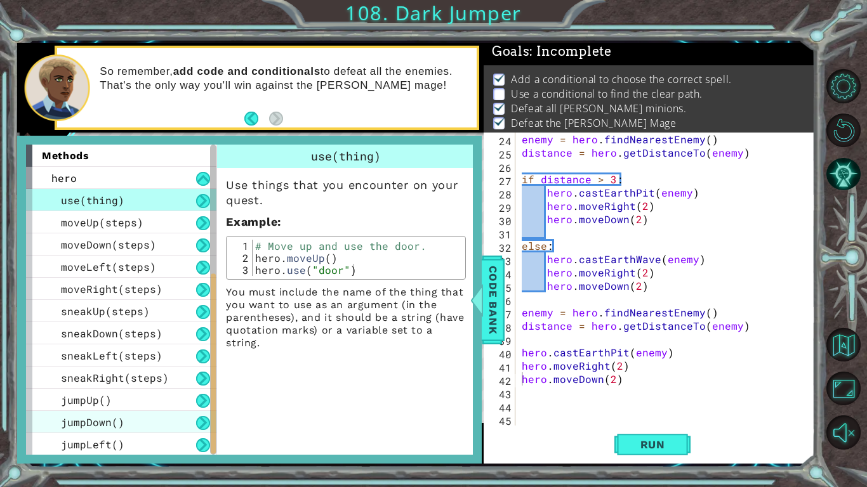
scroll to position [311, 0]
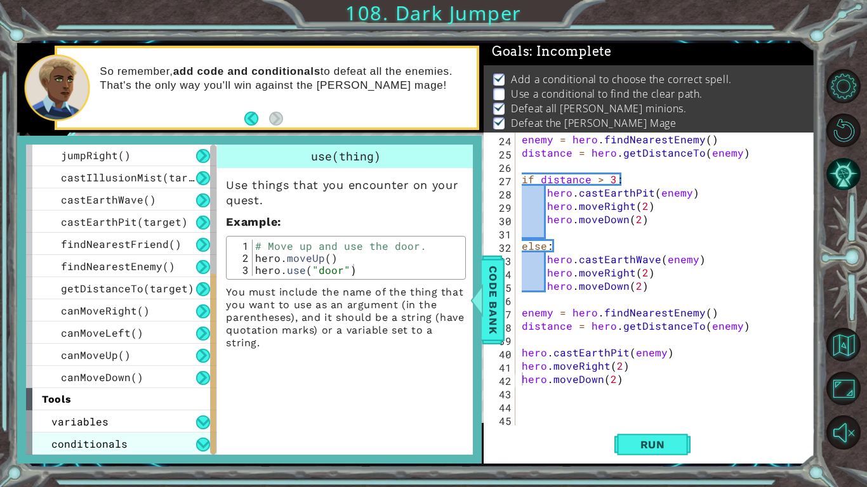
click at [188, 445] on div "conditionals" at bounding box center [121, 444] width 190 height 22
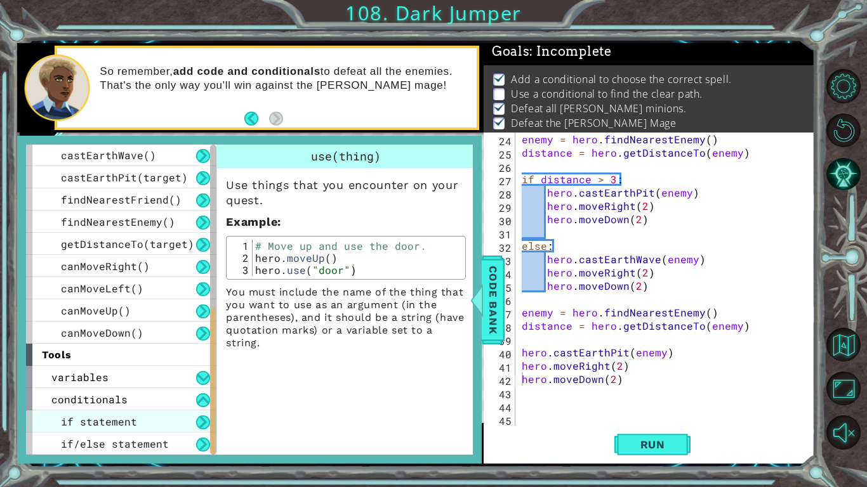
click at [174, 420] on div "if statement" at bounding box center [121, 421] width 190 height 22
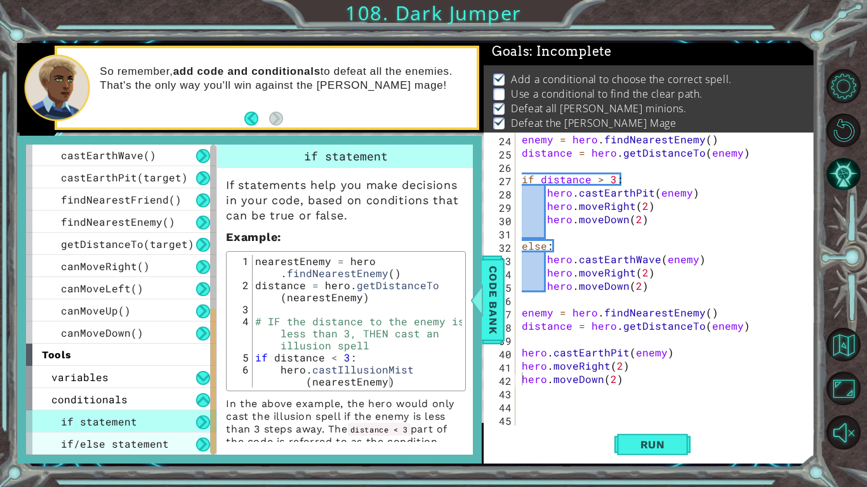
click at [180, 437] on div "if/else statement" at bounding box center [121, 444] width 190 height 22
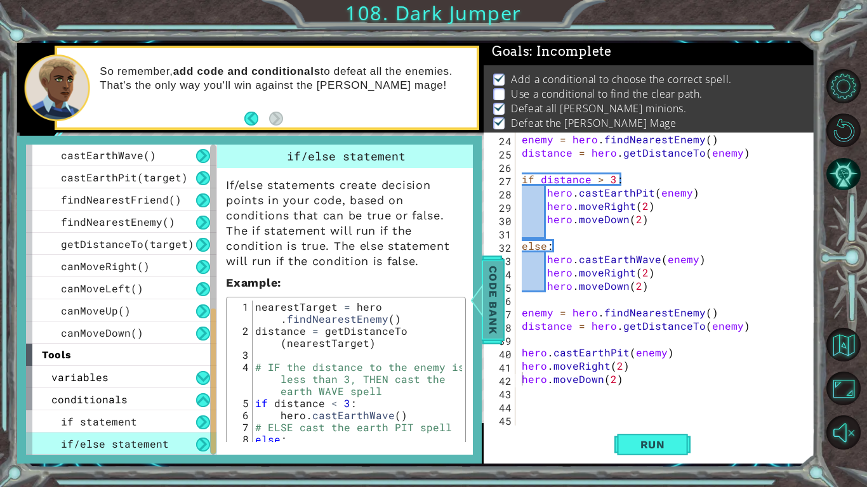
click at [491, 306] on span "Code Bank" at bounding box center [493, 299] width 20 height 77
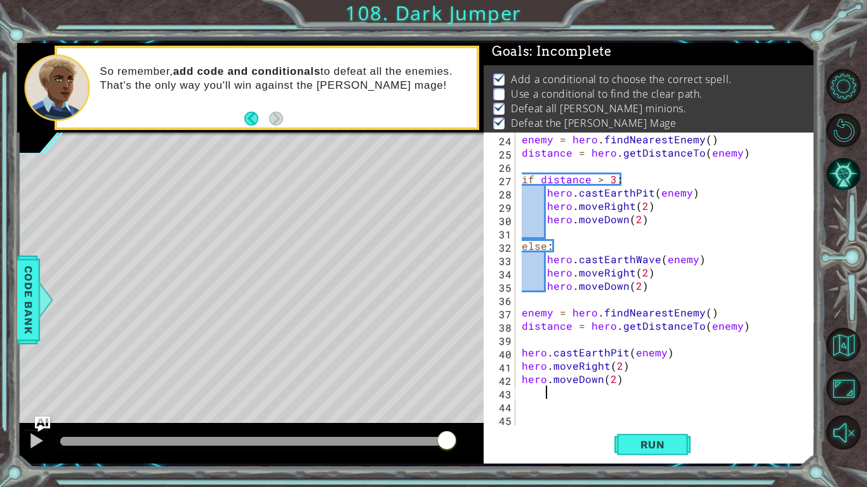
click at [608, 391] on div "enemy = hero . findNearestEnemy ( ) distance = hero . getDistanceTo ( enemy ) i…" at bounding box center [668, 293] width 299 height 320
